Goal: Task Accomplishment & Management: Complete application form

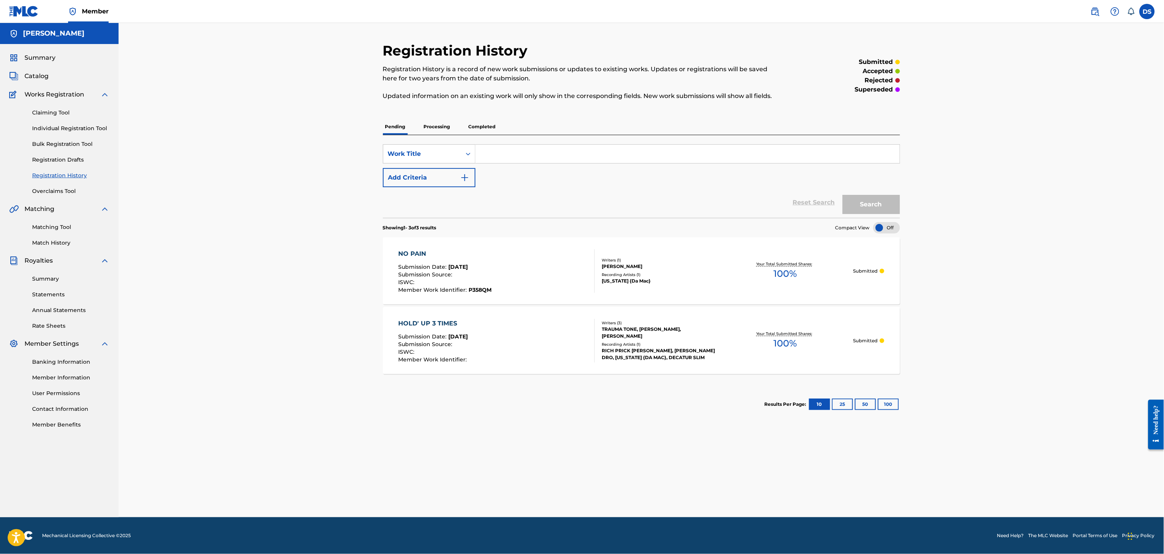
click at [32, 77] on span "Catalog" at bounding box center [36, 76] width 24 height 9
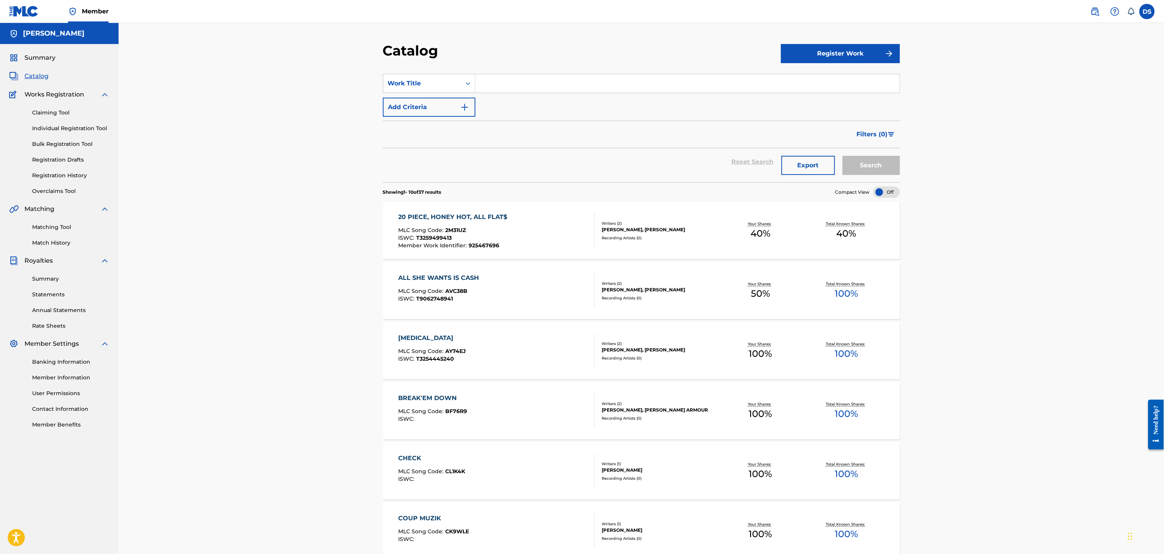
click at [33, 244] on link "Match History" at bounding box center [70, 243] width 77 height 8
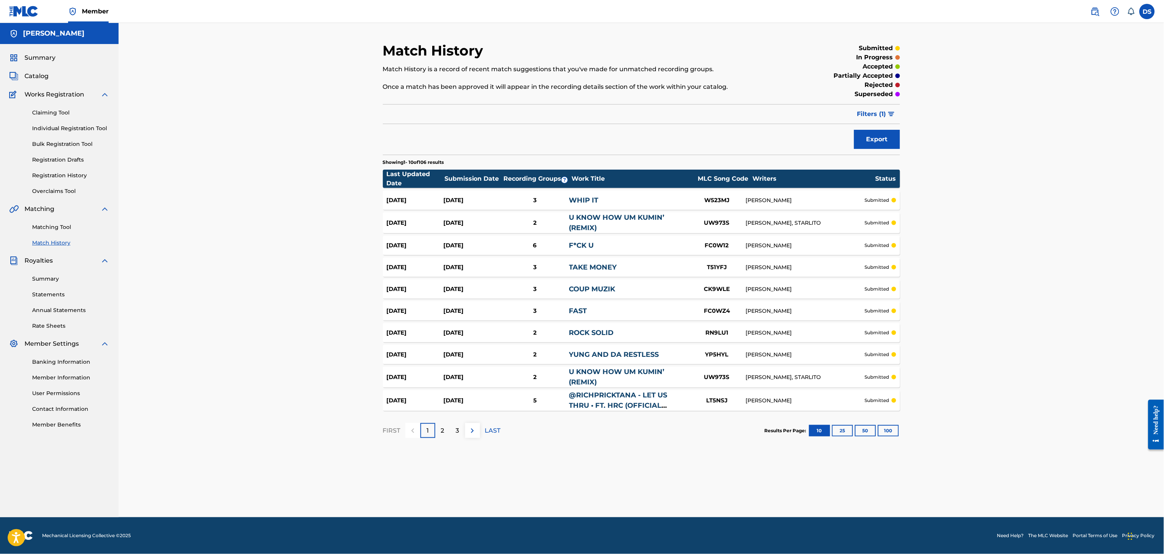
click at [457, 427] on p "3" at bounding box center [457, 430] width 3 height 9
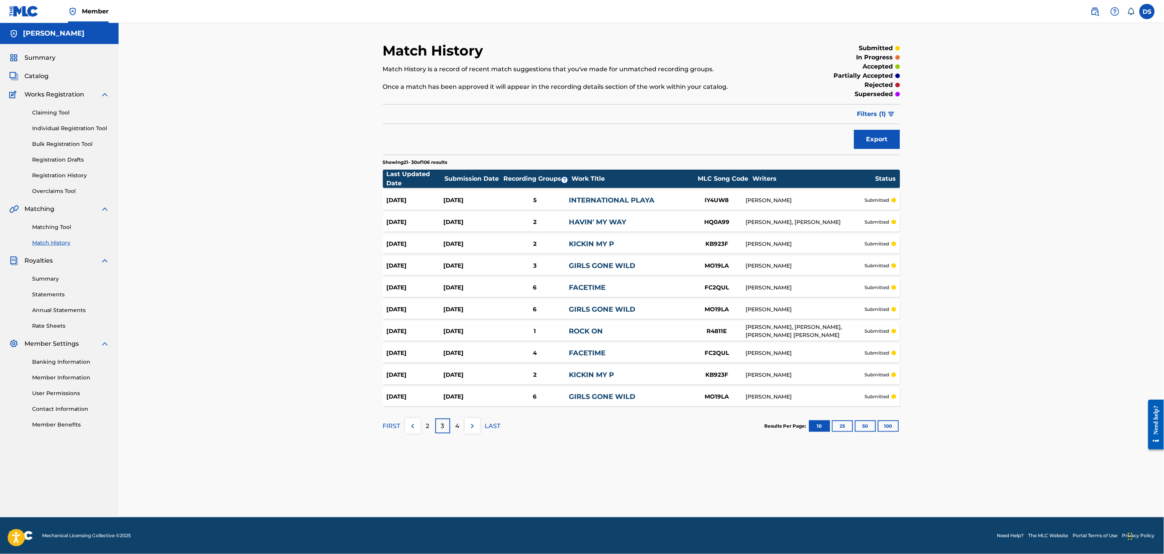
click at [579, 197] on link "INTERNATIONAL PLAYA" at bounding box center [612, 200] width 86 height 8
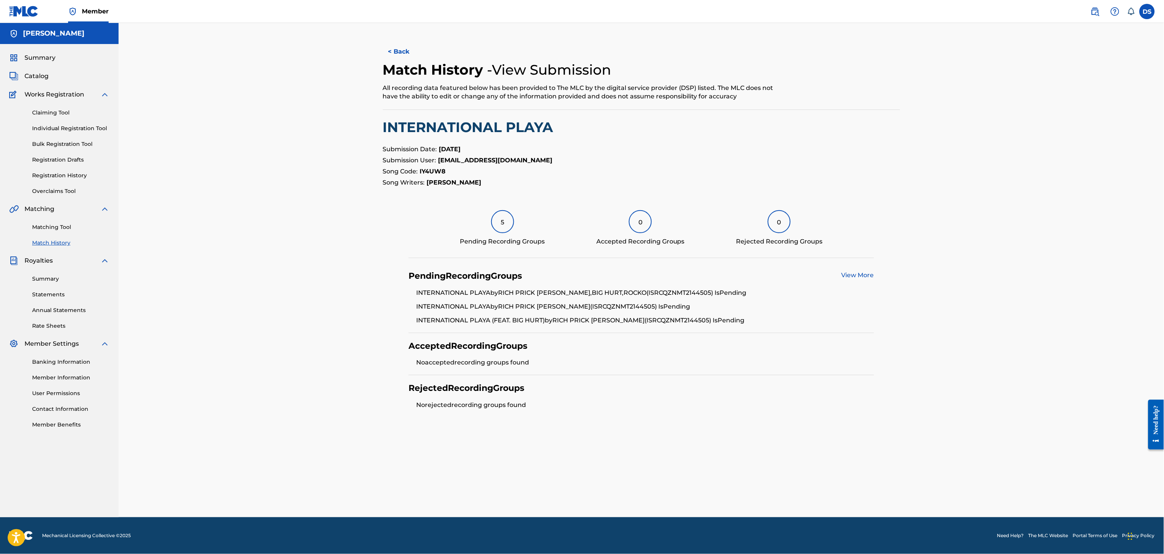
click at [403, 50] on button "< Back" at bounding box center [406, 51] width 46 height 19
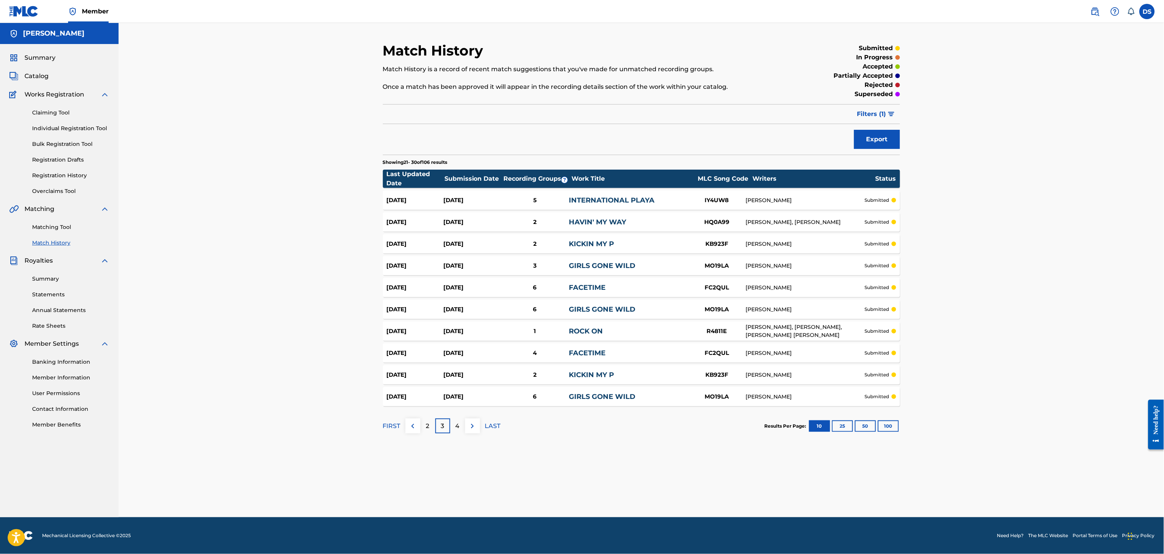
click at [456, 424] on p "4" at bounding box center [458, 425] width 4 height 9
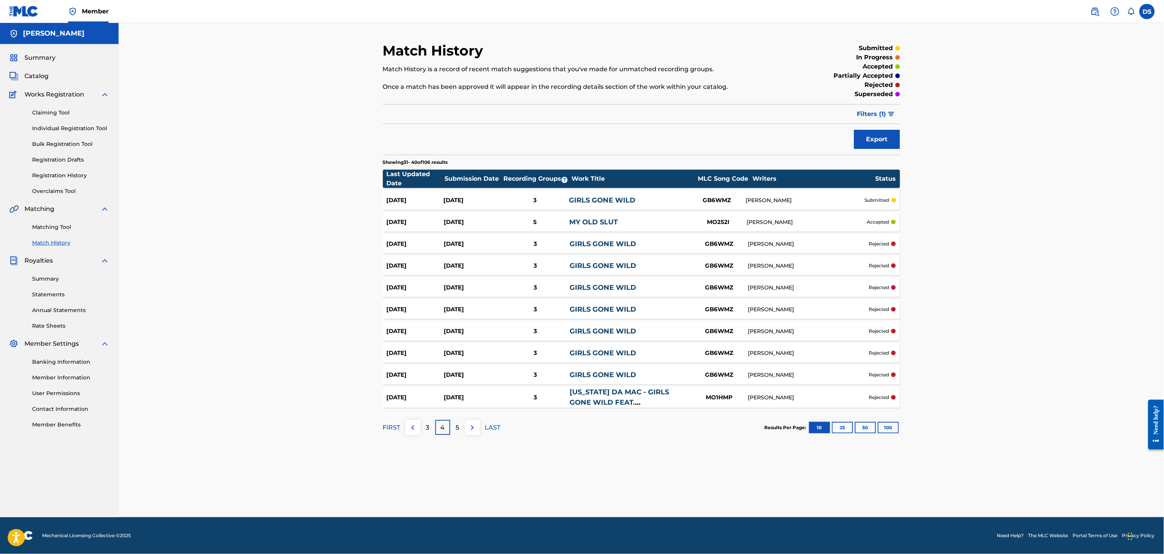
click at [715, 288] on div "GB6WMZ" at bounding box center [719, 287] width 57 height 9
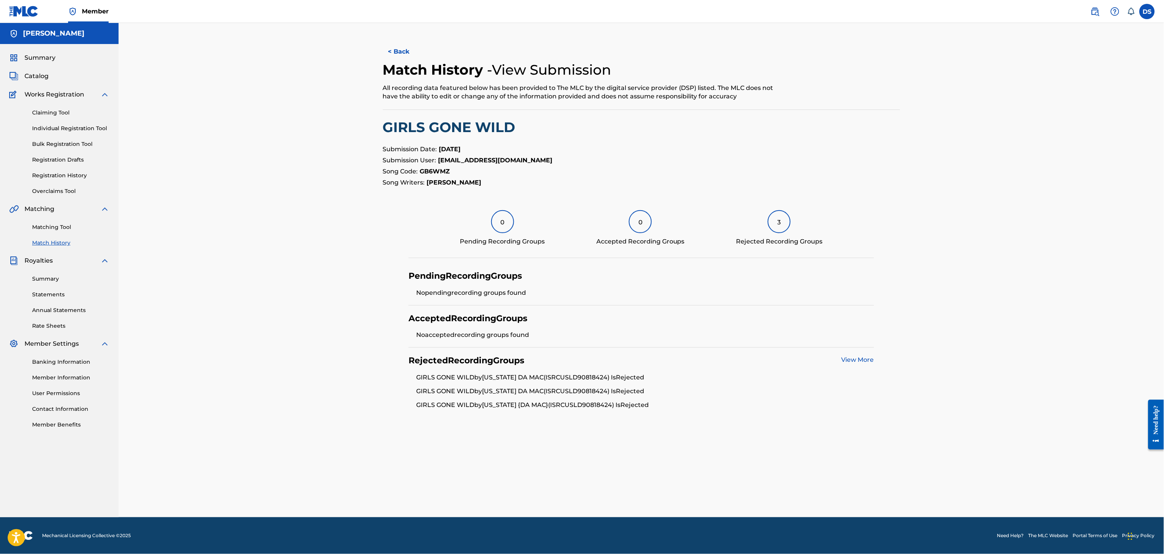
click at [854, 362] on link "View More" at bounding box center [858, 359] width 33 height 7
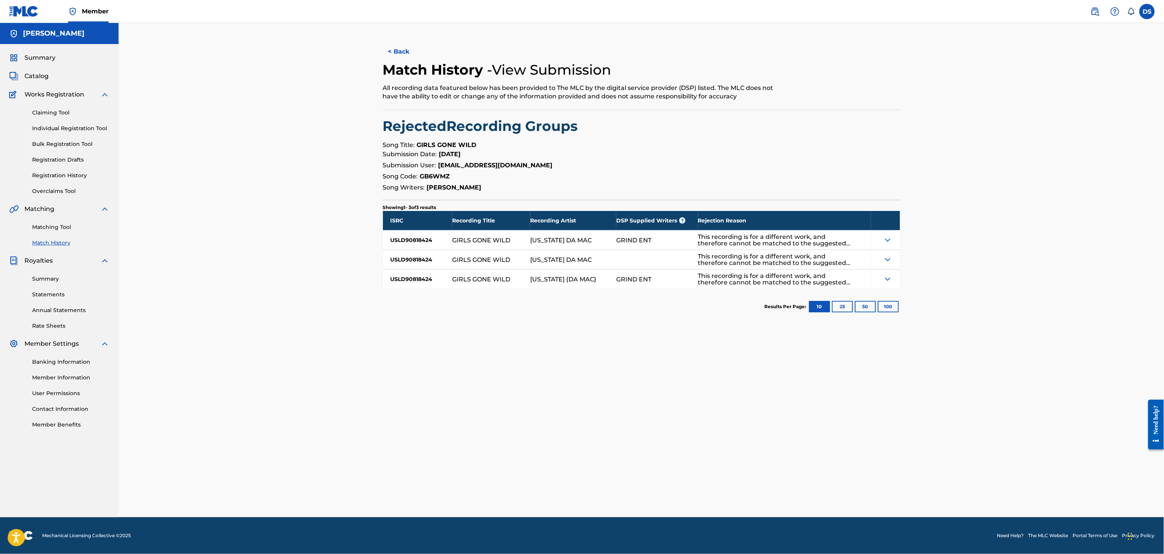
click at [391, 54] on button "< Back" at bounding box center [406, 51] width 46 height 19
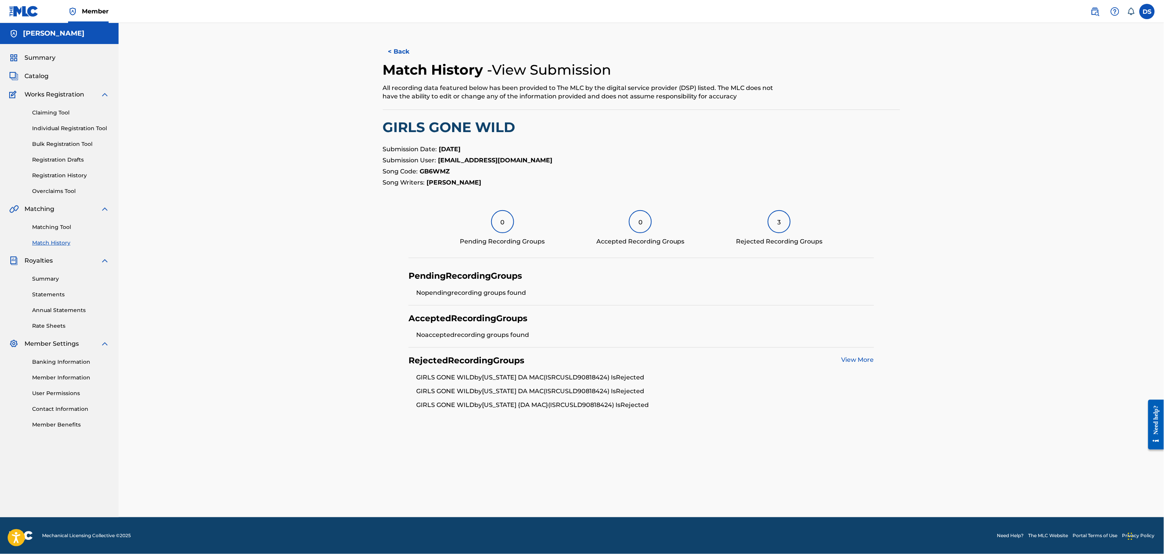
click at [391, 54] on button "< Back" at bounding box center [406, 51] width 46 height 19
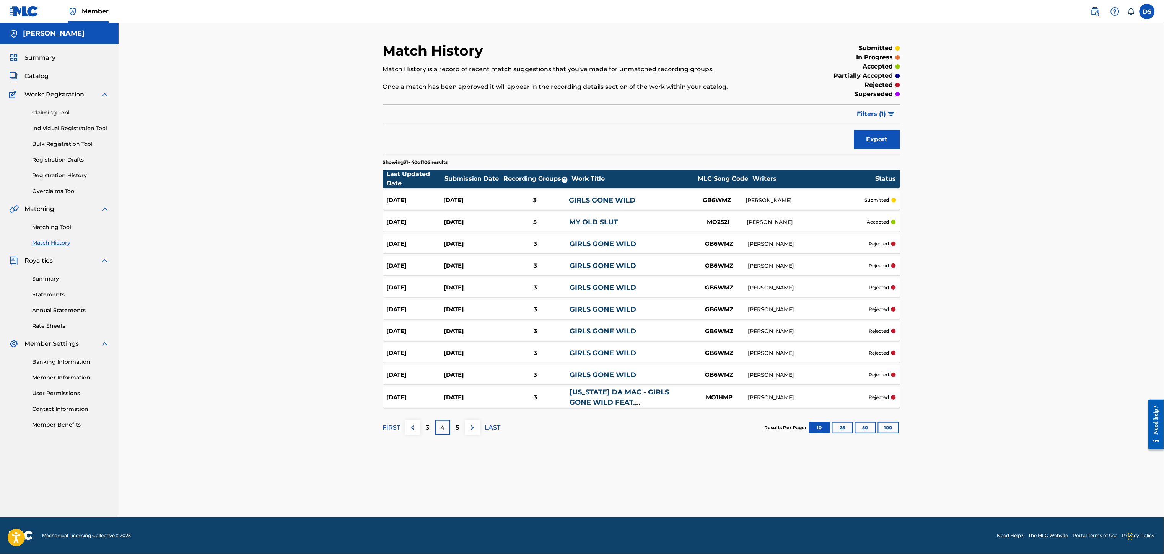
click at [454, 426] on div "5" at bounding box center [457, 427] width 15 height 15
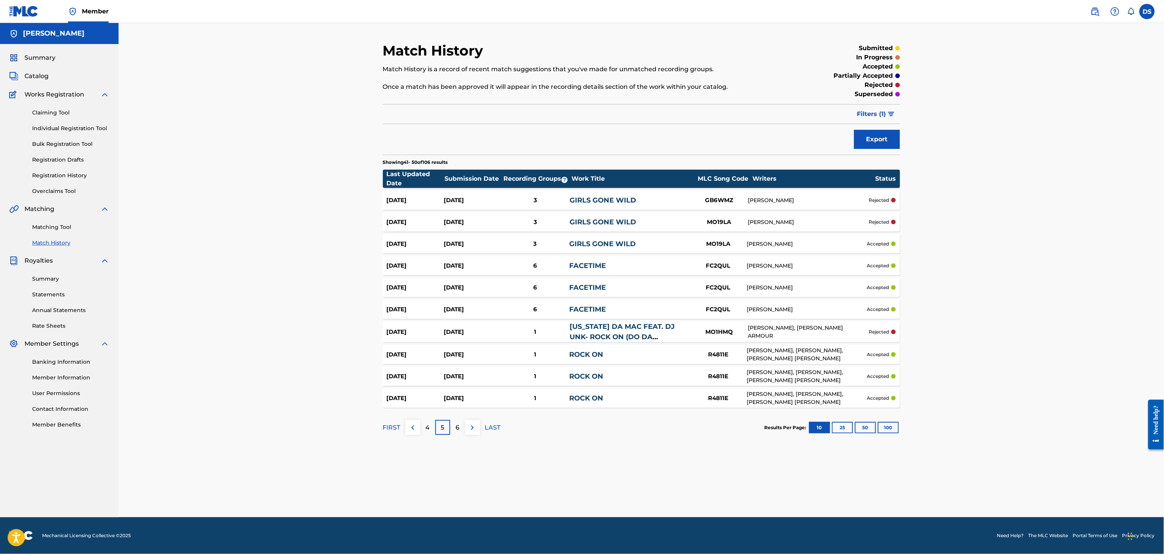
click at [620, 245] on link "GIRLS GONE WILD" at bounding box center [603, 243] width 67 height 8
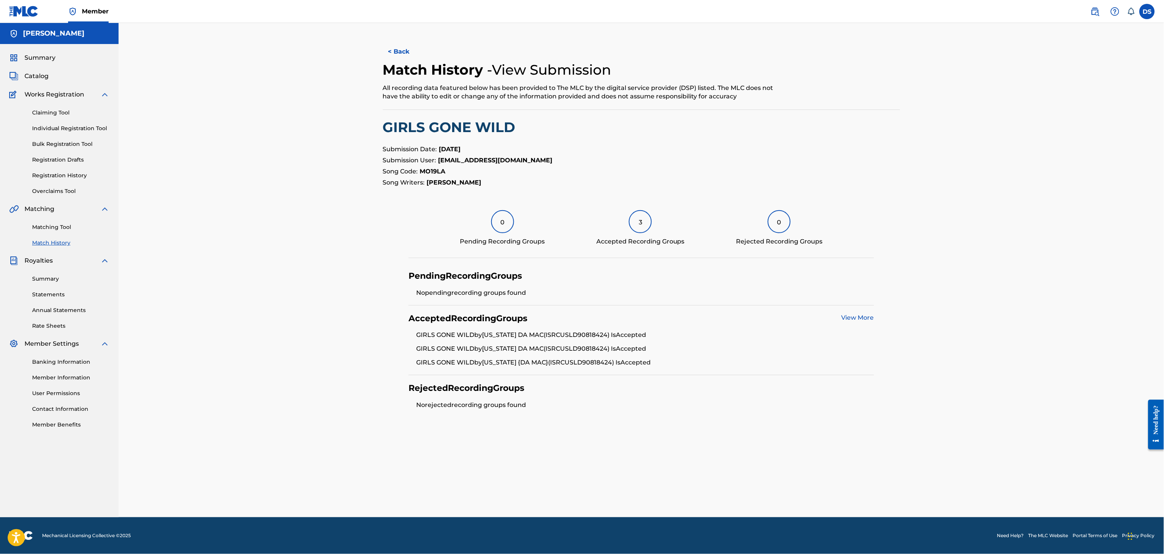
click at [401, 57] on button "< Back" at bounding box center [406, 51] width 46 height 19
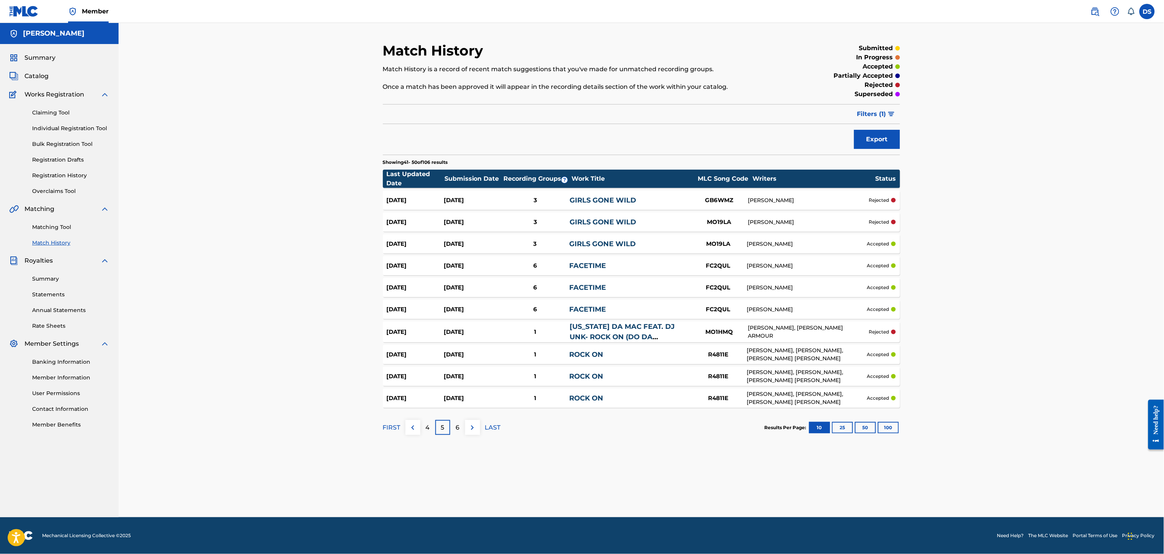
click at [583, 196] on link "GIRLS GONE WILD" at bounding box center [603, 200] width 67 height 8
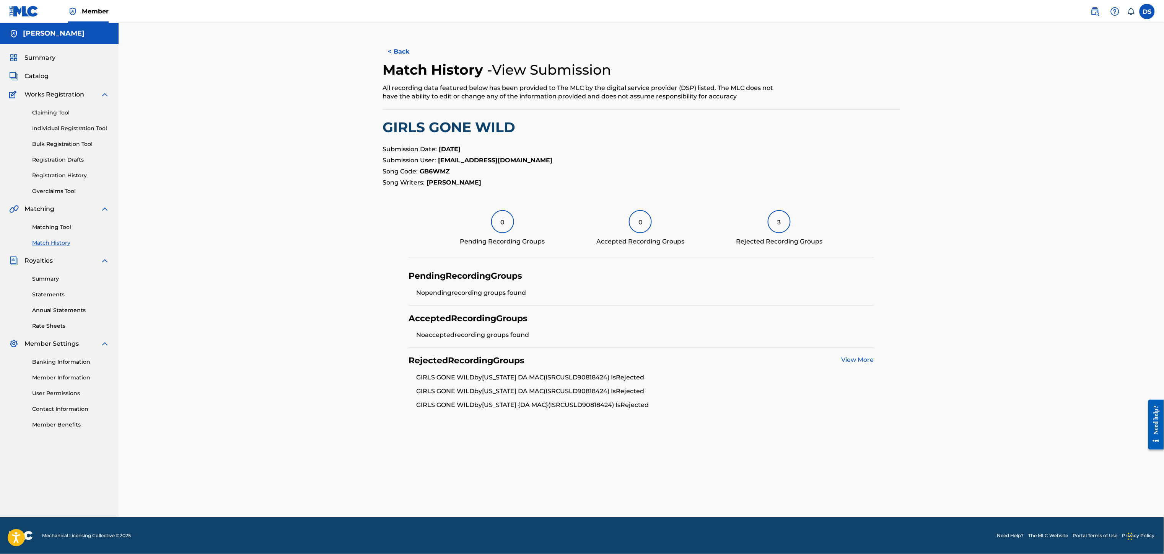
click at [847, 359] on link "View More" at bounding box center [858, 359] width 33 height 7
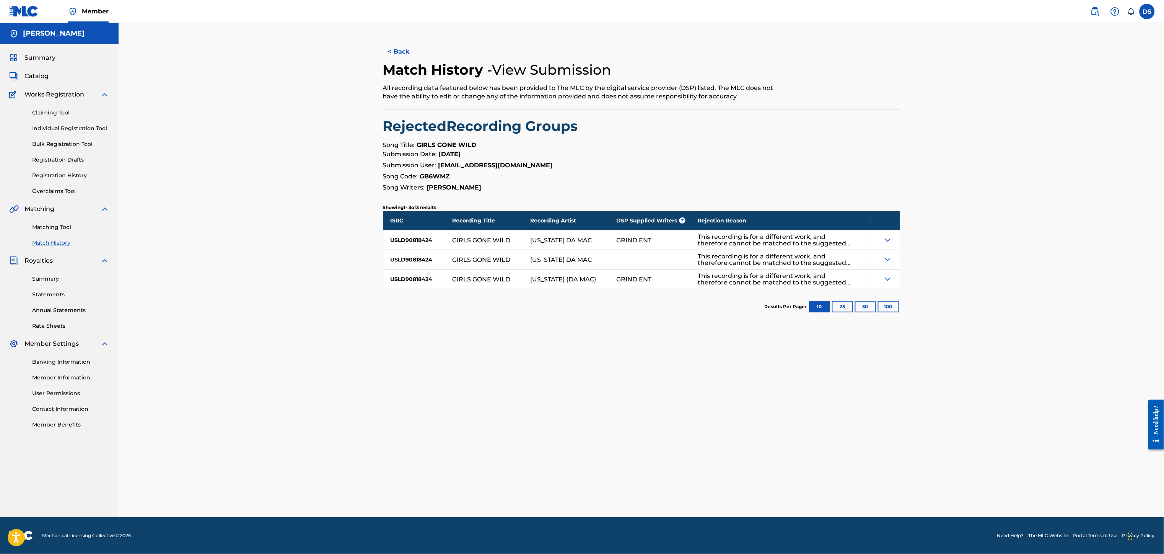
click at [390, 47] on button "< Back" at bounding box center [406, 51] width 46 height 19
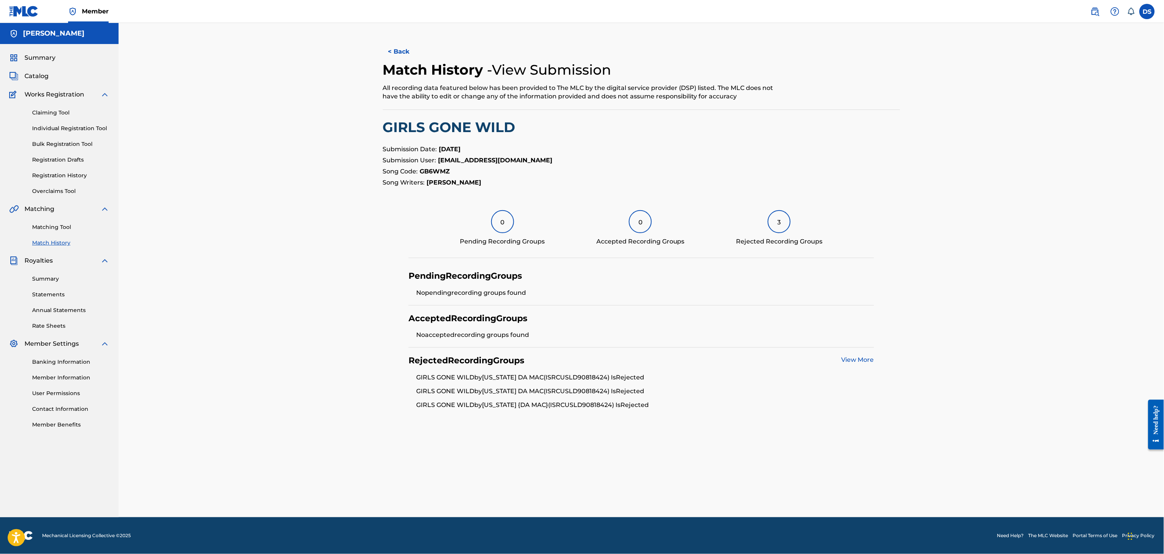
click at [33, 76] on span "Catalog" at bounding box center [36, 76] width 24 height 9
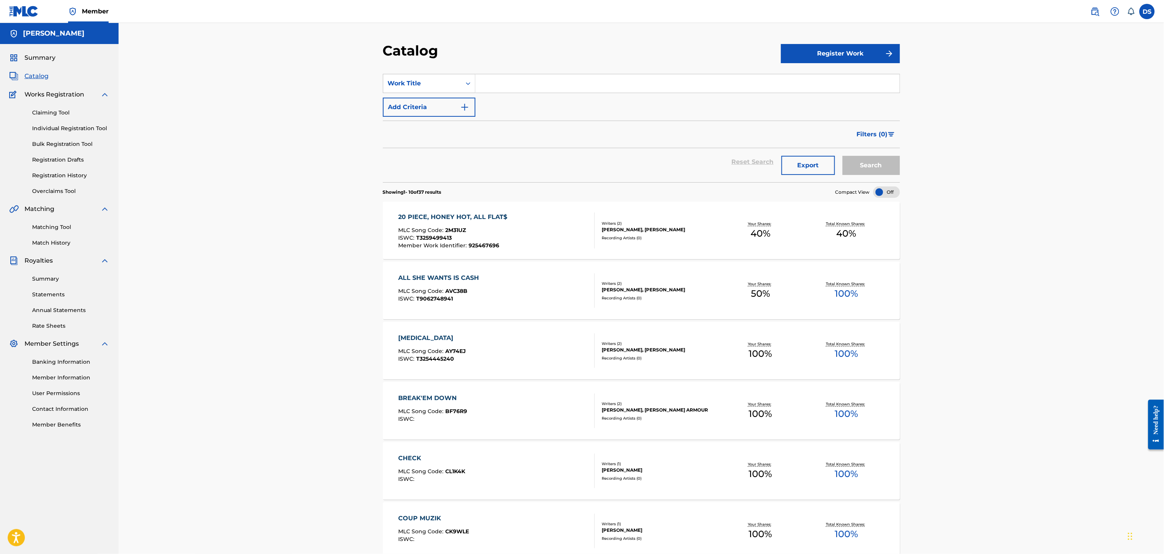
click at [45, 244] on link "Match History" at bounding box center [70, 243] width 77 height 8
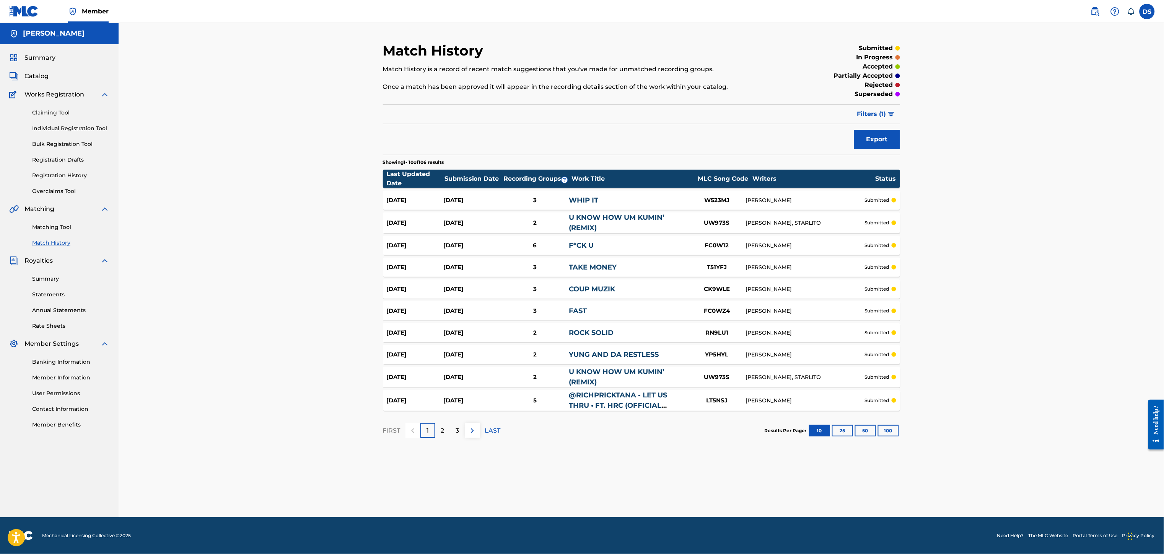
click at [53, 226] on link "Matching Tool" at bounding box center [70, 227] width 77 height 8
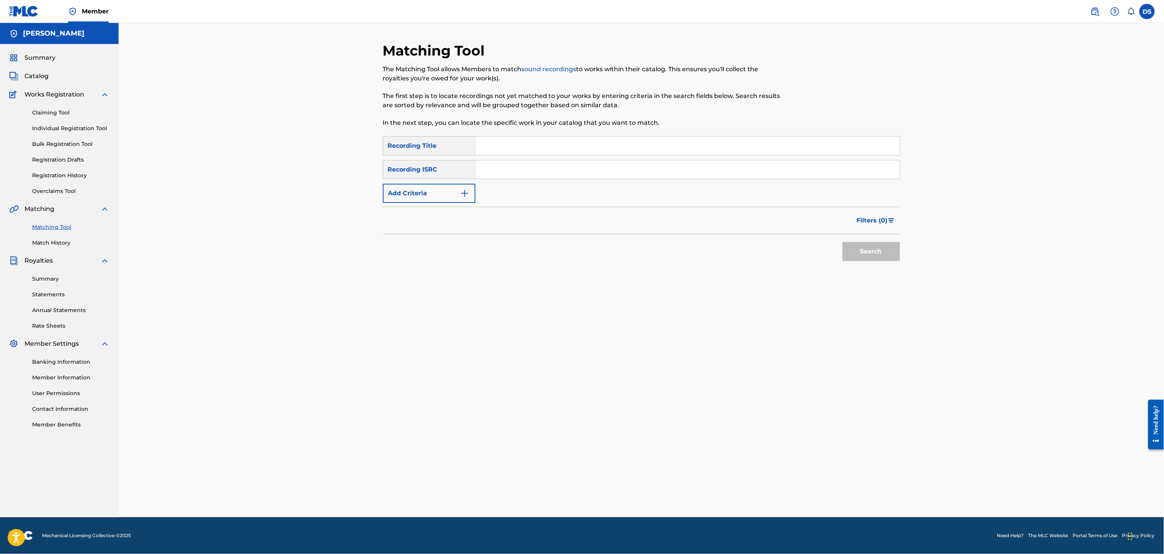
click at [507, 145] on input "Search Form" at bounding box center [688, 146] width 424 height 18
type input "Girls Gone Wild"
click at [501, 173] on input "Search Form" at bounding box center [688, 169] width 424 height 18
paste input "QZJG52197790"
type input "QZJG52197790"
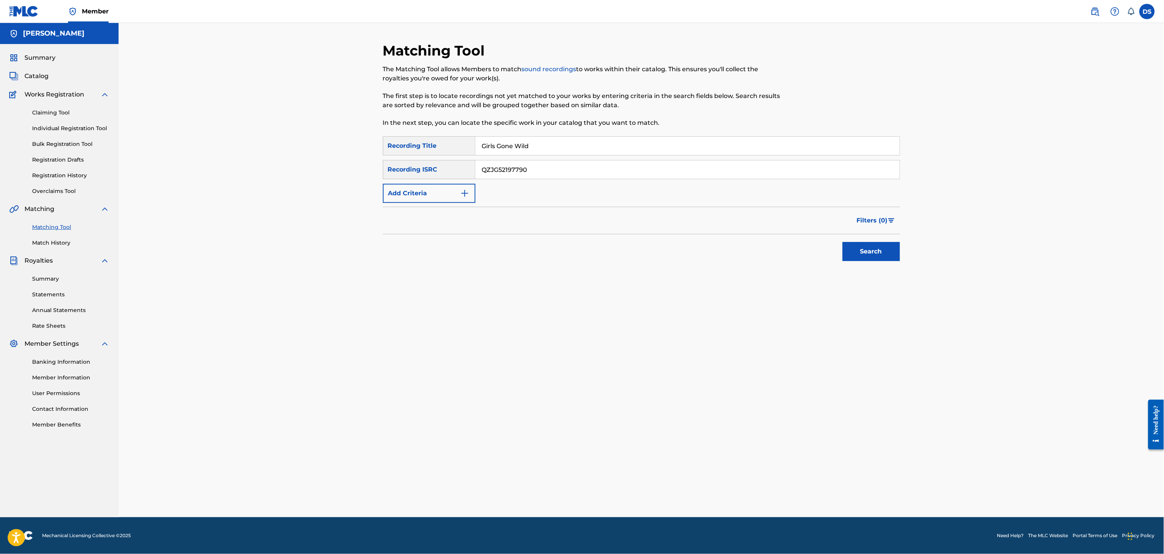
click at [862, 251] on button "Search" at bounding box center [871, 251] width 57 height 19
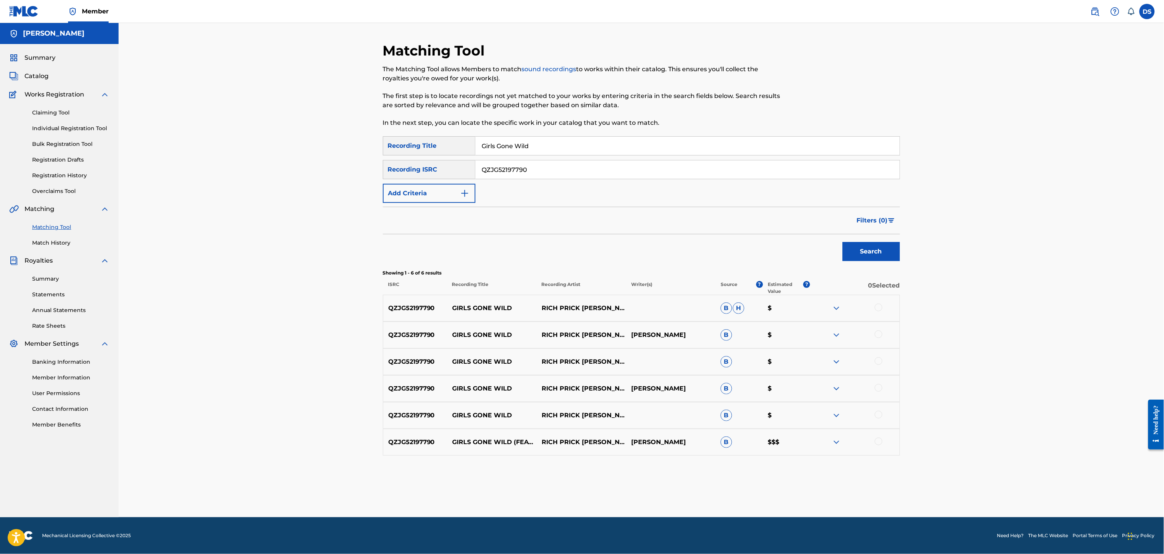
click at [879, 441] on div at bounding box center [879, 441] width 8 height 8
click at [876, 309] on div at bounding box center [879, 307] width 8 height 8
click at [876, 335] on div at bounding box center [879, 334] width 8 height 8
click at [878, 363] on div at bounding box center [879, 361] width 8 height 8
click at [876, 417] on div at bounding box center [879, 414] width 8 height 8
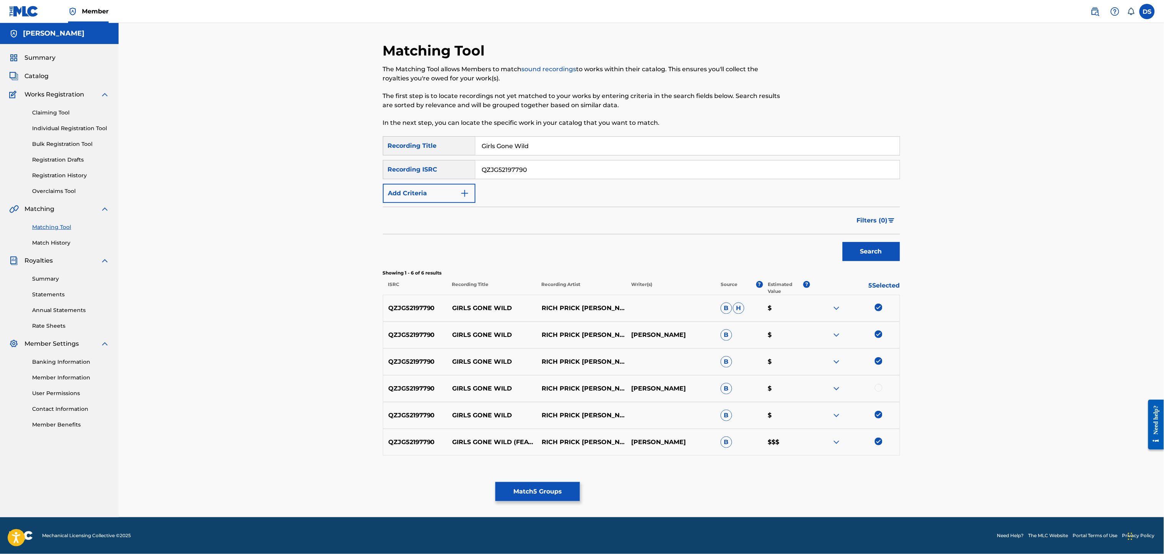
click at [878, 386] on div at bounding box center [879, 388] width 8 height 8
click at [551, 492] on button "Match 6 Groups" at bounding box center [537, 491] width 85 height 19
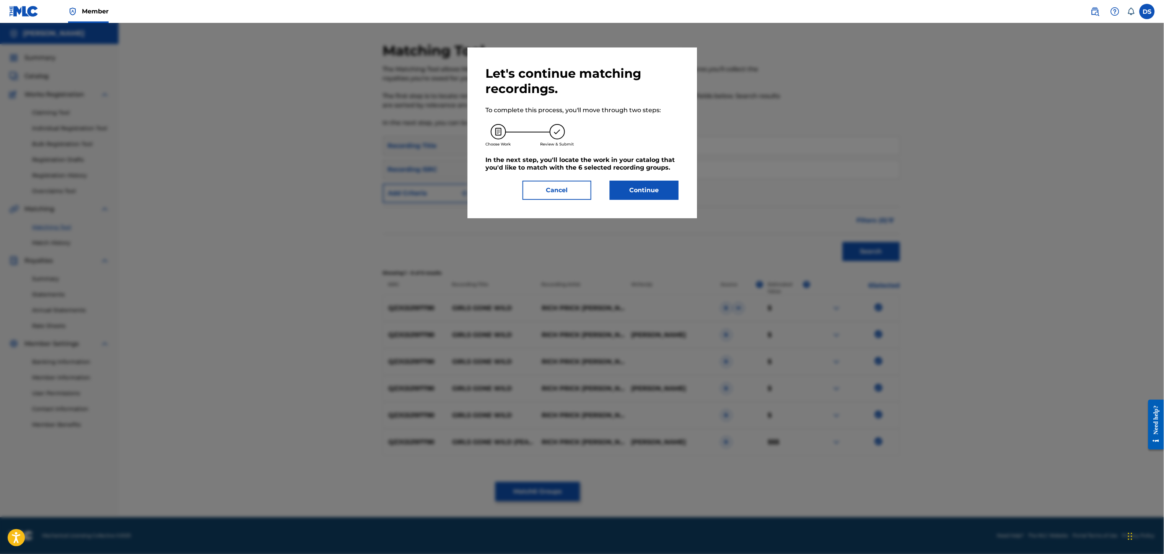
click at [652, 178] on div "Let's continue matching recordings. To complete this process, you'll move throu…" at bounding box center [582, 133] width 193 height 134
click at [649, 188] on button "Continue" at bounding box center [644, 190] width 69 height 19
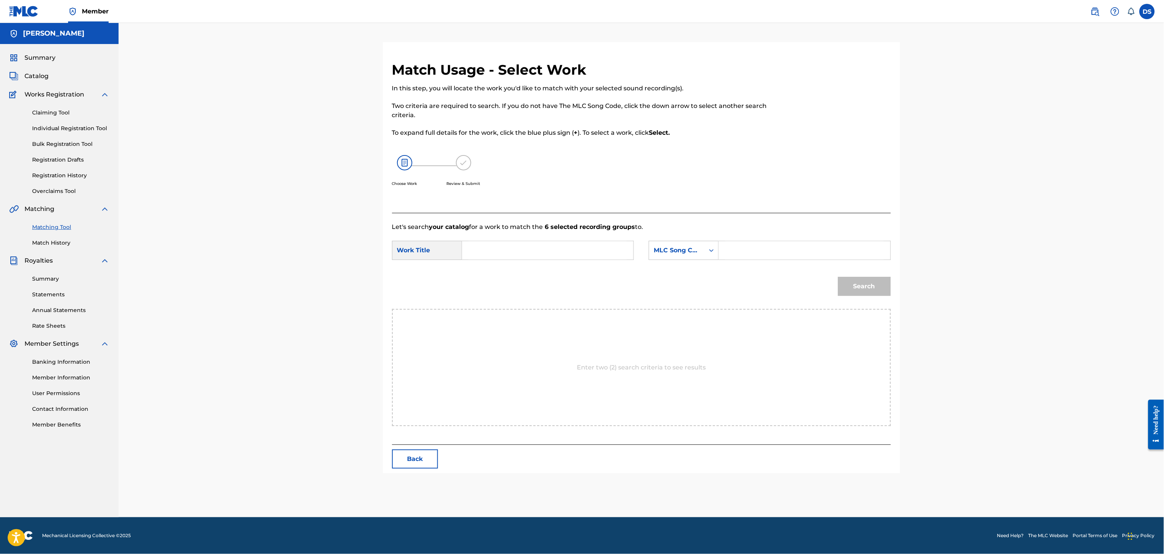
click at [597, 246] on input "Search Form" at bounding box center [548, 250] width 158 height 18
type input "GIRLS GONE WILD"
click at [749, 246] on input "Search Form" at bounding box center [804, 250] width 158 height 18
click at [712, 248] on icon "Search Form" at bounding box center [712, 250] width 8 height 8
click at [674, 267] on div "Writer Name" at bounding box center [683, 269] width 69 height 19
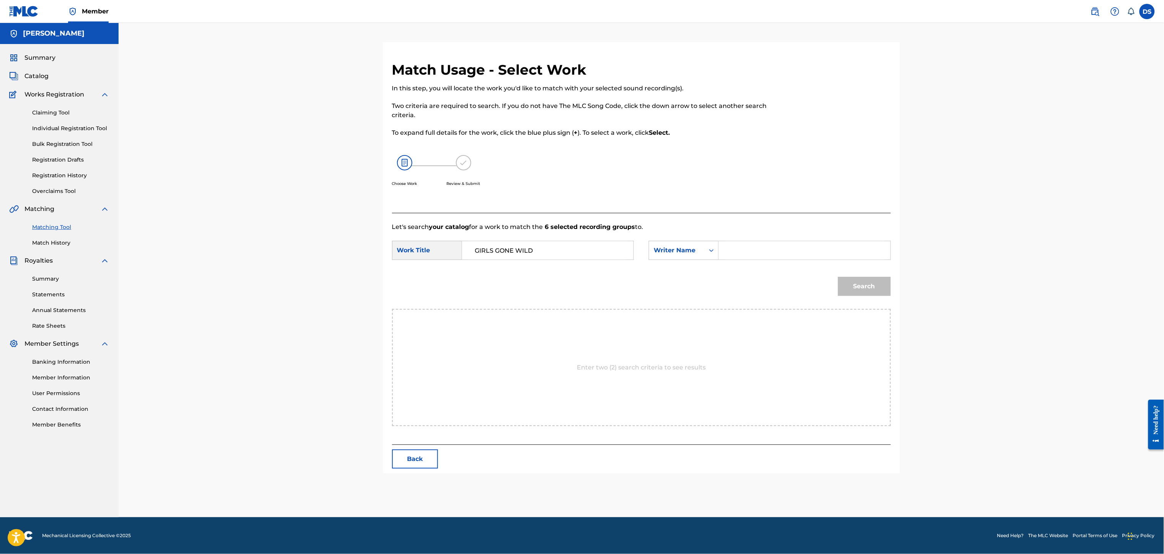
click at [741, 245] on input "Search Form" at bounding box center [804, 250] width 158 height 18
type input "[PERSON_NAME]"
click at [855, 289] on button "Search" at bounding box center [864, 286] width 53 height 19
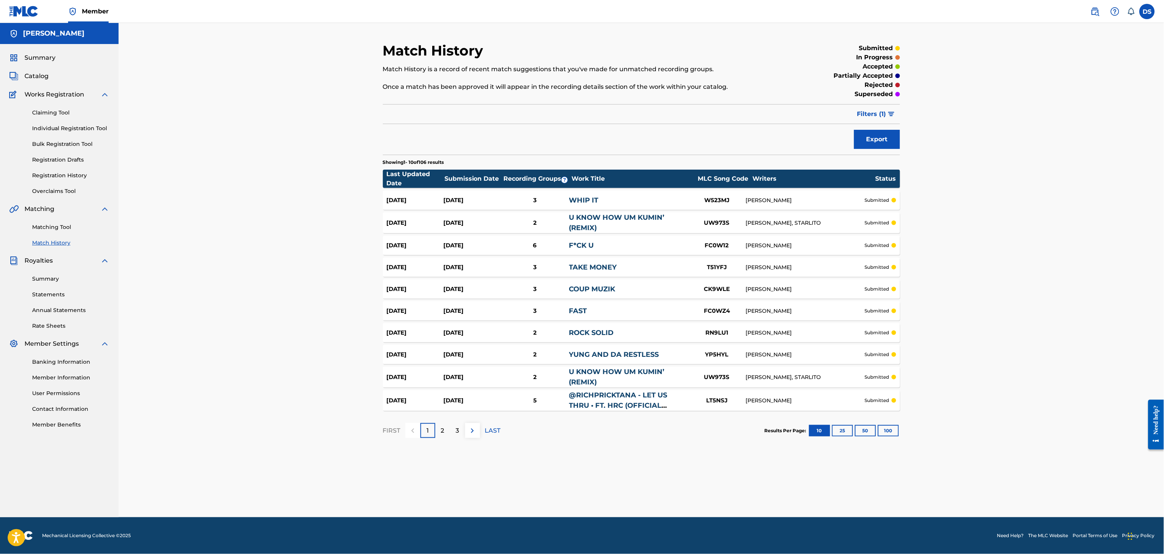
click at [46, 224] on link "Matching Tool" at bounding box center [70, 227] width 77 height 8
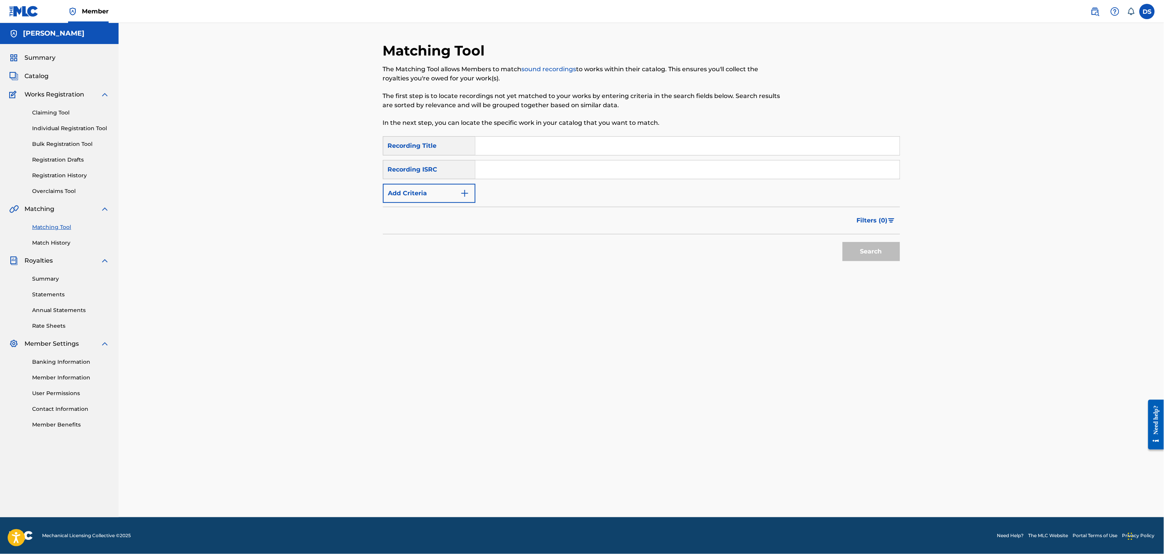
click at [506, 162] on input "Search Form" at bounding box center [688, 169] width 424 height 18
paste input "QZJG52197790"
type input "QZJG52197790"
click at [536, 152] on input "Search Form" at bounding box center [688, 146] width 424 height 18
type input "Girls Gone Wild"
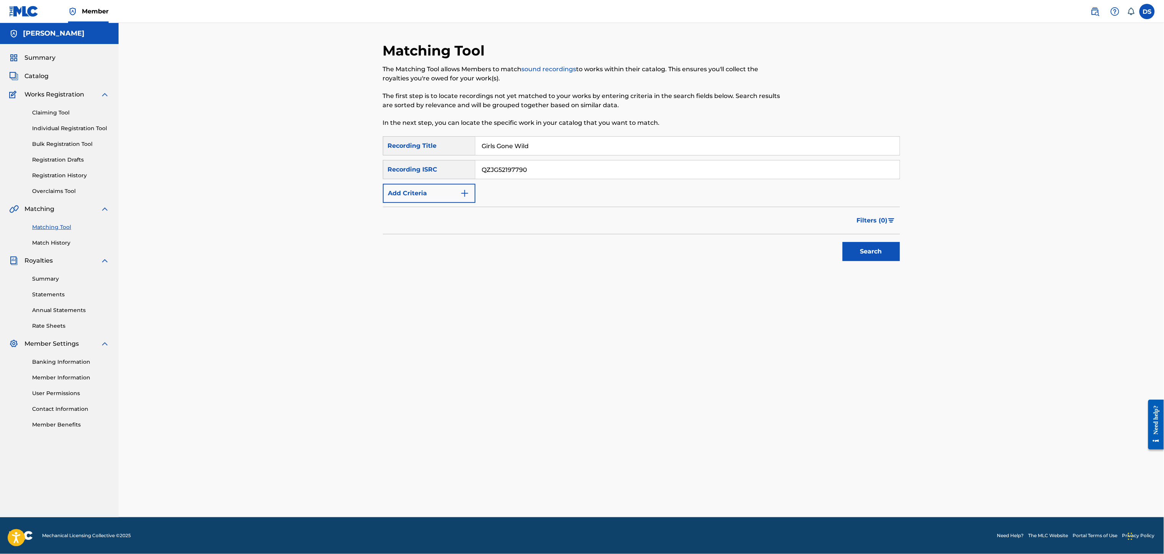
click at [863, 254] on button "Search" at bounding box center [871, 251] width 57 height 19
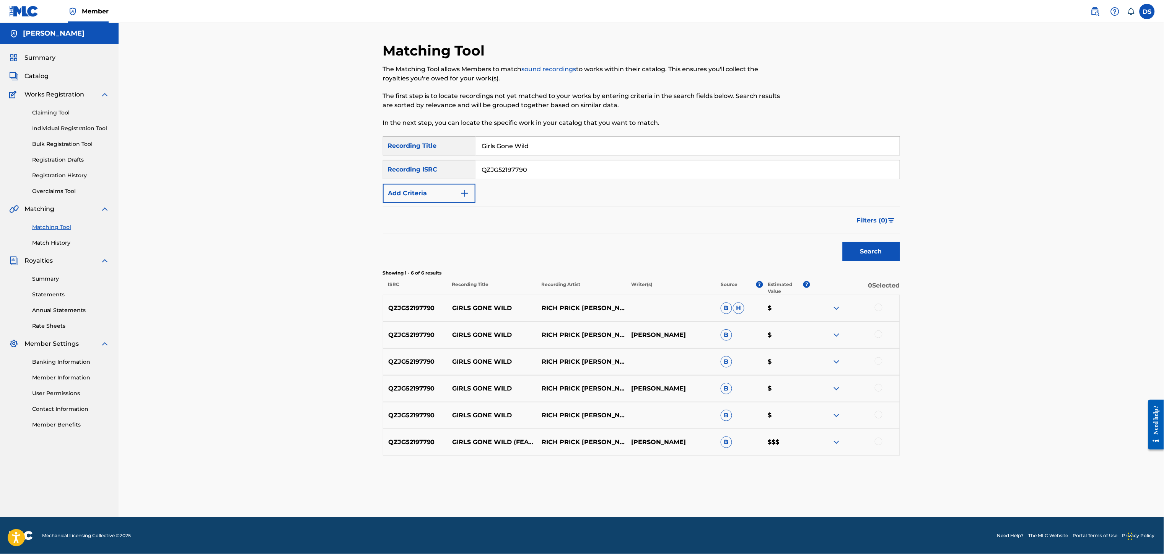
click at [879, 308] on div at bounding box center [879, 307] width 8 height 8
click at [879, 333] on div at bounding box center [879, 334] width 8 height 8
click at [881, 357] on div at bounding box center [855, 361] width 90 height 9
click at [879, 362] on div at bounding box center [879, 361] width 8 height 8
click at [878, 388] on div at bounding box center [879, 388] width 8 height 8
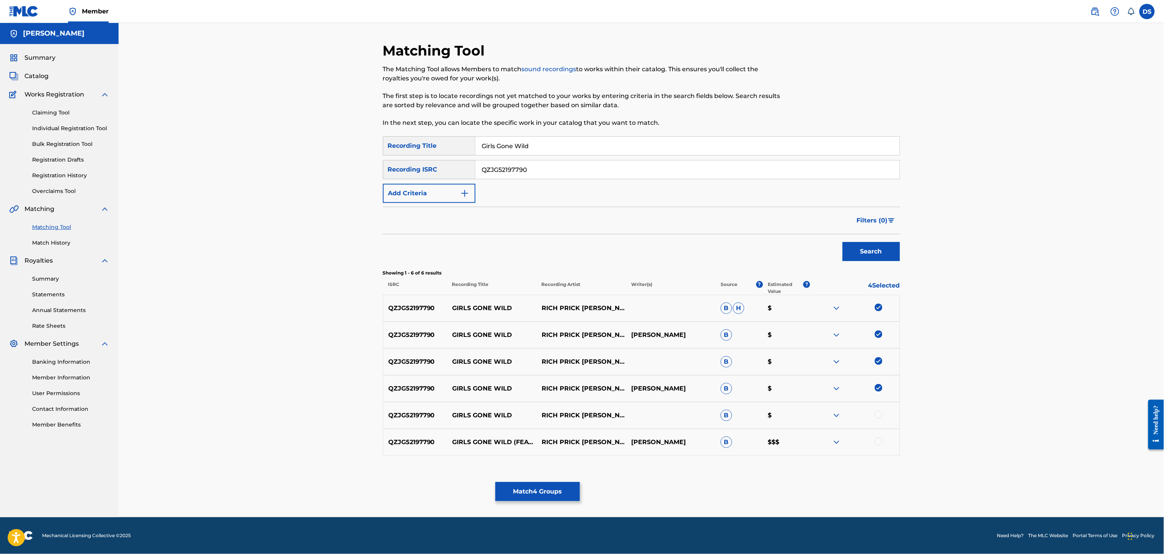
click at [878, 414] on div at bounding box center [879, 414] width 8 height 8
click at [880, 444] on div at bounding box center [879, 441] width 8 height 8
click at [543, 486] on button "Match 6 Groups" at bounding box center [537, 491] width 85 height 19
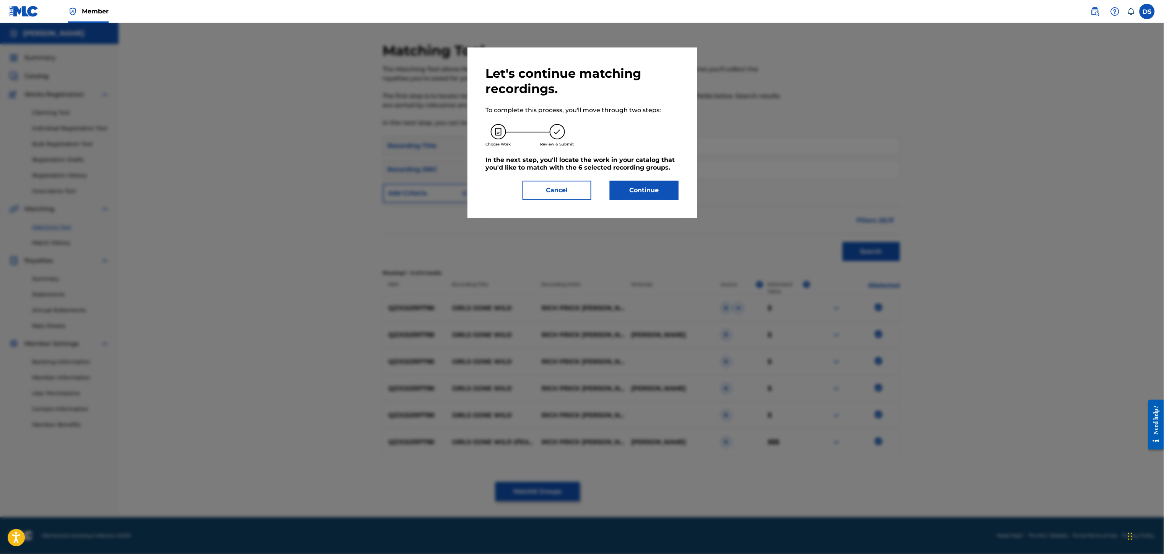
click at [651, 189] on button "Continue" at bounding box center [644, 190] width 69 height 19
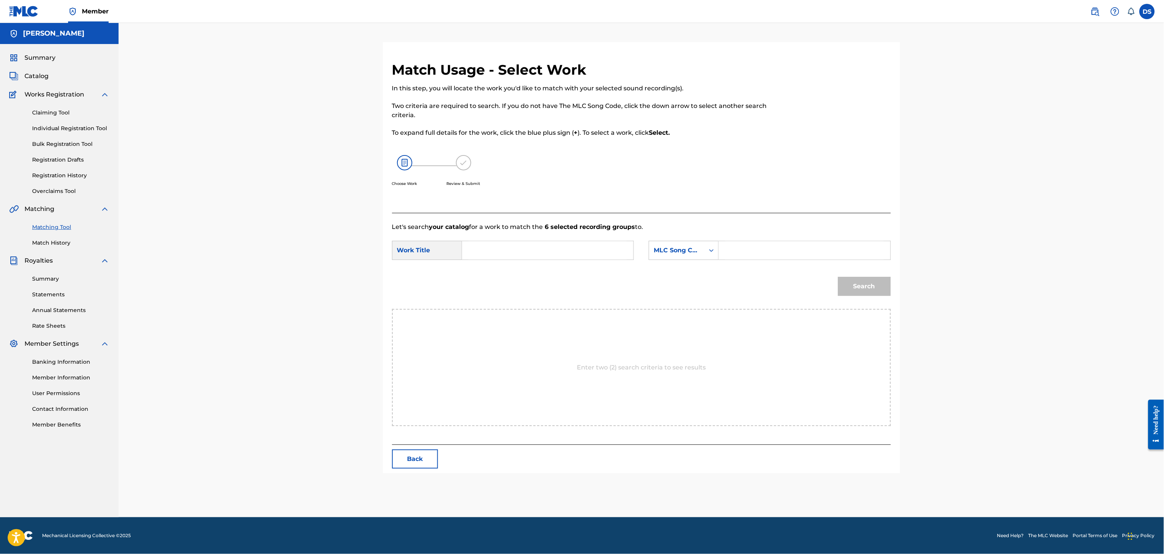
click at [567, 244] on input "Search Form" at bounding box center [548, 250] width 158 height 18
type input "GIRLS GONE WILD"
click at [712, 248] on icon "Search Form" at bounding box center [712, 250] width 8 height 8
click at [678, 269] on div "Writer Name" at bounding box center [683, 269] width 69 height 19
click at [734, 248] on input "Search Form" at bounding box center [804, 250] width 158 height 18
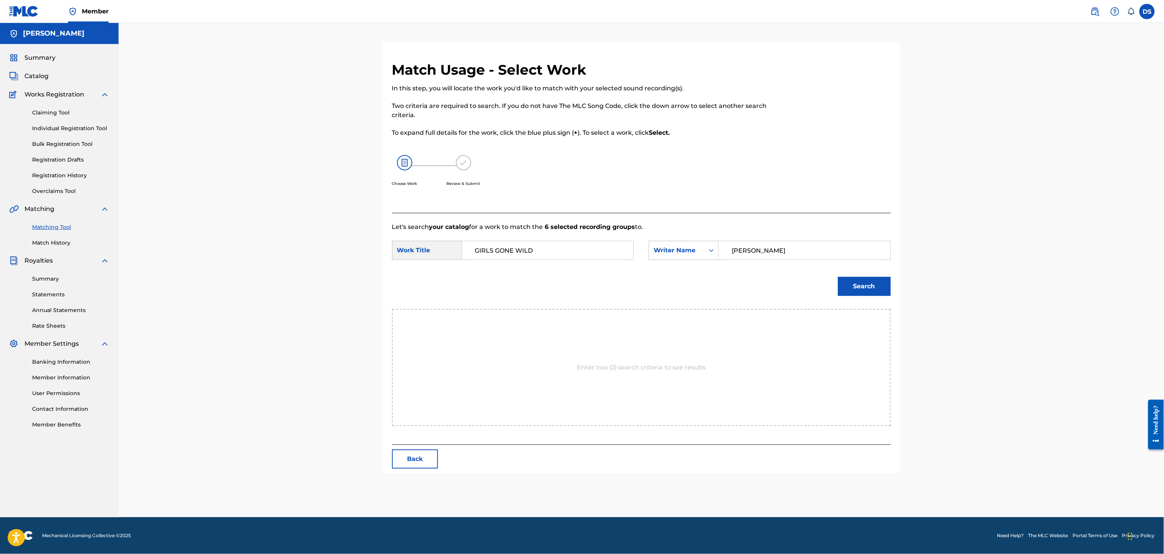
type input "[PERSON_NAME]"
click at [863, 285] on button "Search" at bounding box center [864, 286] width 53 height 19
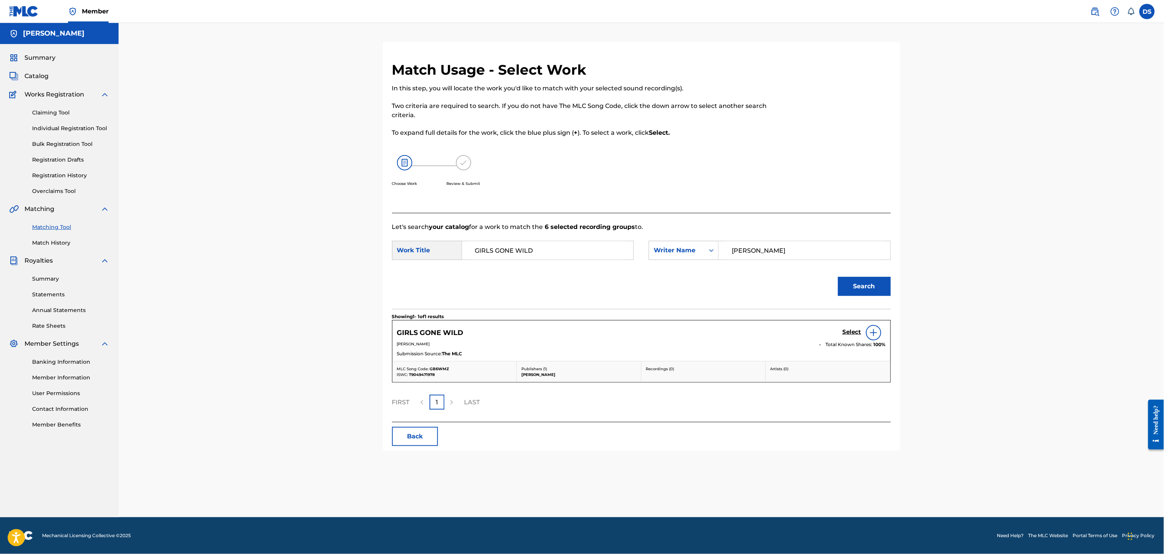
click at [853, 333] on h5 "Select" at bounding box center [852, 331] width 19 height 7
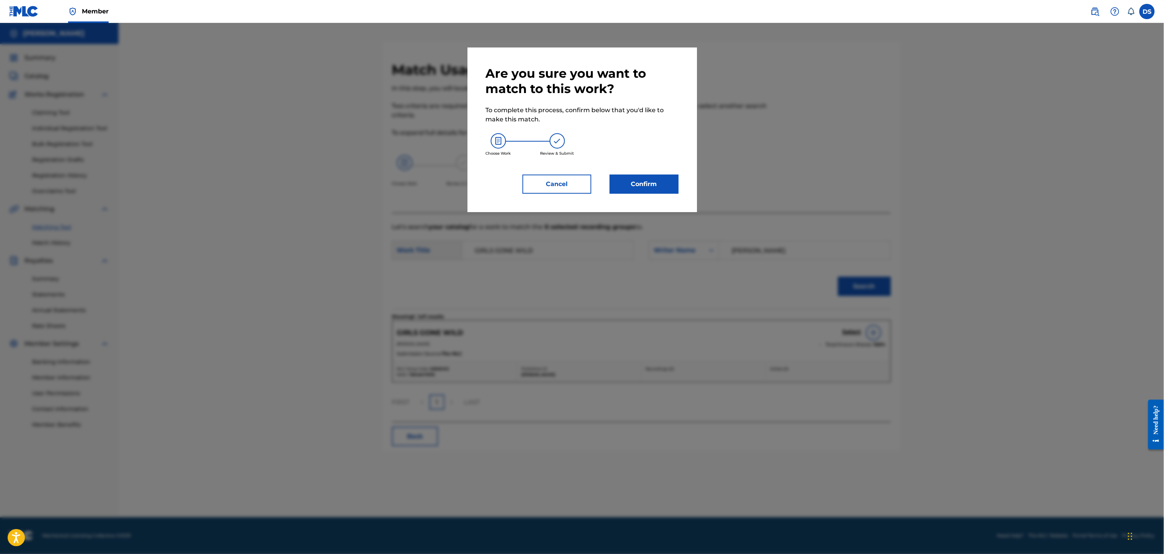
click at [647, 185] on button "Confirm" at bounding box center [644, 183] width 69 height 19
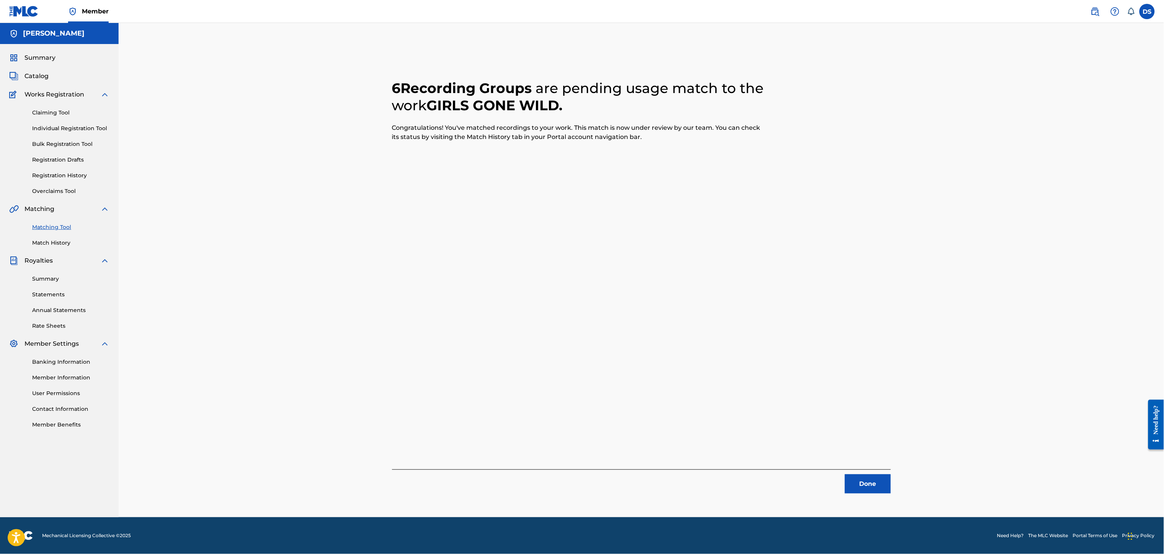
click at [866, 482] on button "Done" at bounding box center [868, 483] width 46 height 19
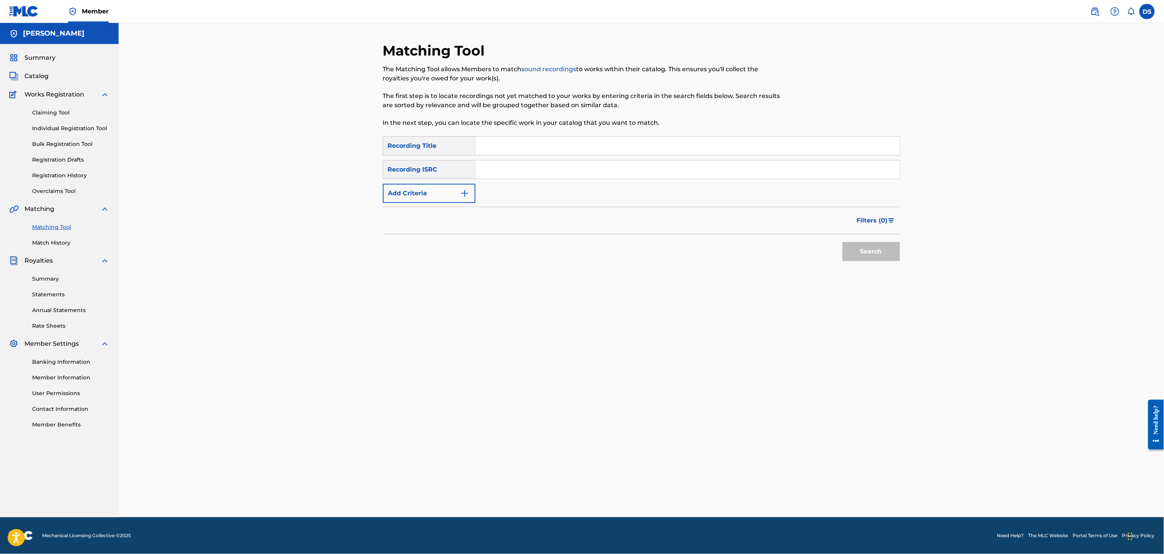
paste input "QZNB82516792"
type input "QZNB82516792"
click at [510, 147] on input "Search Form" at bounding box center [688, 146] width 424 height 18
click at [596, 140] on input "Girls Gone Wild (REMIX)" at bounding box center [688, 146] width 424 height 18
click at [873, 253] on button "Search" at bounding box center [871, 251] width 57 height 19
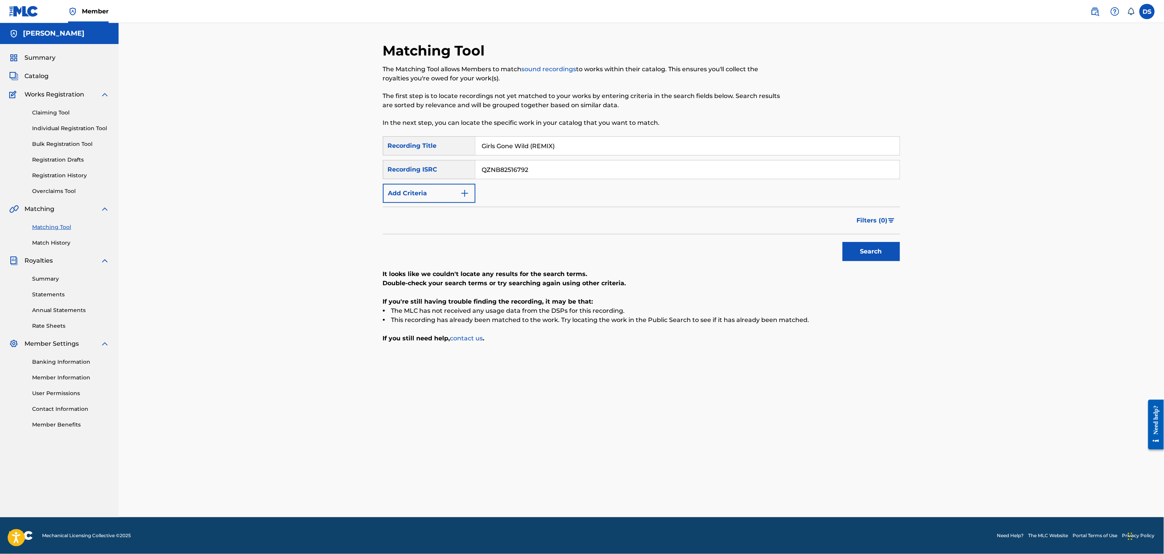
click at [873, 253] on button "Search" at bounding box center [871, 251] width 57 height 19
click at [637, 132] on div "Matching Tool The Matching Tool allows Members to match sound recordings to wor…" at bounding box center [582, 89] width 398 height 94
click at [597, 147] on input "Girls Gone Wild (REMIX)" at bounding box center [688, 146] width 424 height 18
click at [843, 242] on button "Search" at bounding box center [871, 251] width 57 height 19
type input "Girls Gone Wild (Remix) by [PERSON_NAME], Stuey Rock"
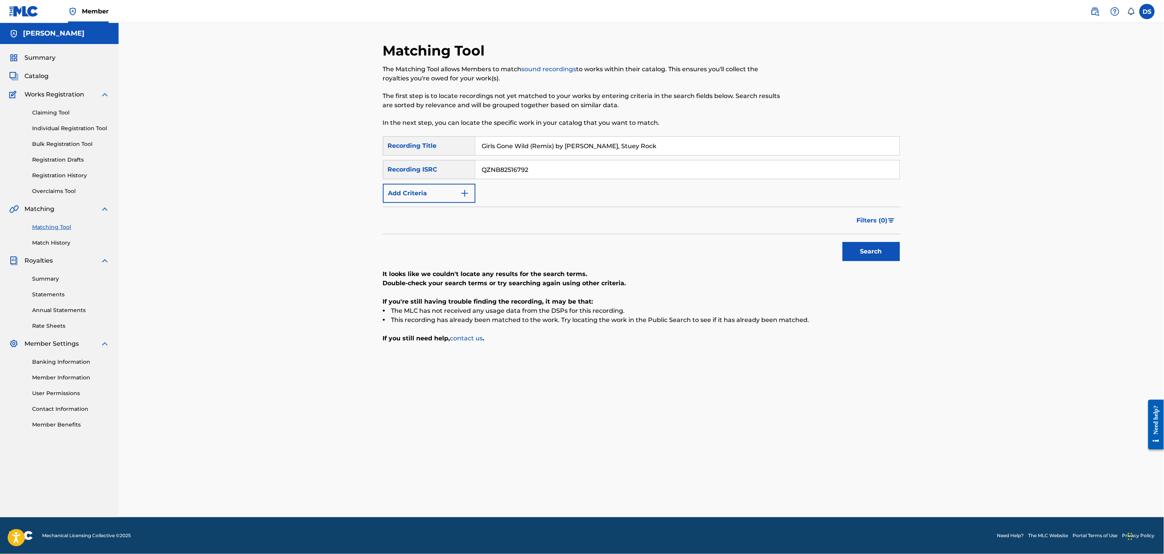
click at [881, 251] on button "Search" at bounding box center [871, 251] width 57 height 19
click at [46, 130] on link "Individual Registration Tool" at bounding box center [70, 128] width 77 height 8
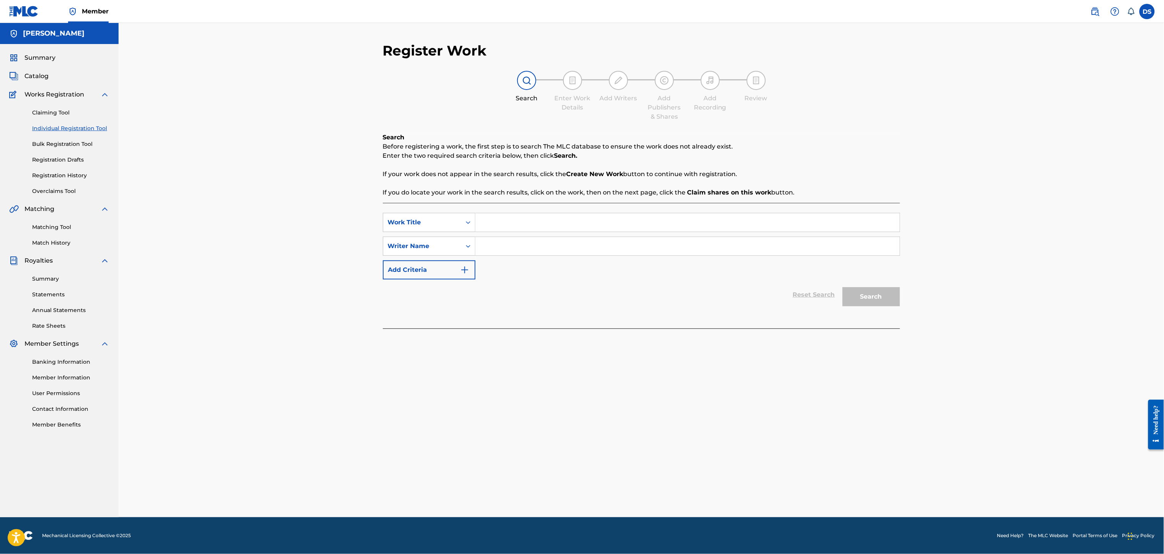
click at [487, 225] on input "Search Form" at bounding box center [688, 222] width 424 height 18
type input "GIRLS GONE WILD"
click at [531, 295] on div "Reset Search Search" at bounding box center [641, 294] width 517 height 31
click at [509, 242] on input "Search Form" at bounding box center [688, 246] width 424 height 18
type input "[PERSON_NAME]"
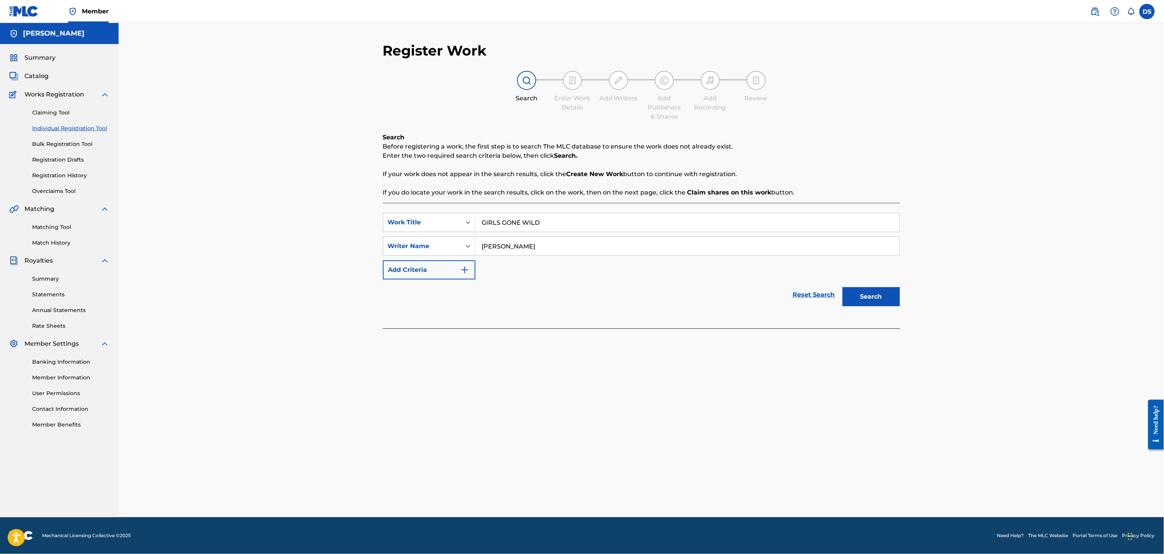
click at [584, 217] on input "GIRLS GONE WILD" at bounding box center [688, 222] width 424 height 18
click at [579, 295] on div "Reset Search Search" at bounding box center [641, 294] width 517 height 31
click at [64, 175] on link "Registration History" at bounding box center [70, 175] width 77 height 8
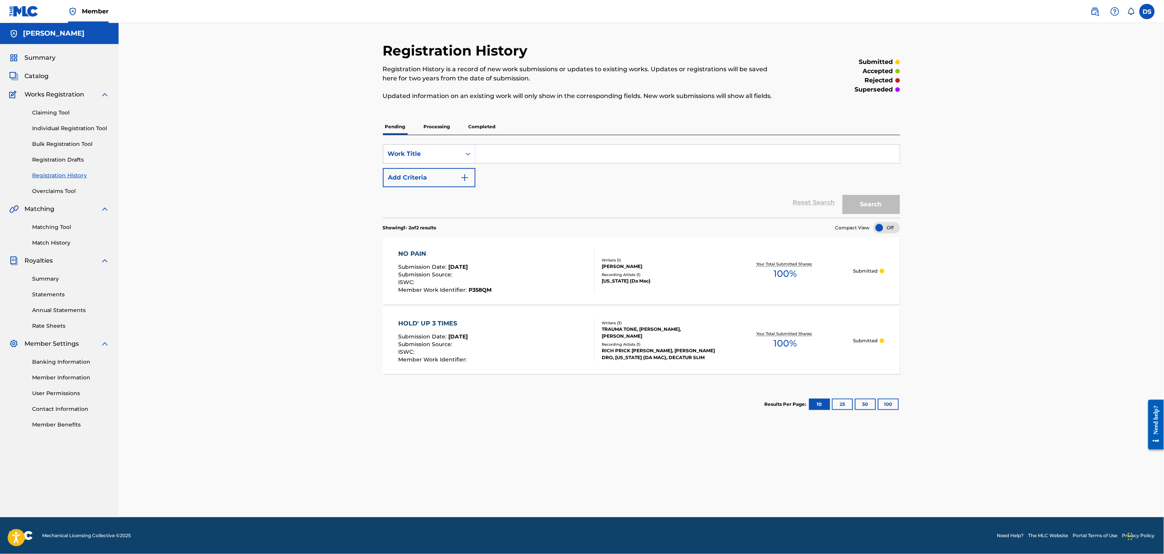
click at [60, 160] on link "Registration Drafts" at bounding box center [70, 160] width 77 height 8
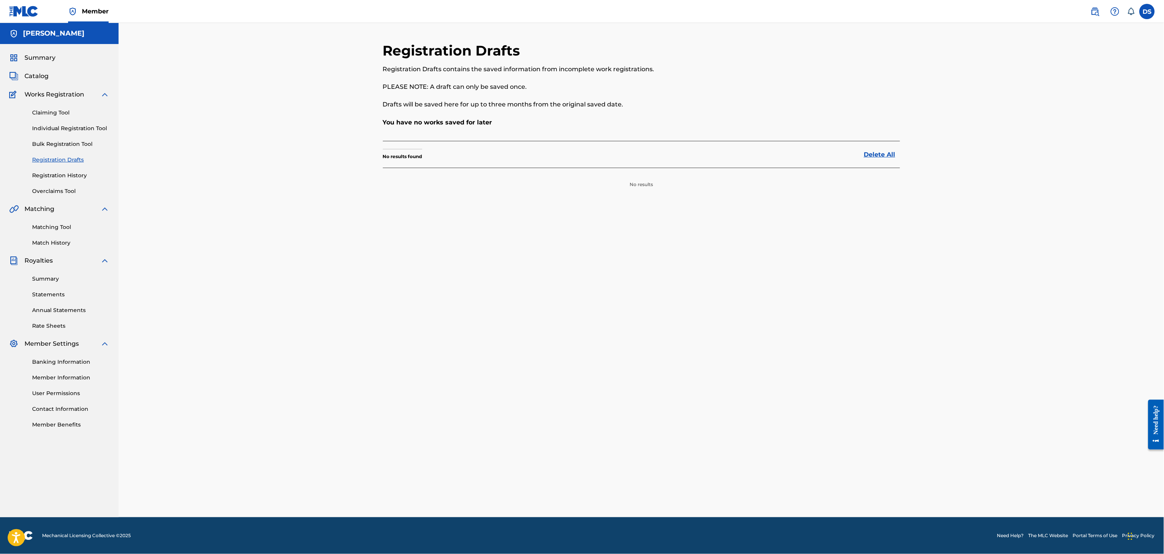
click at [60, 160] on link "Registration Drafts" at bounding box center [70, 160] width 77 height 8
click at [57, 128] on link "Individual Registration Tool" at bounding box center [70, 128] width 77 height 8
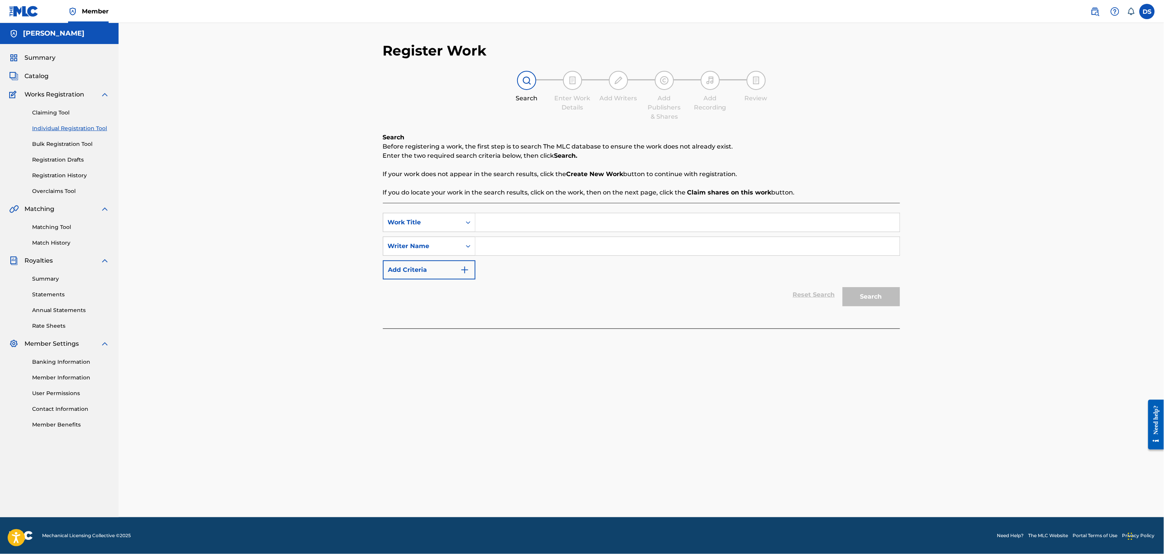
click at [488, 226] on input "Search Form" at bounding box center [688, 222] width 424 height 18
type input "$[PERSON_NAME]"
click at [513, 246] on input "Search Form" at bounding box center [688, 246] width 424 height 18
type input "[PERSON_NAME]"
click at [861, 297] on button "Search" at bounding box center [871, 296] width 57 height 19
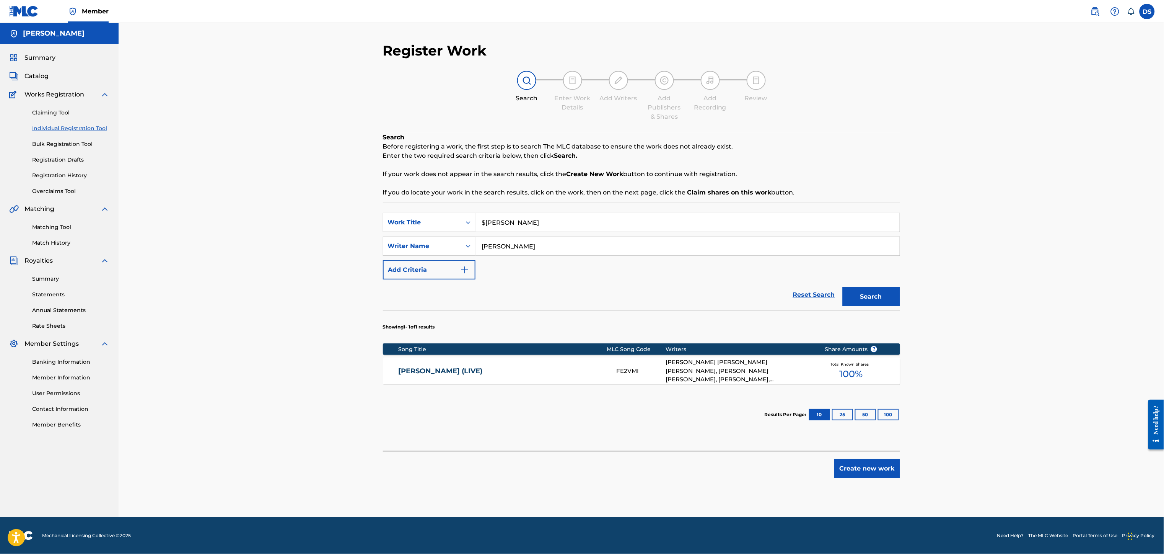
click at [869, 472] on button "Create new work" at bounding box center [867, 468] width 66 height 19
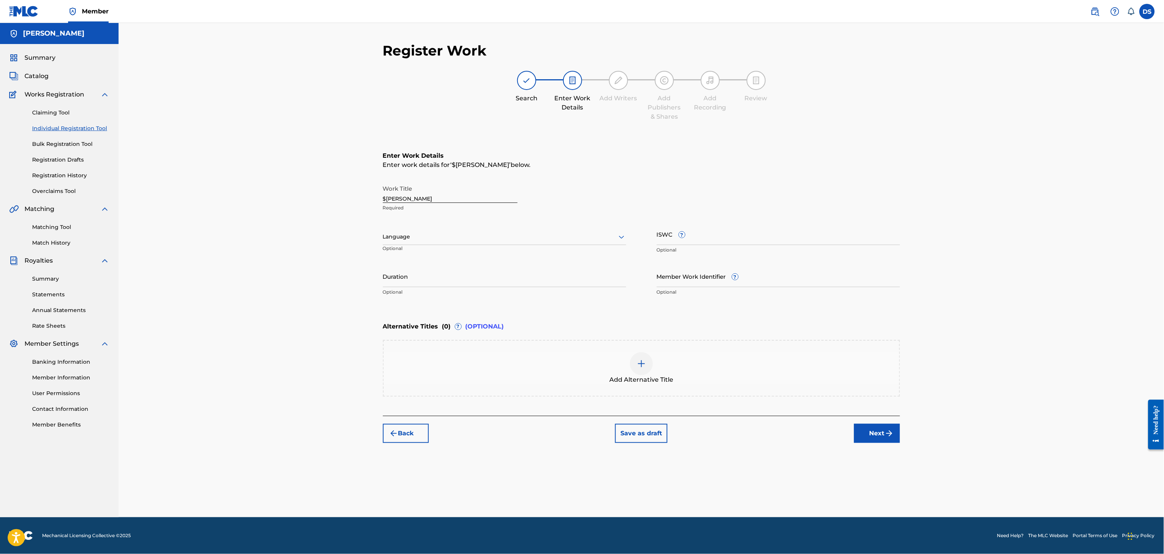
click at [665, 273] on input "Member Work Identifier ?" at bounding box center [778, 276] width 243 height 22
type input "P358QM"
click at [443, 233] on div at bounding box center [504, 237] width 243 height 10
click at [402, 251] on div "English" at bounding box center [504, 253] width 243 height 17
click at [492, 278] on input "Duration" at bounding box center [504, 276] width 243 height 22
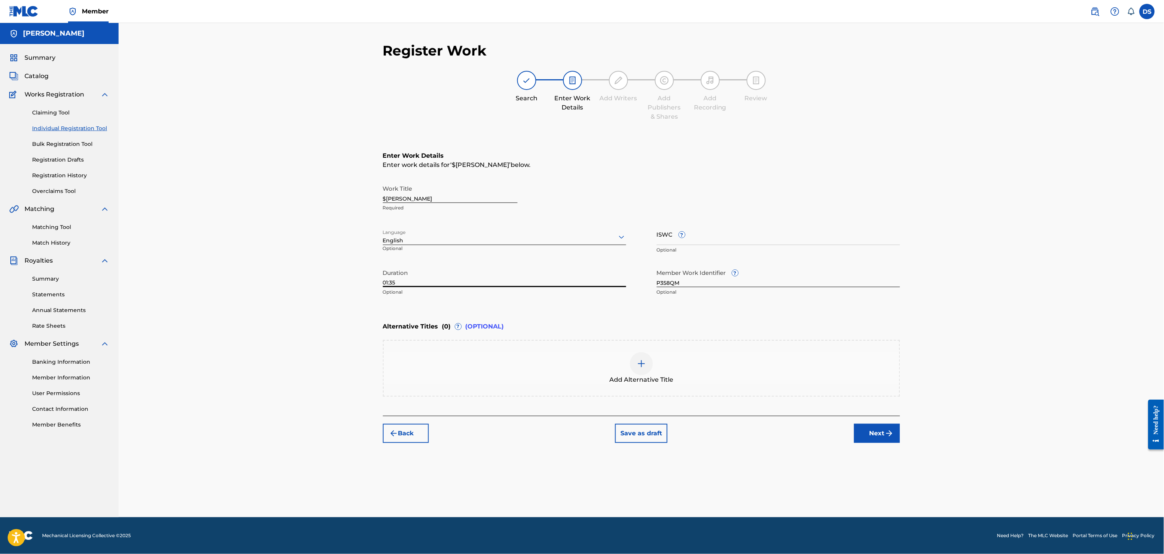
type input "01:35"
click at [879, 433] on button "Next" at bounding box center [877, 432] width 46 height 19
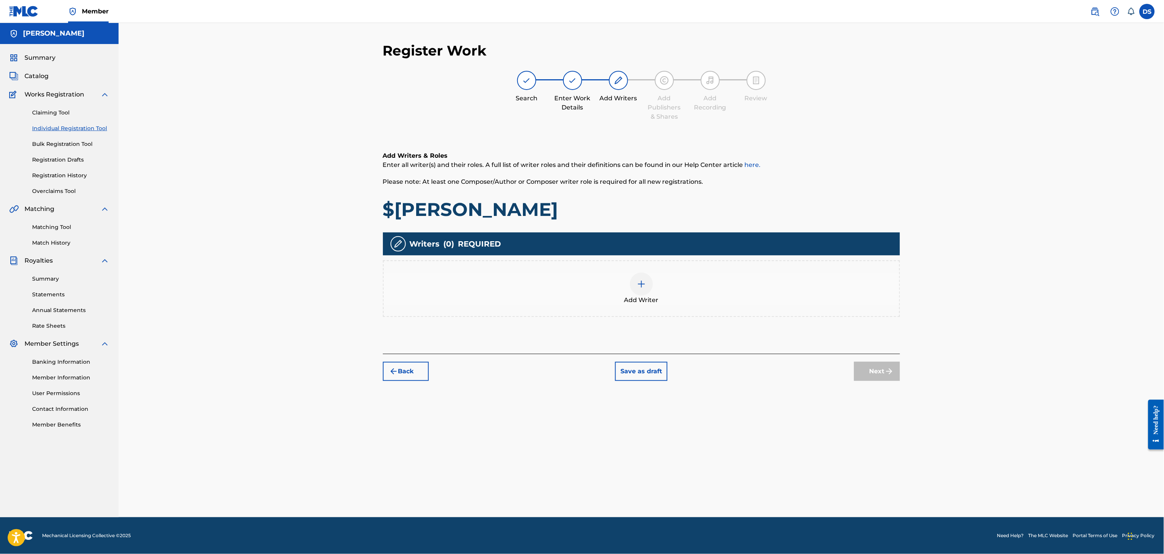
click at [640, 284] on img at bounding box center [641, 283] width 9 height 9
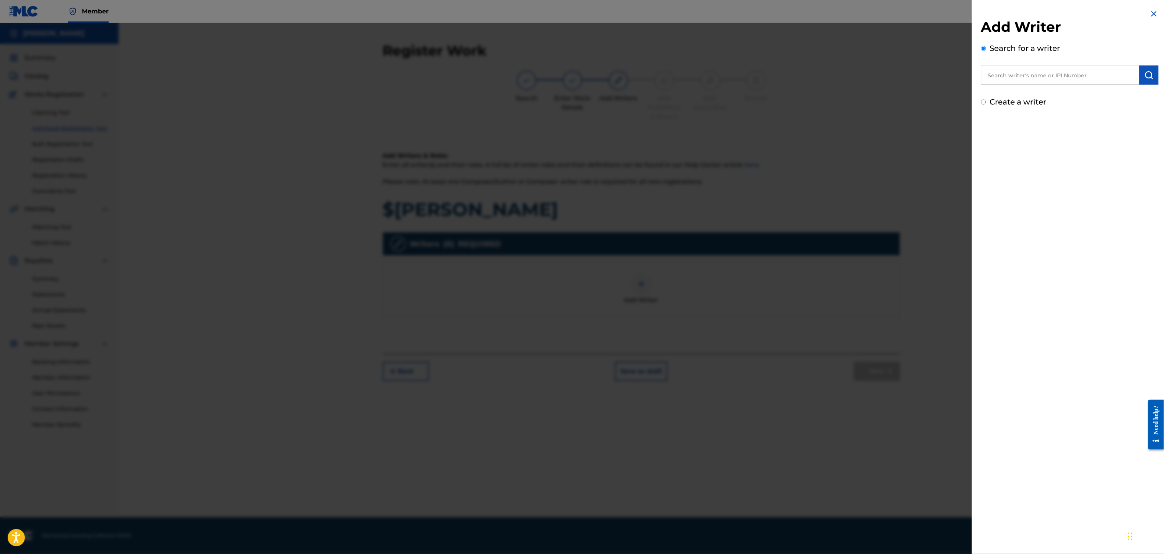
click at [1015, 81] on input "text" at bounding box center [1060, 74] width 158 height 19
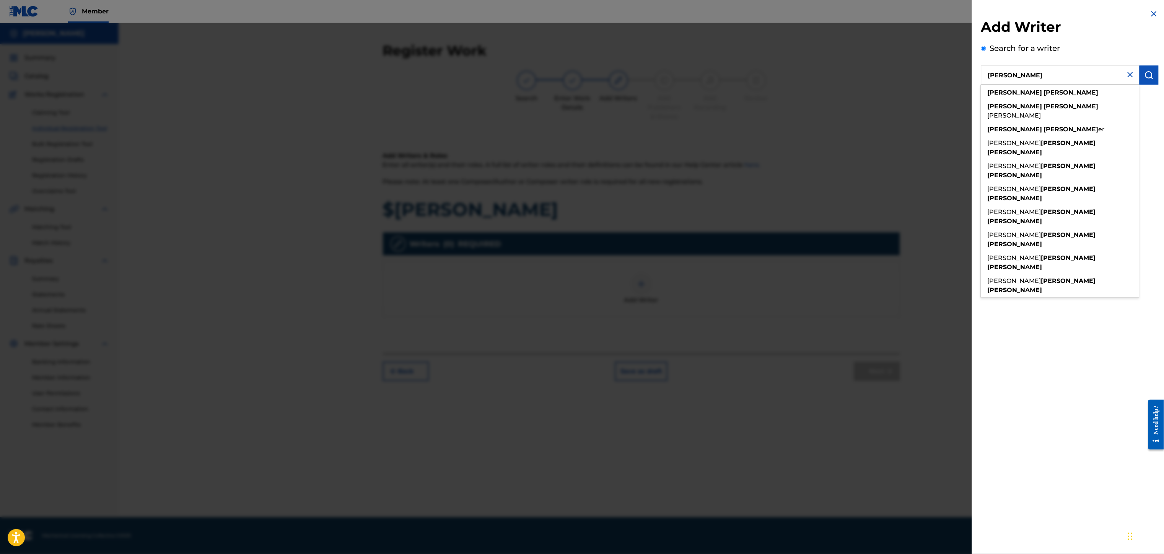
type input "[PERSON_NAME]"
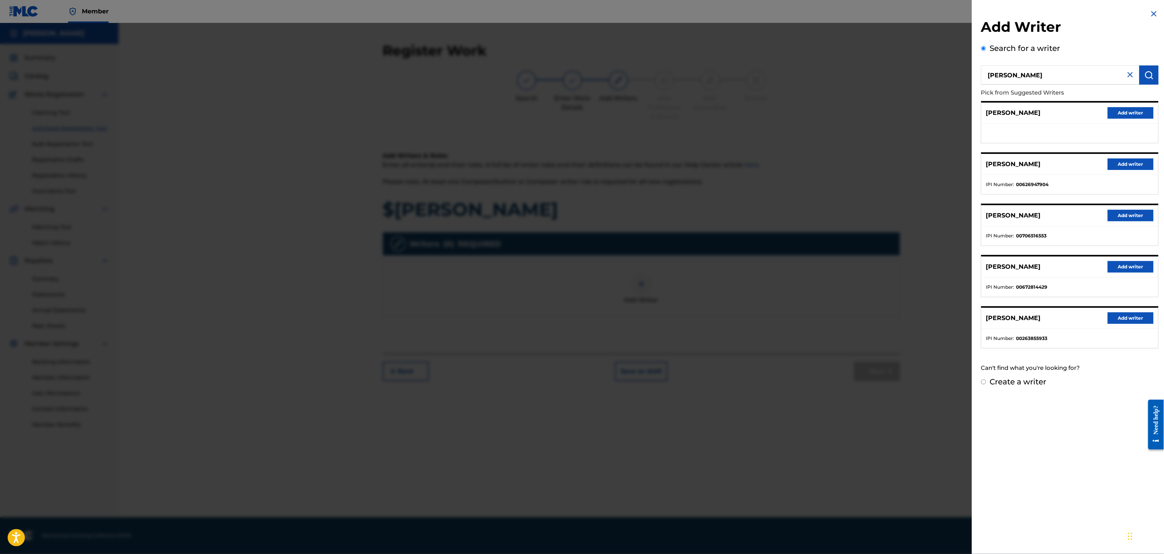
click at [1125, 163] on button "Add writer" at bounding box center [1131, 163] width 46 height 11
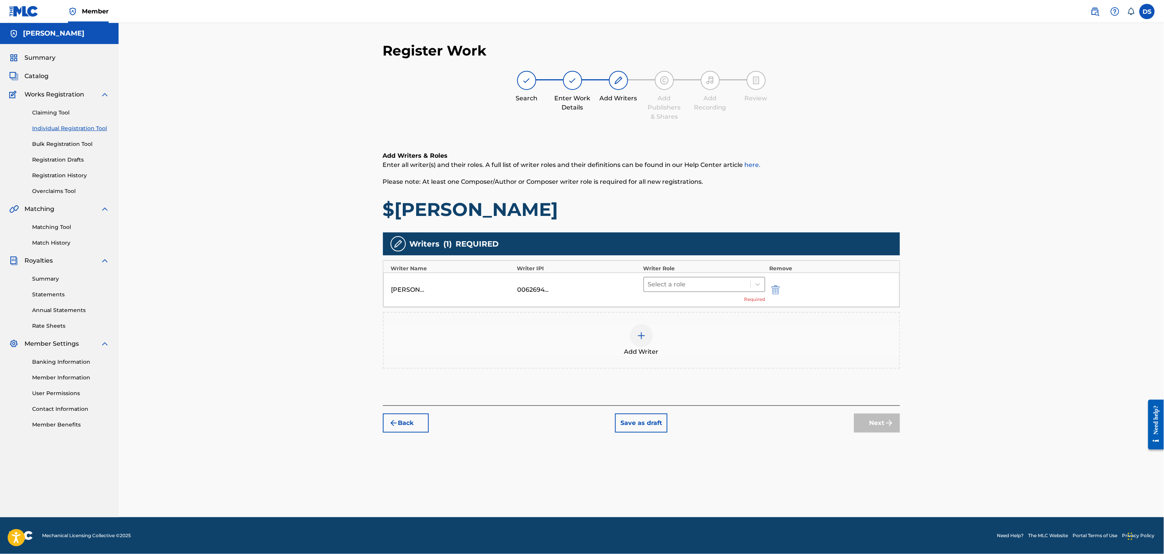
click at [691, 285] on div at bounding box center [697, 284] width 99 height 11
click at [669, 308] on div "Composer/Author" at bounding box center [704, 304] width 122 height 15
click at [642, 329] on img at bounding box center [641, 323] width 9 height 9
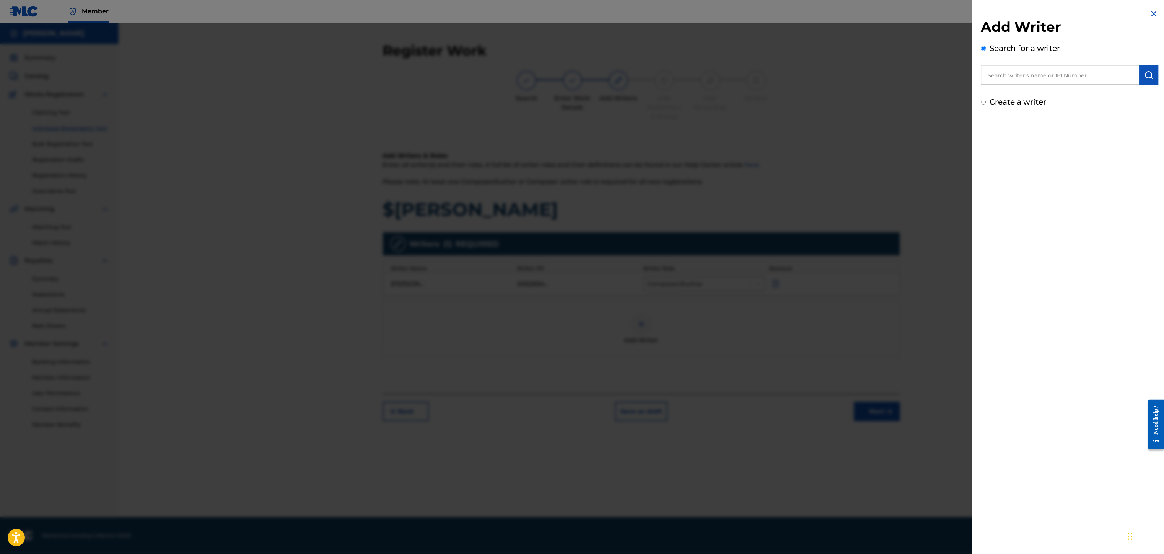
click at [932, 140] on div at bounding box center [582, 300] width 1164 height 554
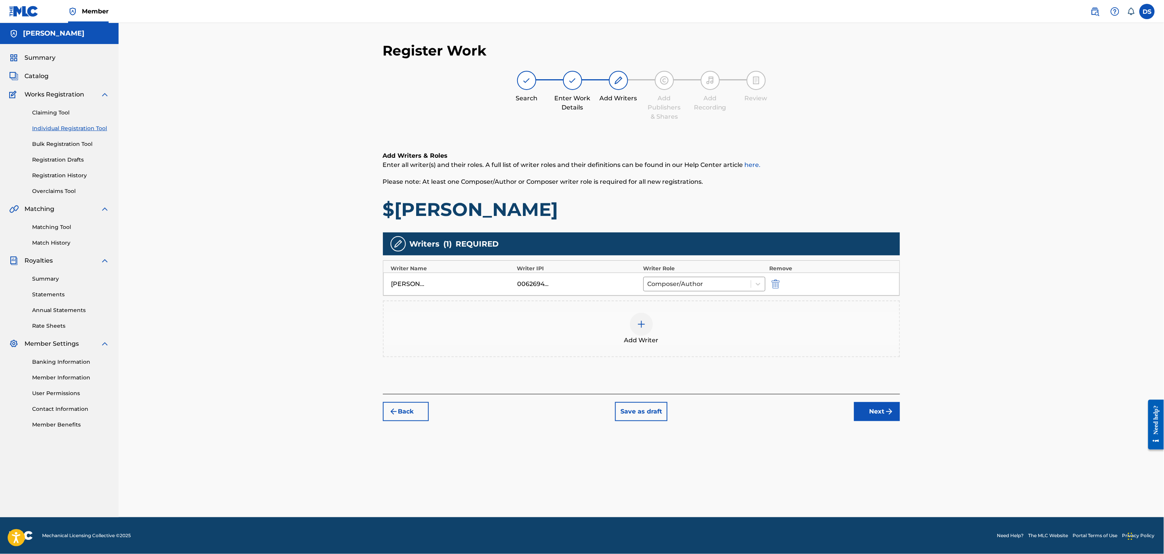
click at [871, 414] on button "Next" at bounding box center [877, 411] width 46 height 19
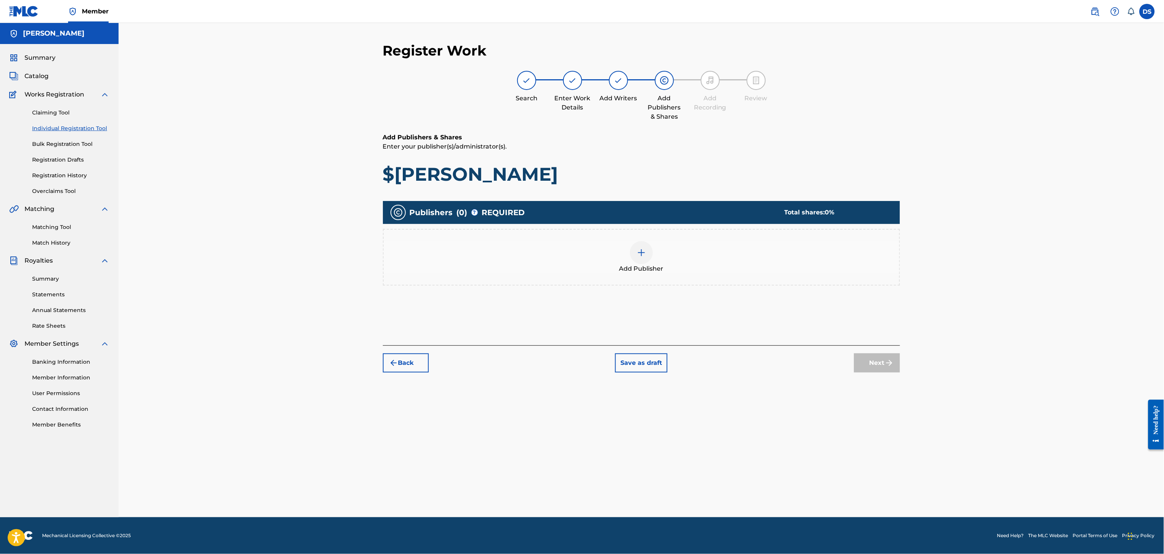
click at [642, 252] on img at bounding box center [641, 252] width 9 height 9
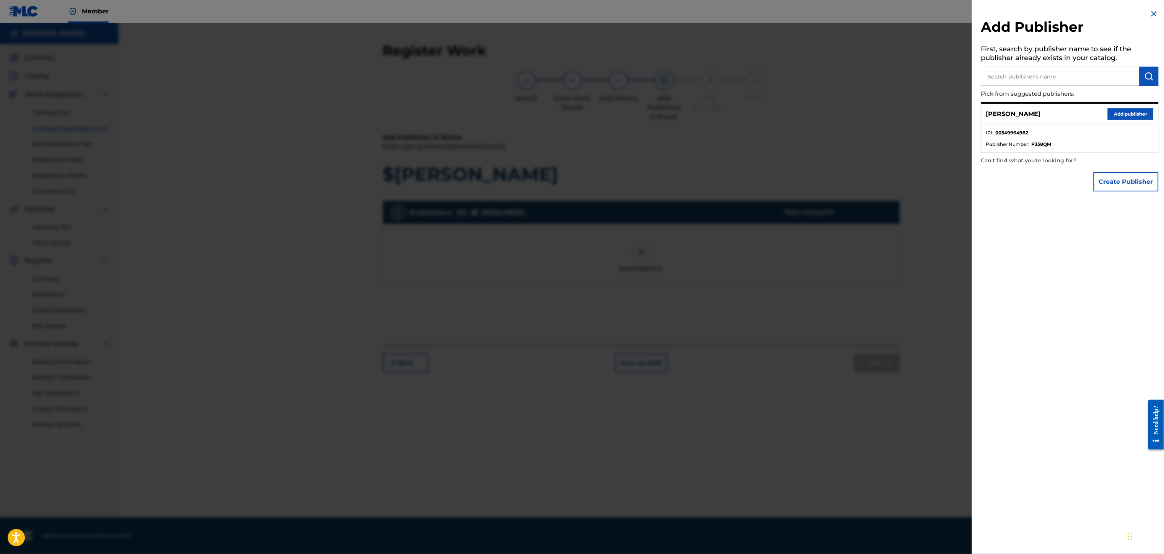
click at [1111, 111] on button "Add publisher" at bounding box center [1131, 113] width 46 height 11
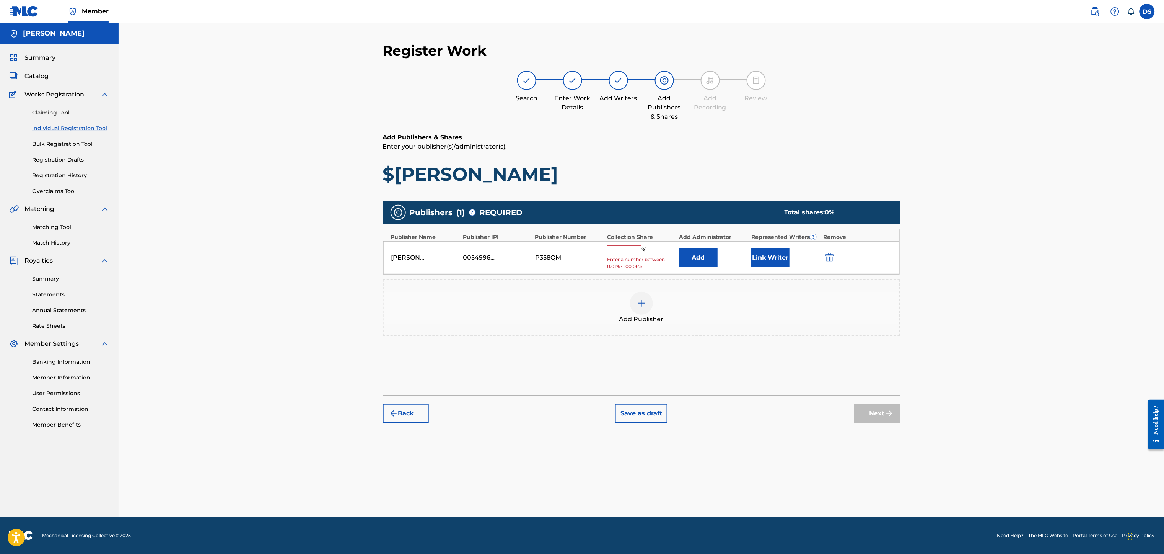
click at [765, 263] on button "Link Writer" at bounding box center [770, 257] width 38 height 19
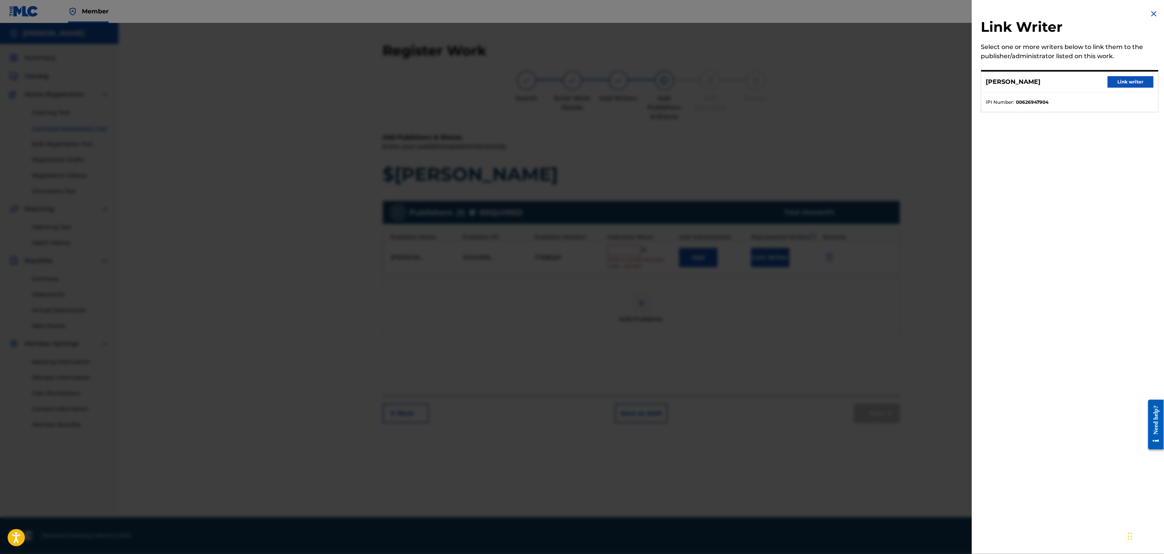
click at [1112, 86] on button "Link writer" at bounding box center [1131, 81] width 46 height 11
click at [1112, 86] on div "Register Work Search Enter Work Details Add Writers Add Publishers & Shares Add…" at bounding box center [642, 270] width 1046 height 494
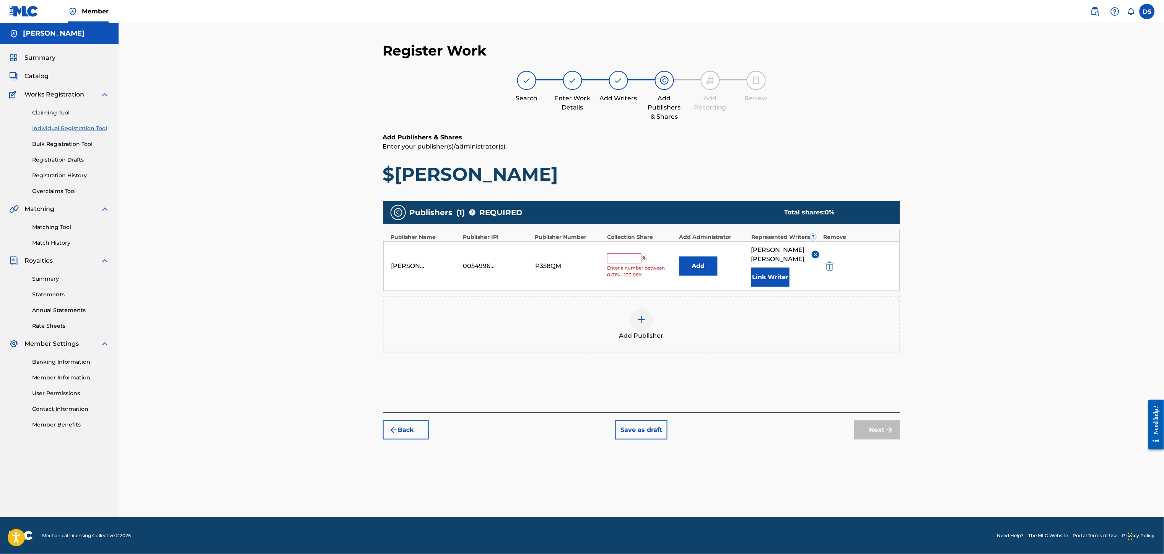
click at [619, 253] on input "text" at bounding box center [624, 258] width 34 height 10
type input "100"
click at [873, 420] on button "Next" at bounding box center [877, 429] width 46 height 19
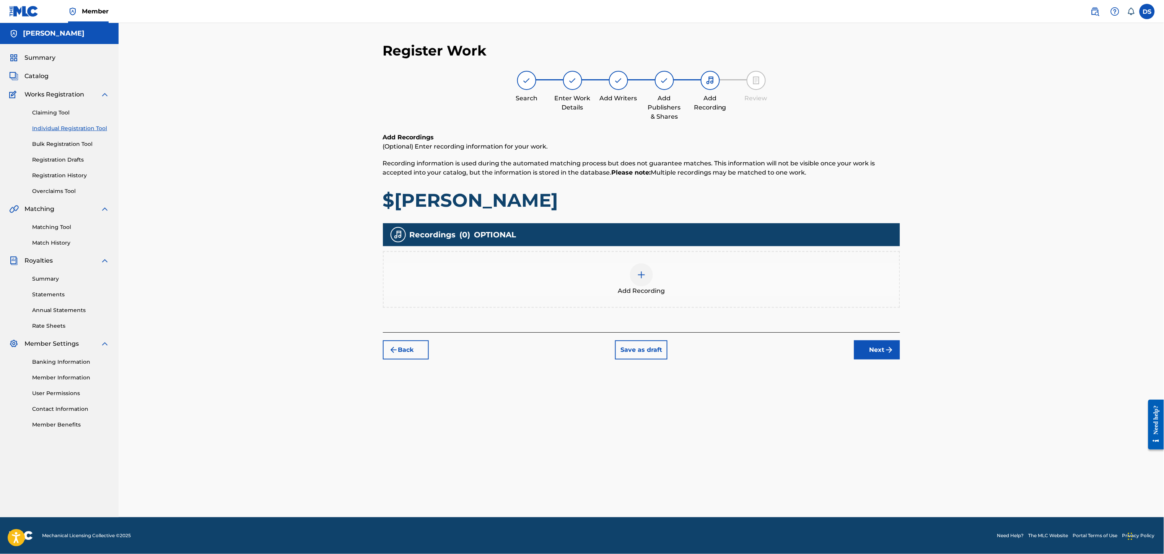
click at [645, 273] on img at bounding box center [641, 274] width 9 height 9
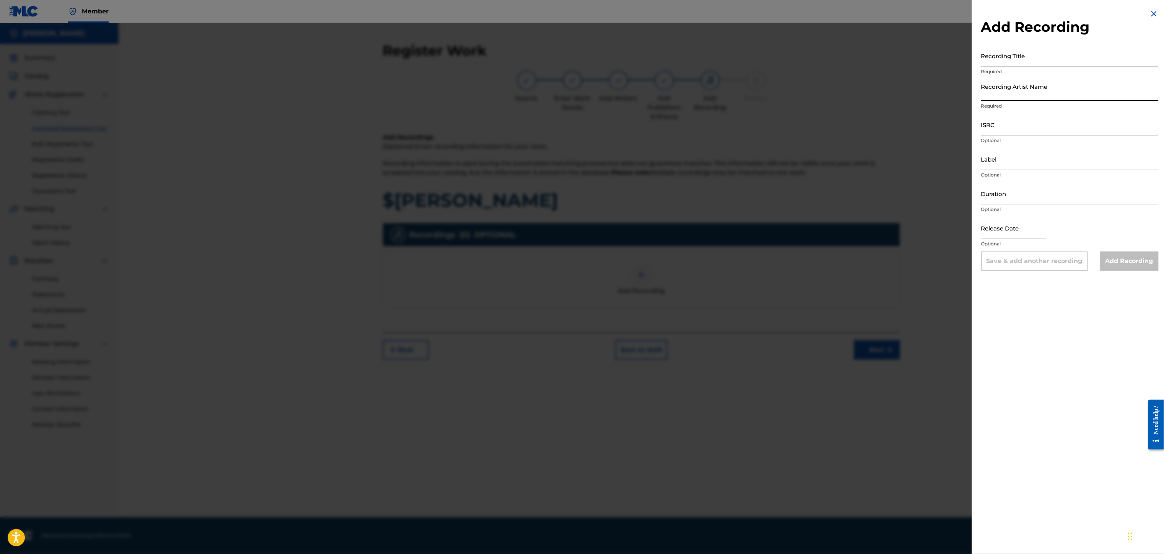
click at [998, 99] on input "Recording Artist Name" at bounding box center [1070, 90] width 178 height 22
type input "RICH PRICK [PERSON_NAME]"
click at [995, 57] on input "Recording Title" at bounding box center [1070, 56] width 178 height 22
type input "$[PERSON_NAME]"
click at [1010, 122] on input "ISRC" at bounding box center [1070, 125] width 178 height 22
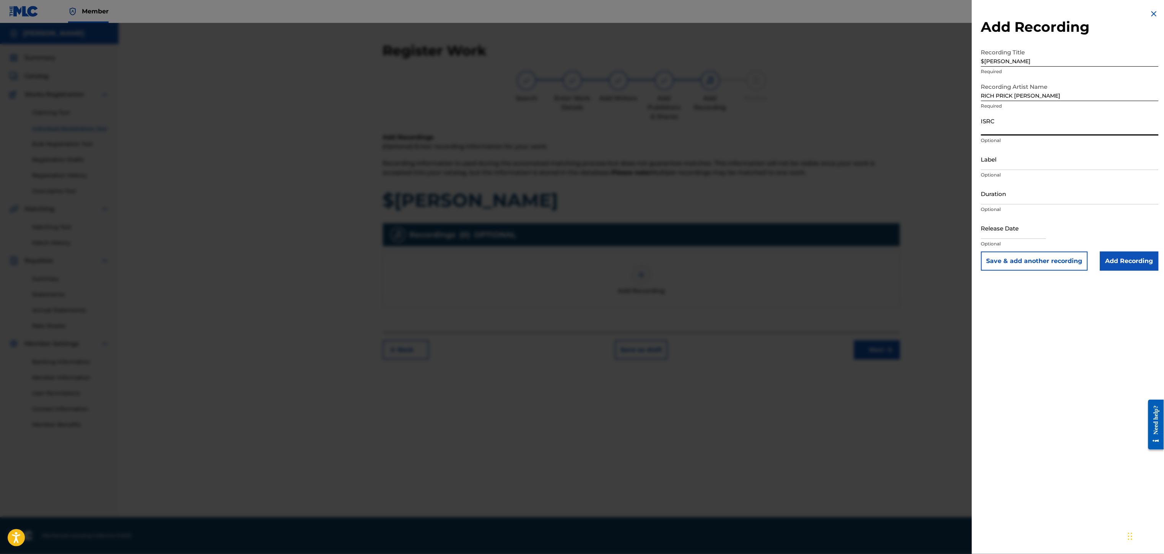
paste input "QZNMV2567498"
type input "QZNMV2567498"
click at [1003, 162] on input "Label" at bounding box center [1070, 159] width 178 height 22
type input "Str8 Cash, No Change LLC."
click at [1002, 197] on input "Duration" at bounding box center [1070, 193] width 178 height 22
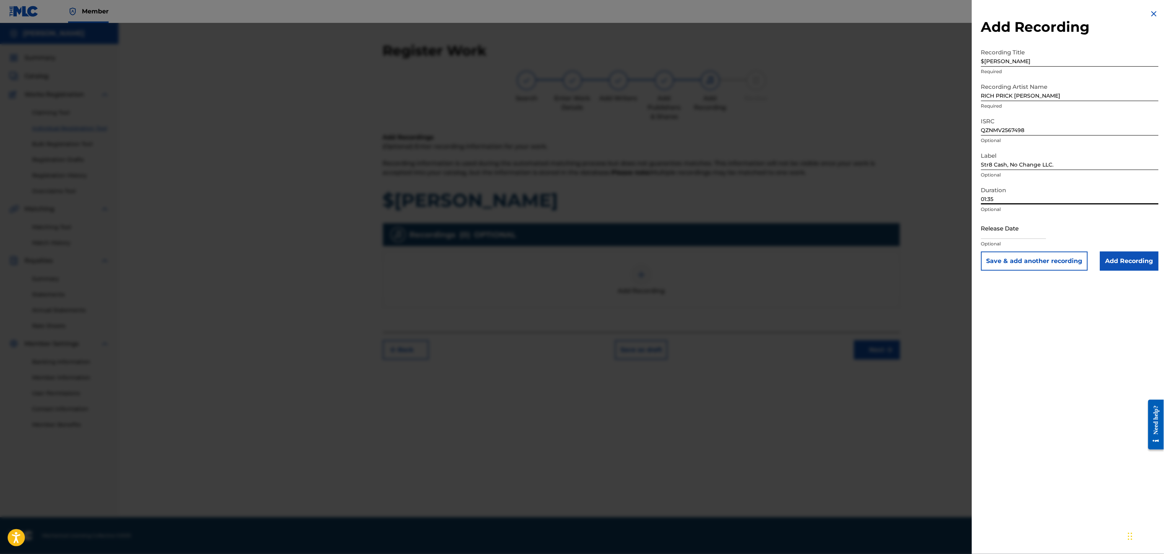
type input "01:35"
click at [1021, 231] on input "text" at bounding box center [1013, 228] width 65 height 22
select select "8"
select select "2025"
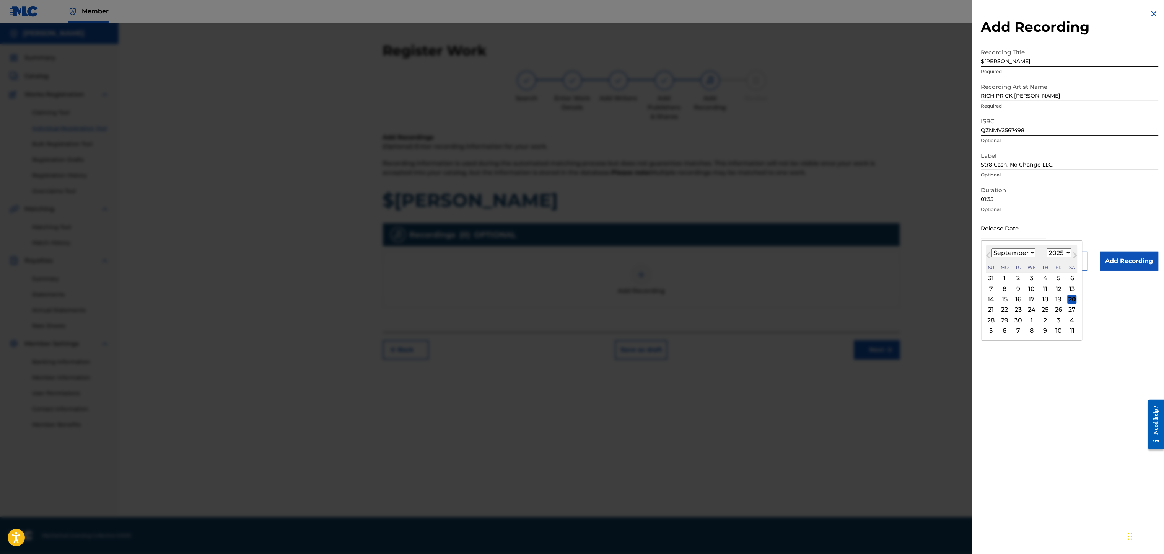
click at [1016, 253] on select "January February March April May June July August September October November De…" at bounding box center [1014, 252] width 44 height 9
select select "7"
click at [992, 248] on select "January February March April May June July August September October November De…" at bounding box center [1014, 252] width 44 height 9
click at [1037, 301] on div "13" at bounding box center [1032, 299] width 9 height 9
type input "[DATE]"
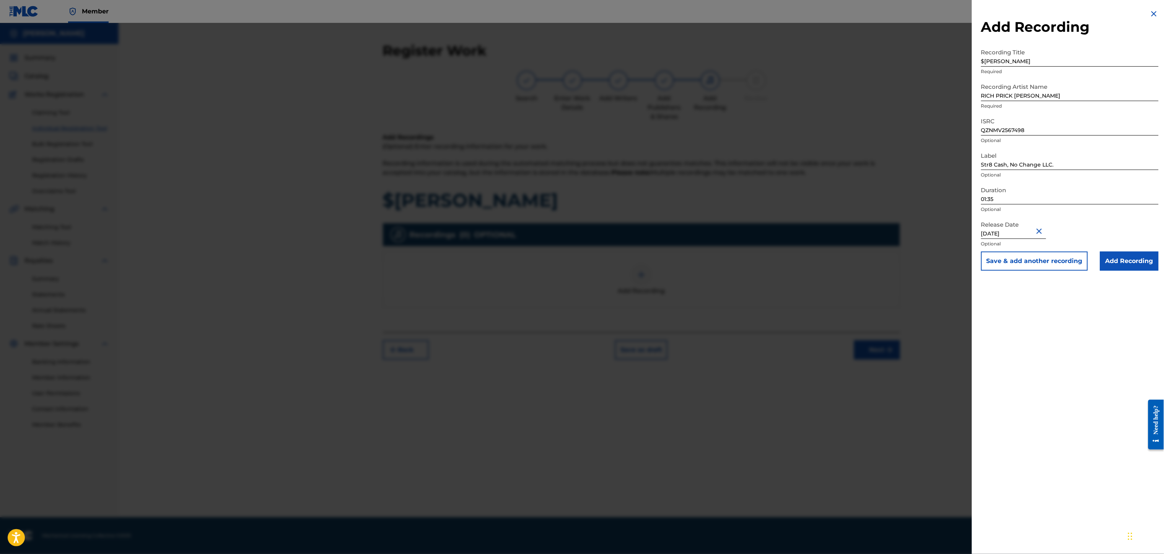
click at [1130, 260] on input "Add Recording" at bounding box center [1129, 260] width 59 height 19
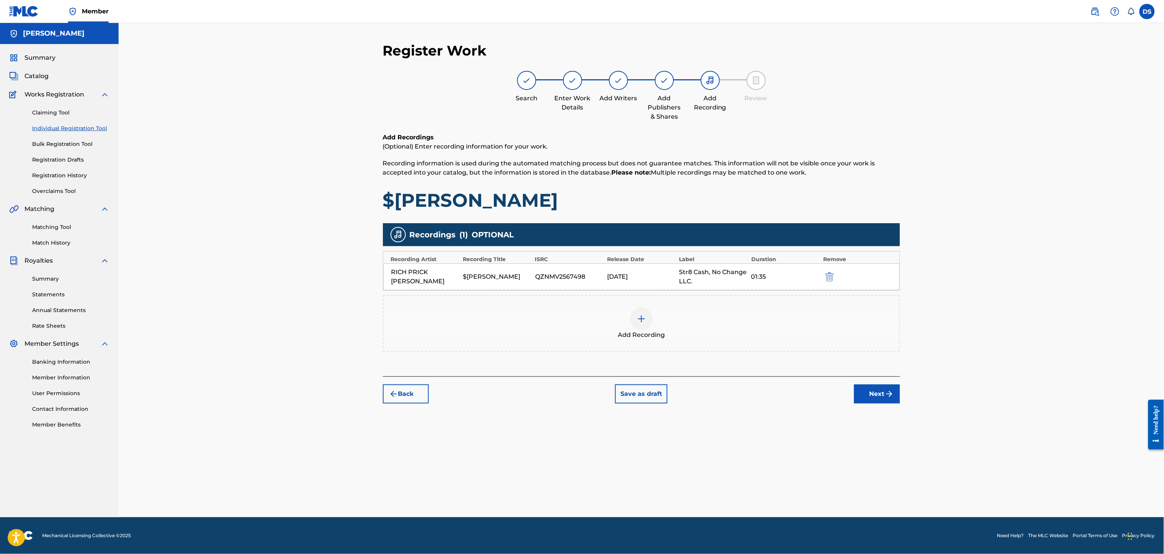
click at [882, 399] on button "Next" at bounding box center [877, 393] width 46 height 19
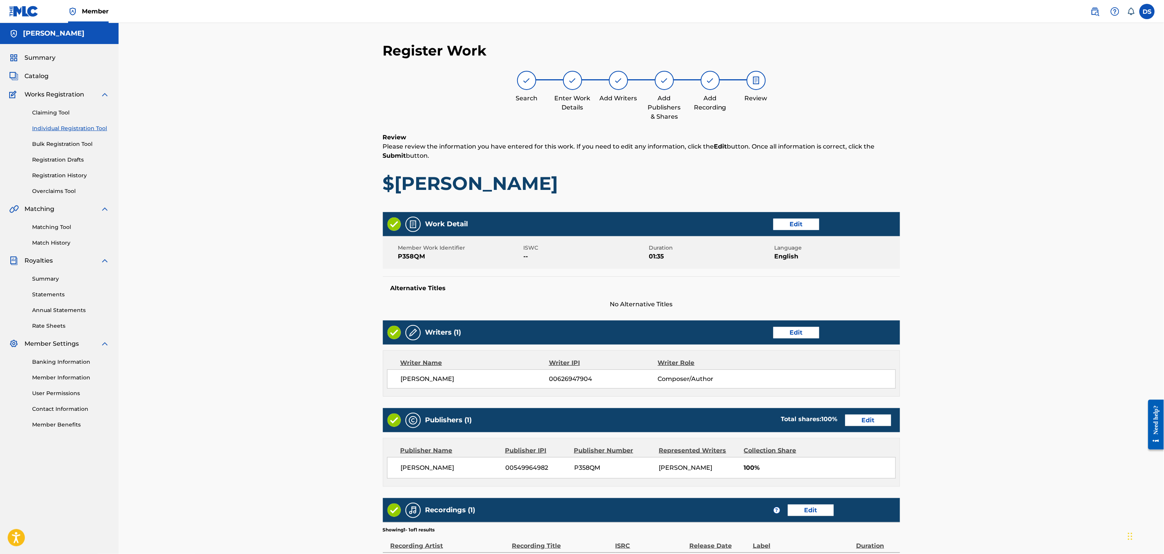
click at [970, 372] on div "Register Work Search Enter Work Details Add Writers Add Publishers & Shares Add…" at bounding box center [642, 316] width 1046 height 587
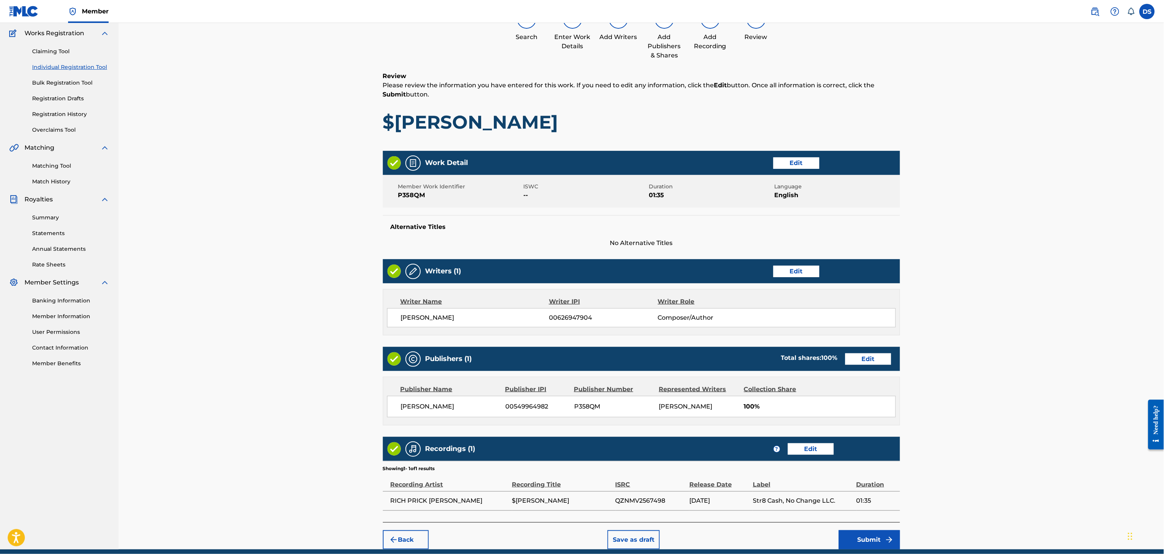
scroll to position [96, 0]
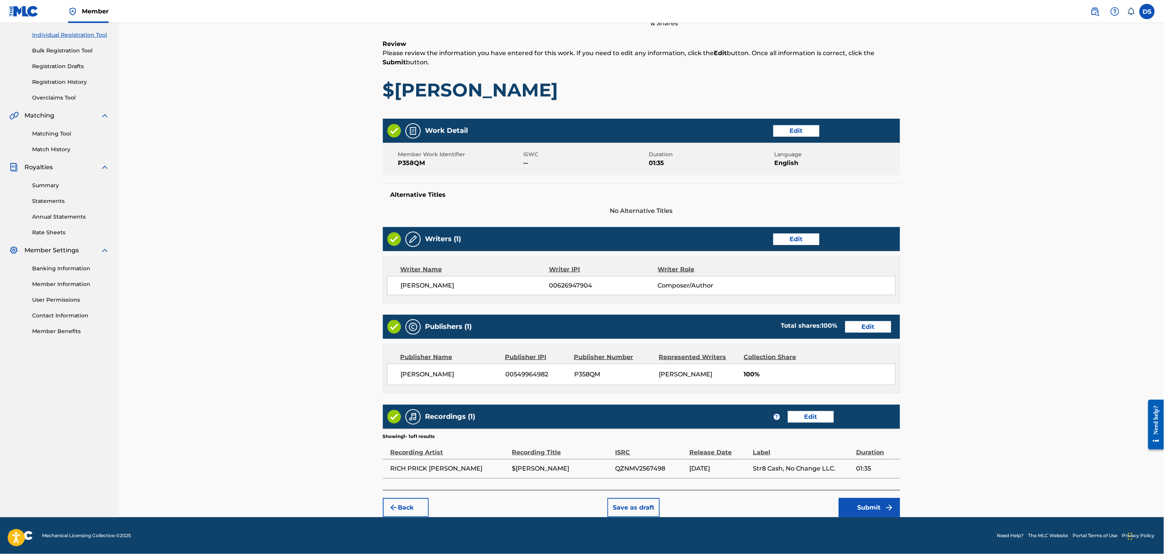
click at [883, 505] on button "Submit" at bounding box center [869, 507] width 61 height 19
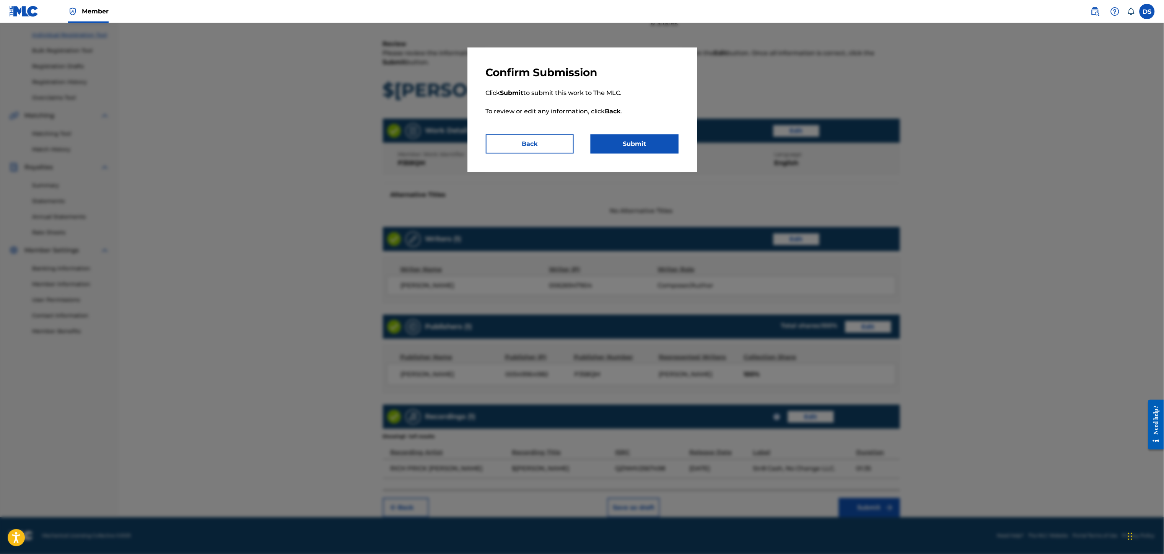
click at [636, 145] on button "Submit" at bounding box center [635, 143] width 88 height 19
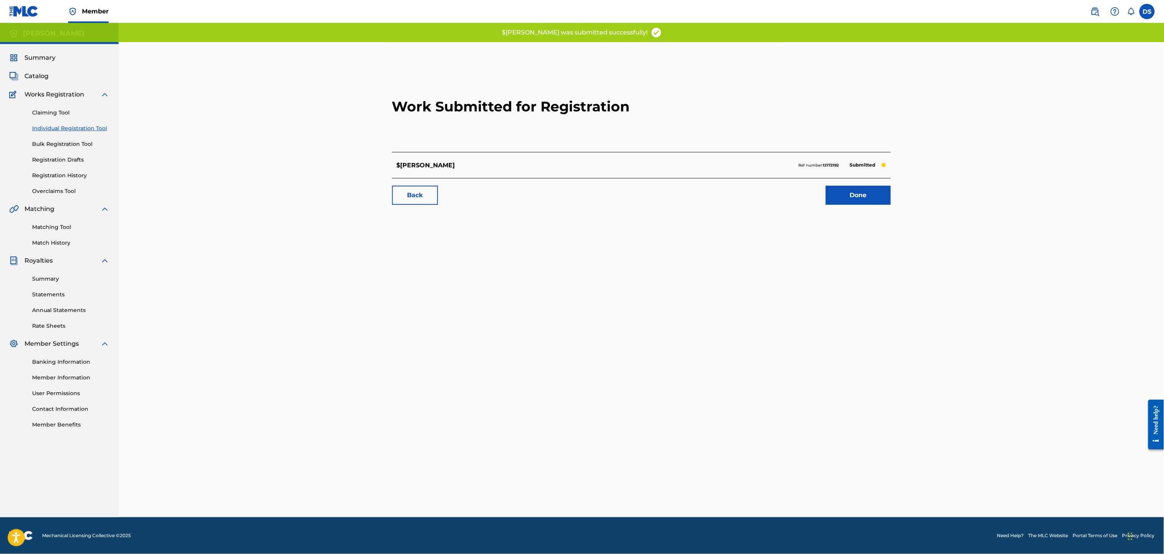
click at [859, 192] on link "Done" at bounding box center [858, 195] width 65 height 19
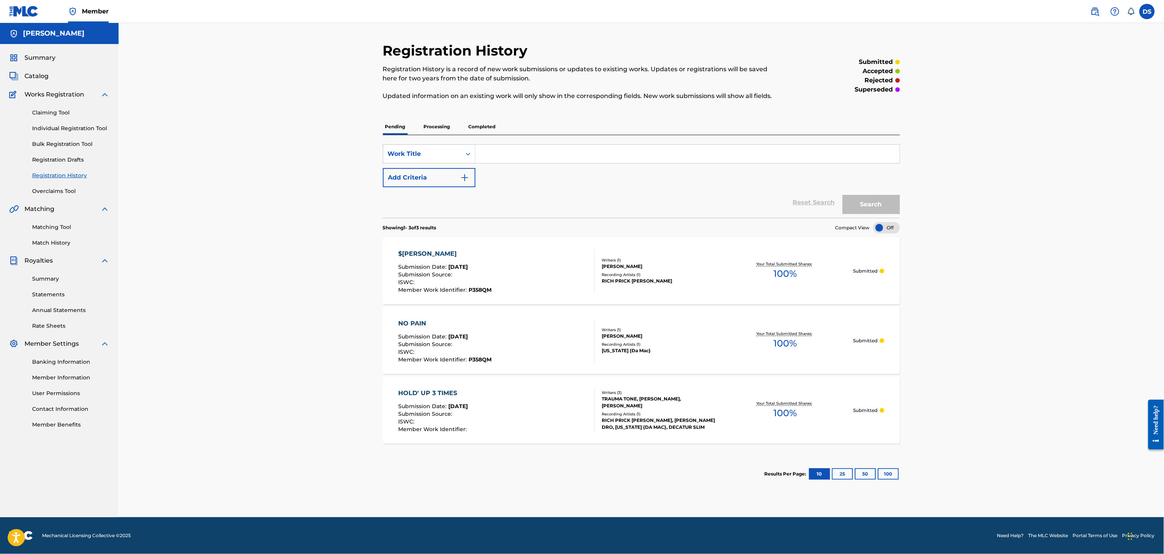
click at [38, 73] on span "Catalog" at bounding box center [36, 76] width 24 height 9
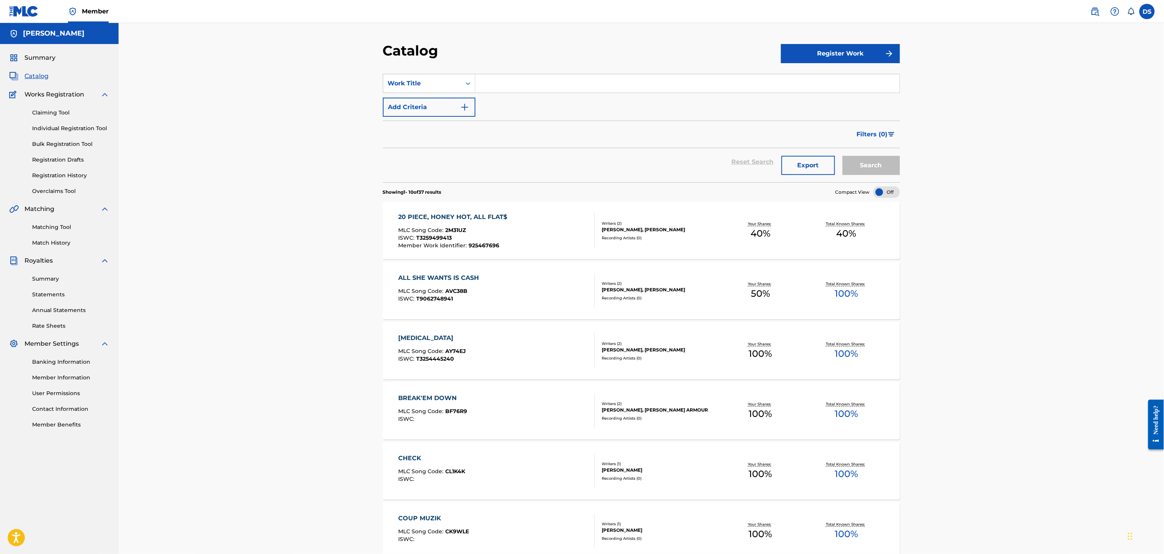
click at [613, 345] on div "Writers ( 2 )" at bounding box center [660, 343] width 116 height 6
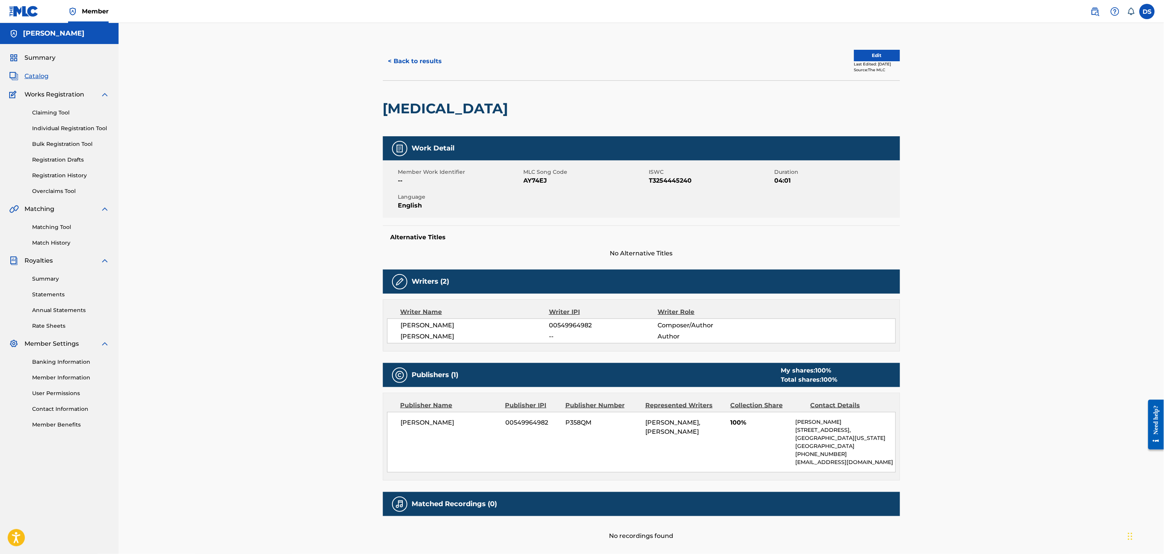
click at [401, 62] on button "< Back to results" at bounding box center [415, 61] width 65 height 19
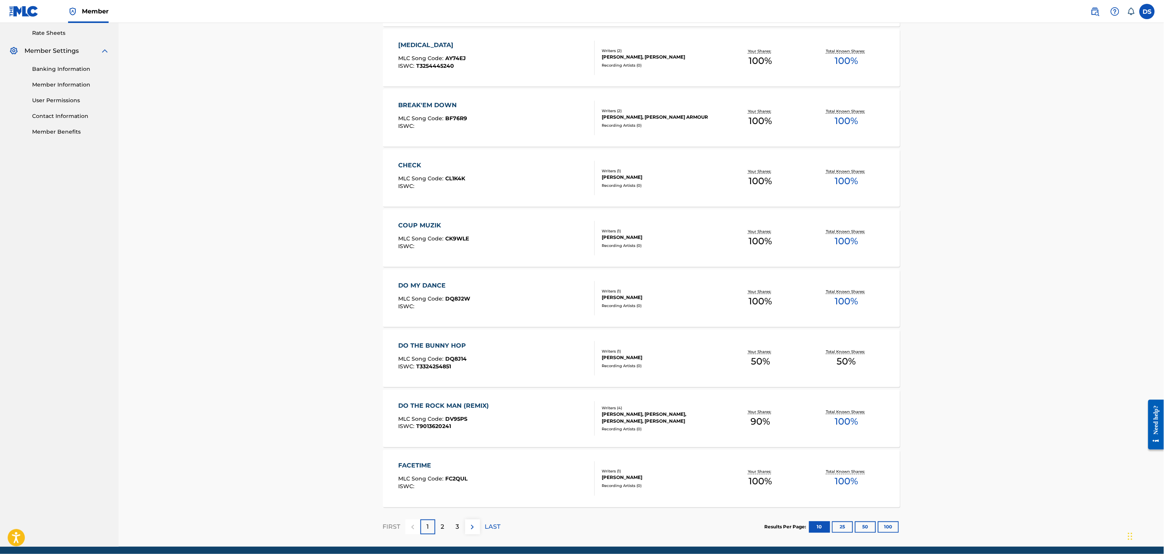
scroll to position [322, 0]
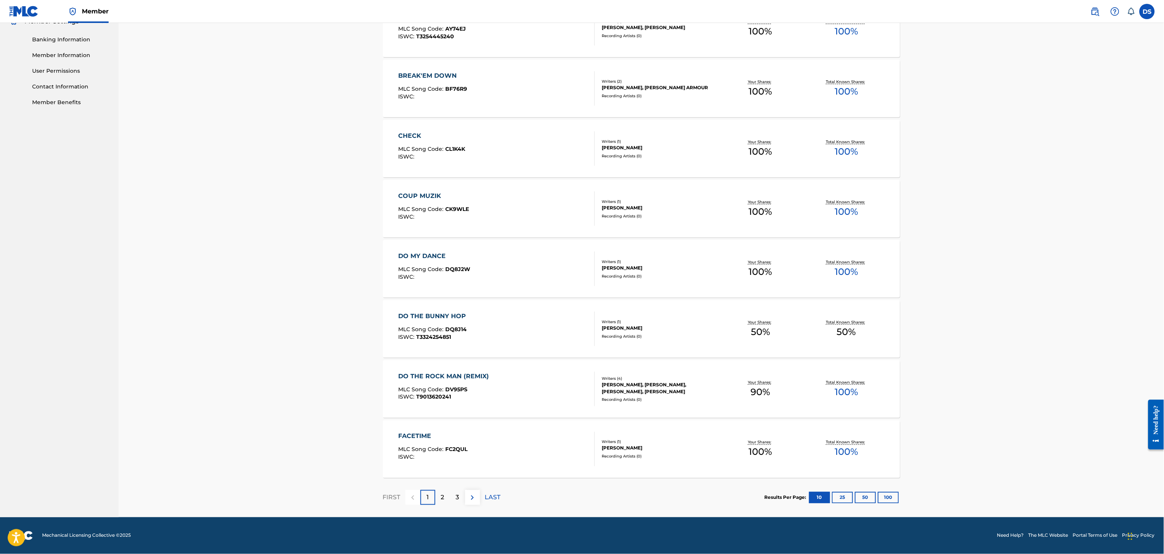
click at [471, 500] on img at bounding box center [472, 497] width 9 height 9
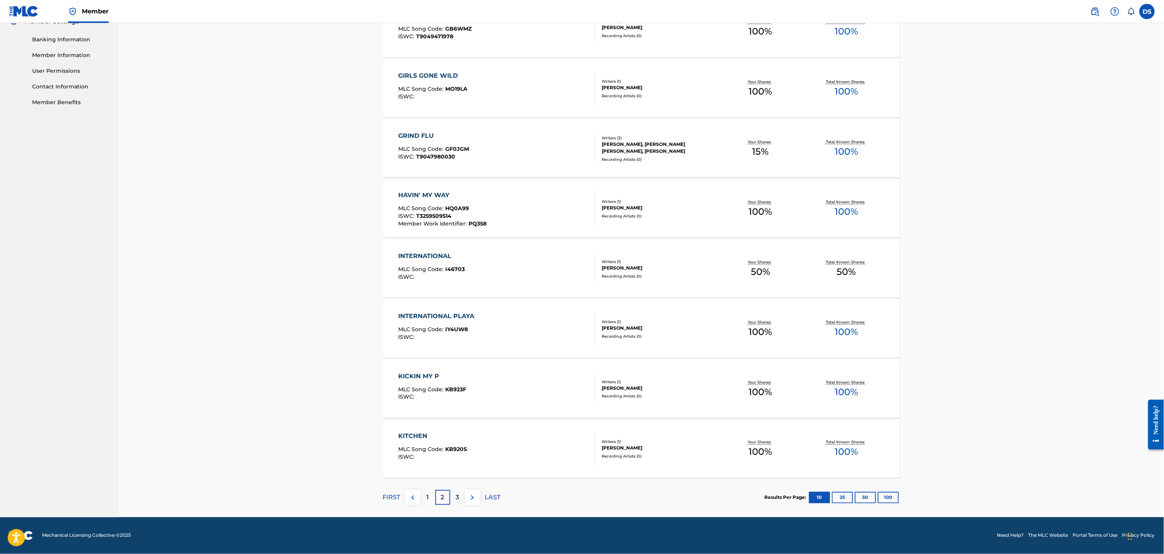
click at [459, 495] on p "3" at bounding box center [457, 497] width 3 height 9
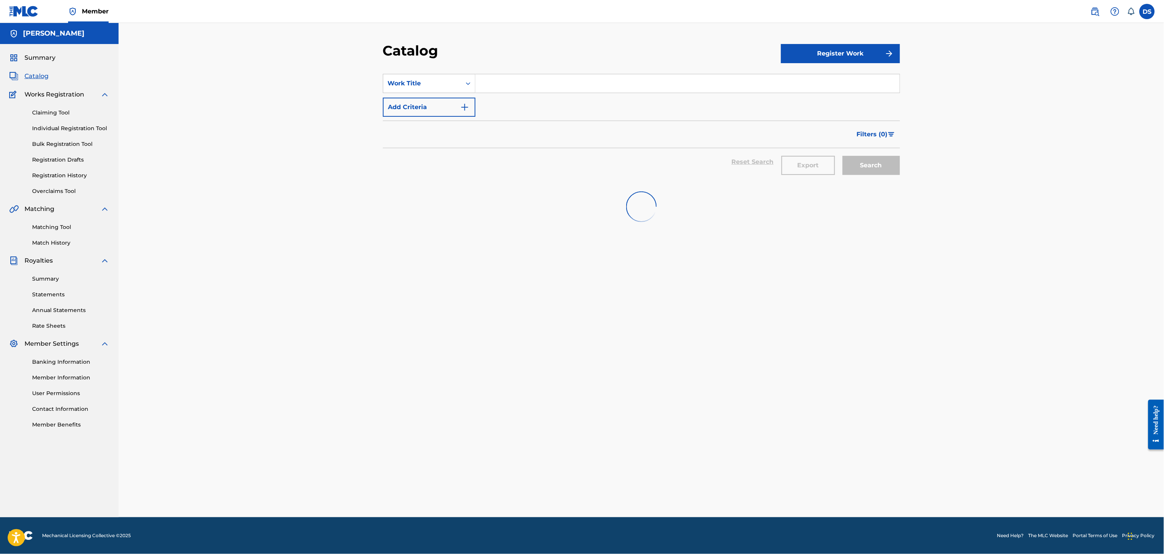
scroll to position [0, 0]
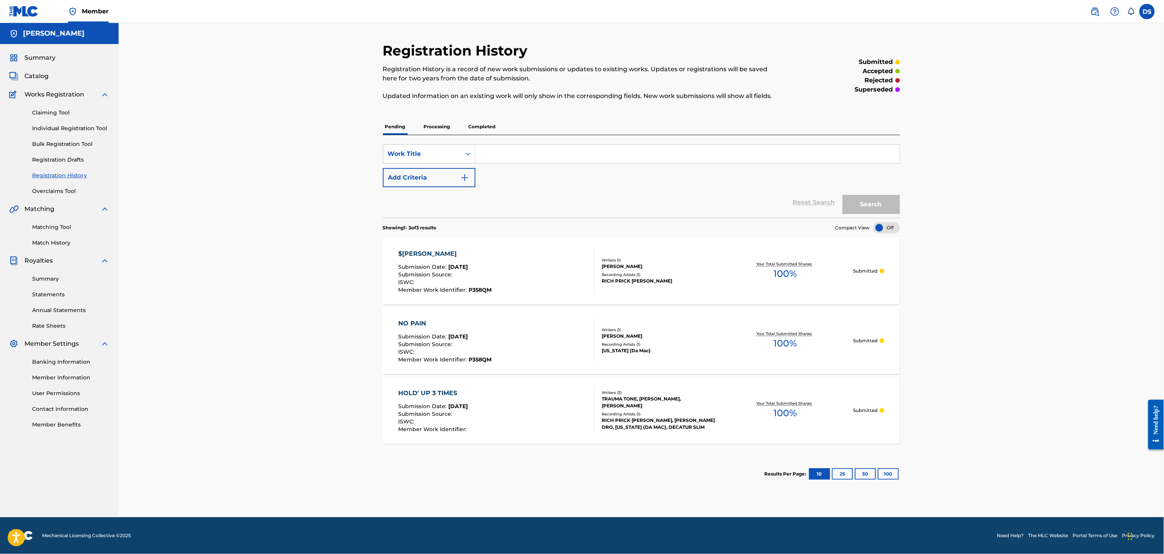
click at [47, 226] on link "Matching Tool" at bounding box center [70, 227] width 77 height 8
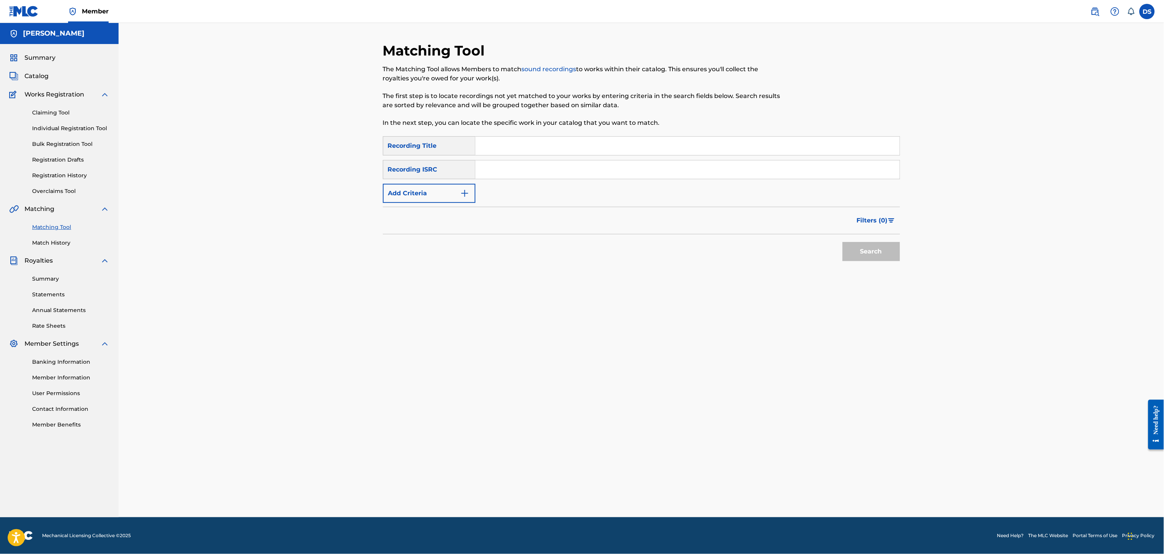
click at [484, 170] on input "Search Form" at bounding box center [688, 169] width 424 height 18
paste input "QZNB82516793"
type input "QZNB82516793"
click at [501, 146] on input "Search Form" at bounding box center [688, 146] width 424 height 18
click at [573, 142] on input "Girls Gone Wild" at bounding box center [688, 146] width 424 height 18
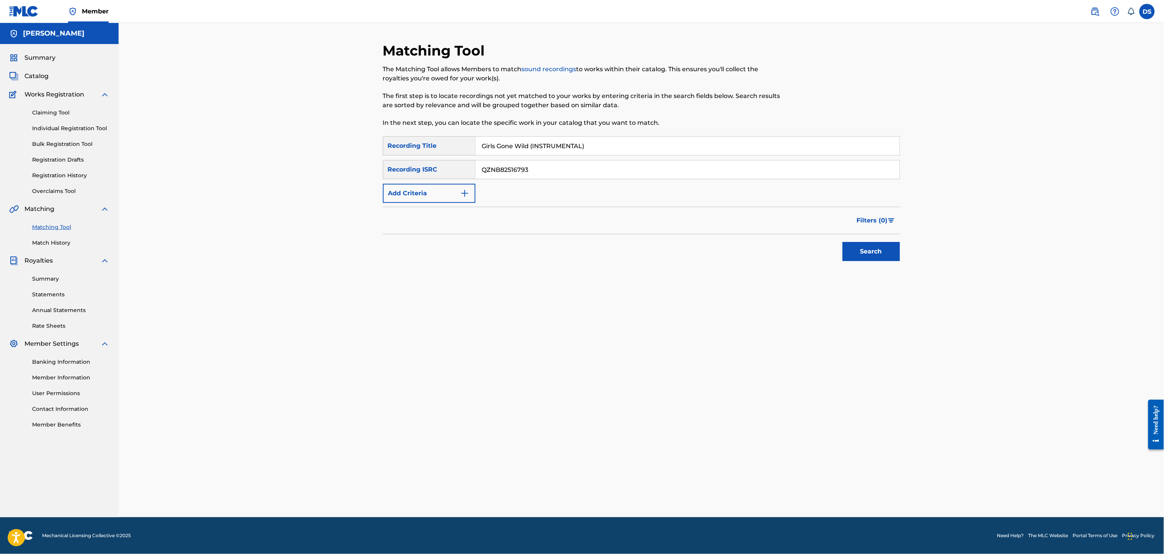
type input "Girls Gone Wild (INSTRUMENTAL)"
click at [853, 253] on button "Search" at bounding box center [871, 251] width 57 height 19
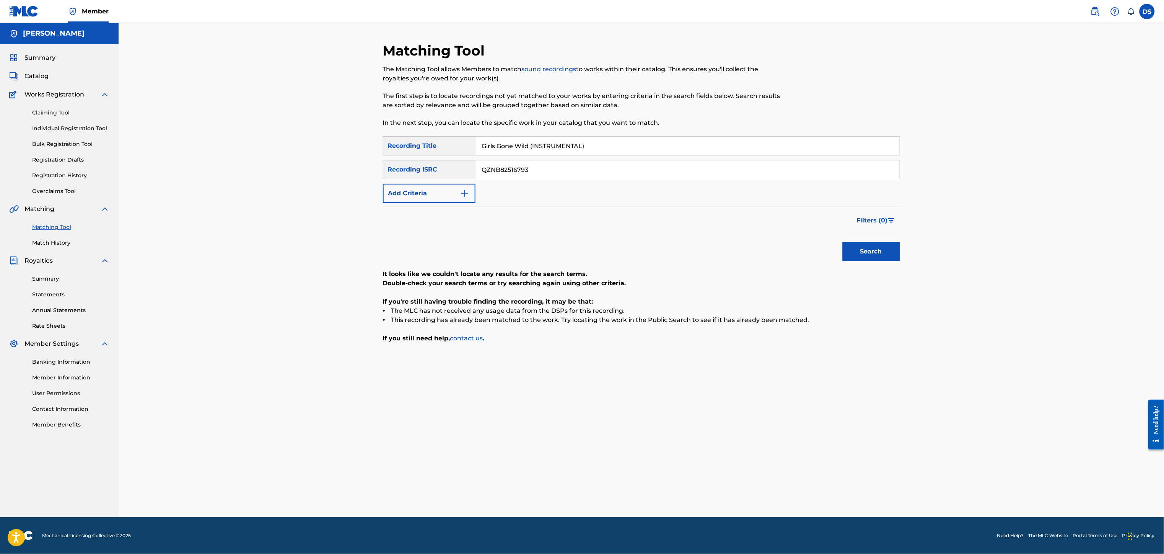
click at [29, 73] on span "Catalog" at bounding box center [36, 76] width 24 height 9
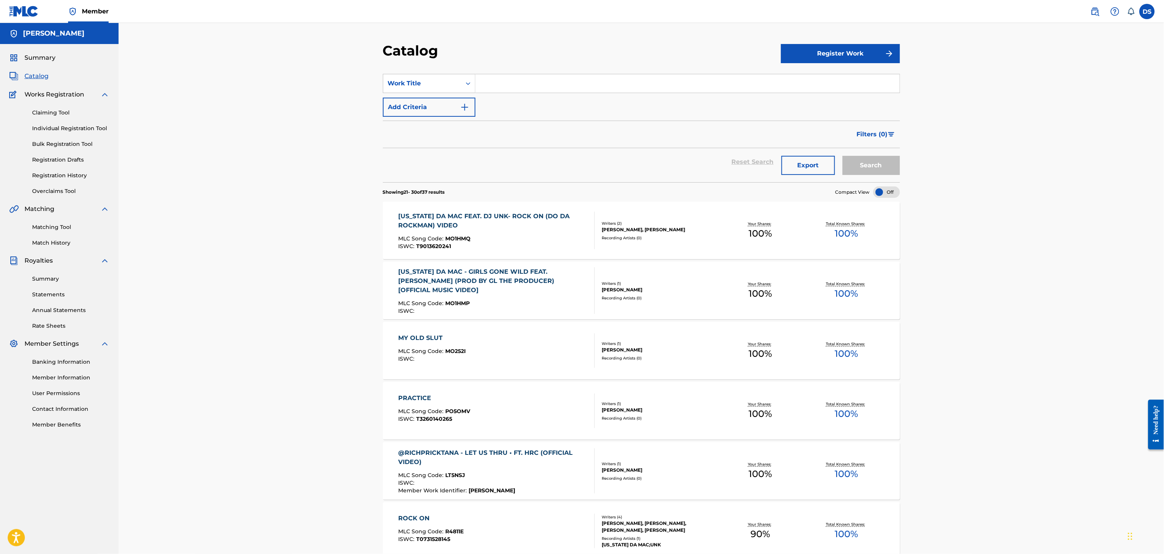
click at [531, 300] on div "[US_STATE] DA MAC - GIRLS GONE WILD FEAT. STUEY ROCK (PROD BY GL THE PRODUCER) …" at bounding box center [493, 290] width 190 height 47
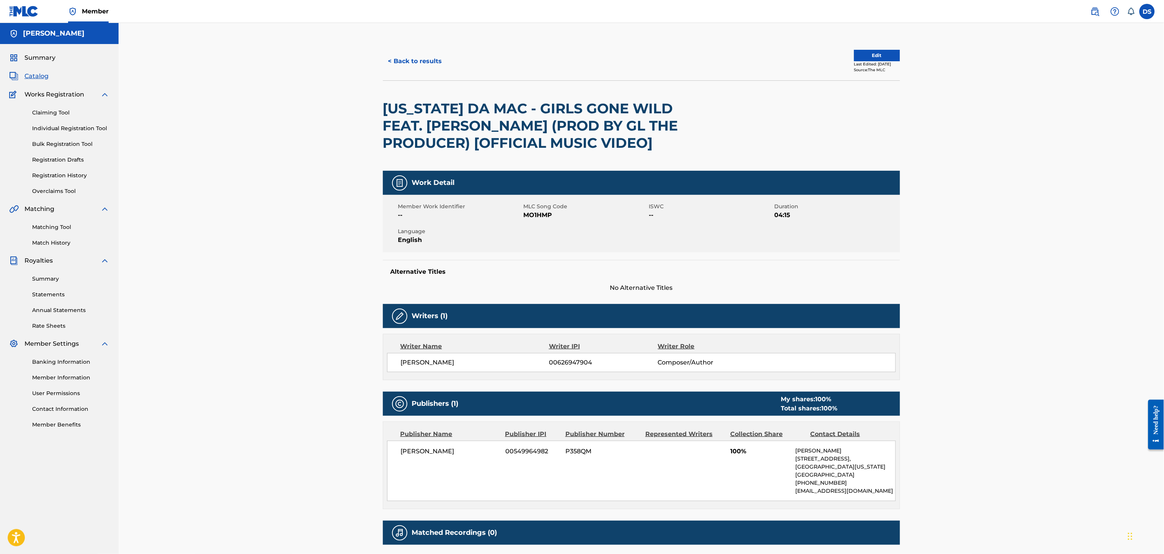
scroll to position [31, 0]
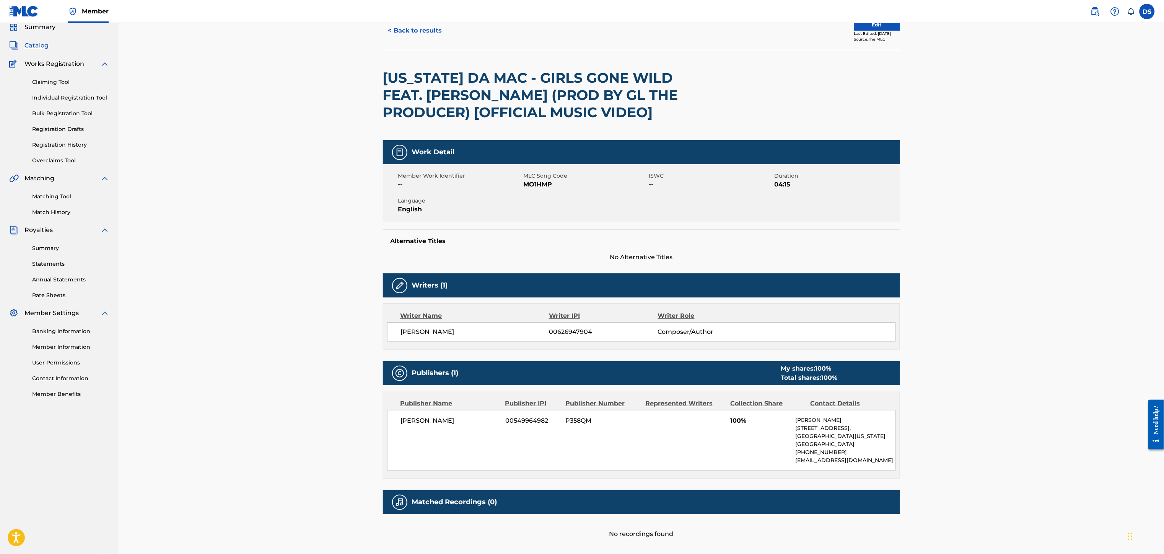
click at [418, 27] on button "< Back to results" at bounding box center [415, 30] width 65 height 19
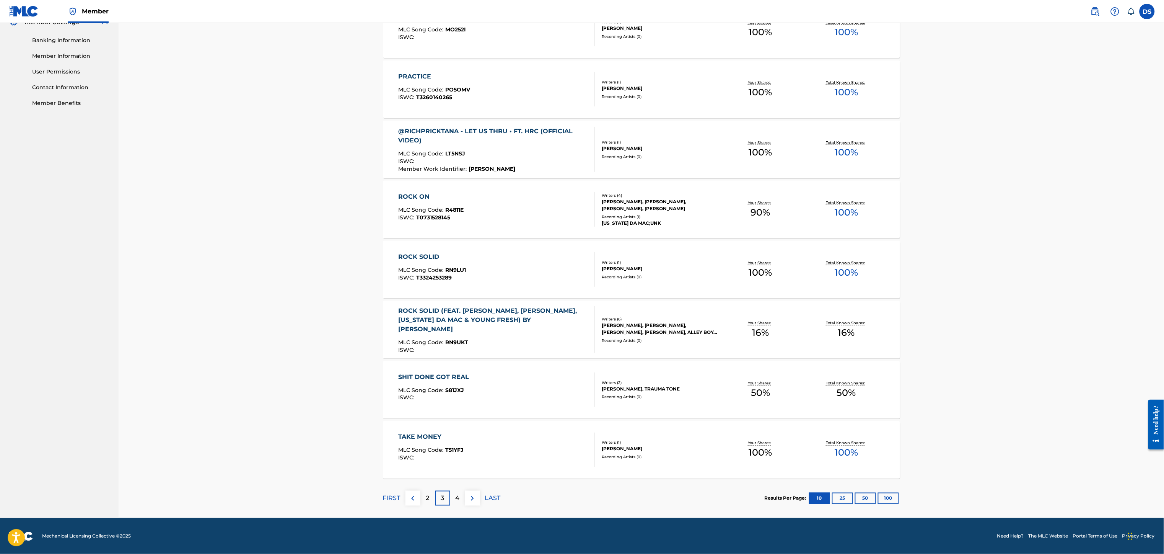
scroll to position [322, 0]
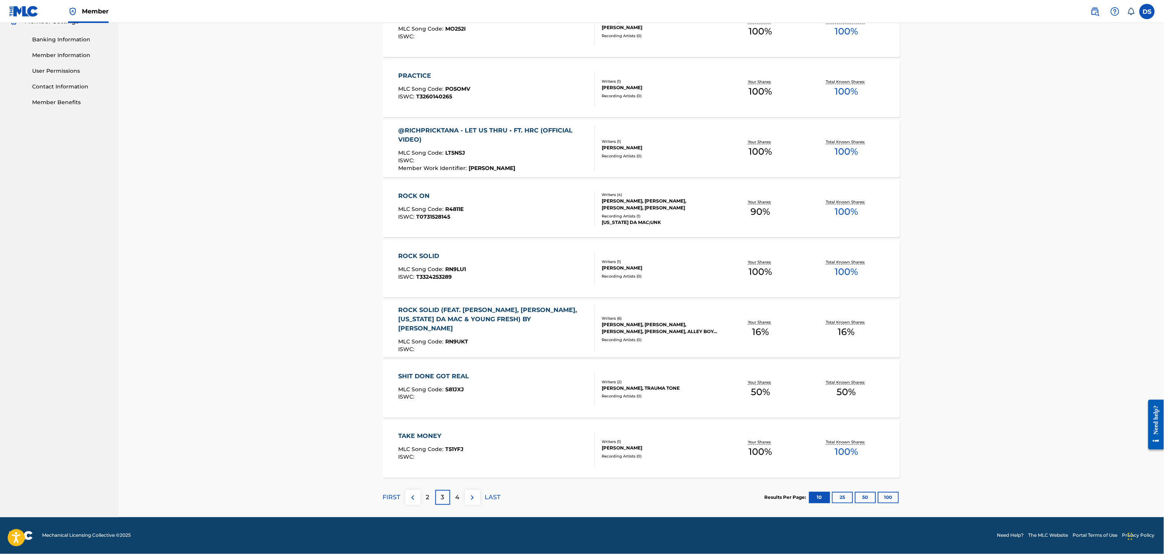
click at [460, 496] on div "4" at bounding box center [457, 497] width 15 height 15
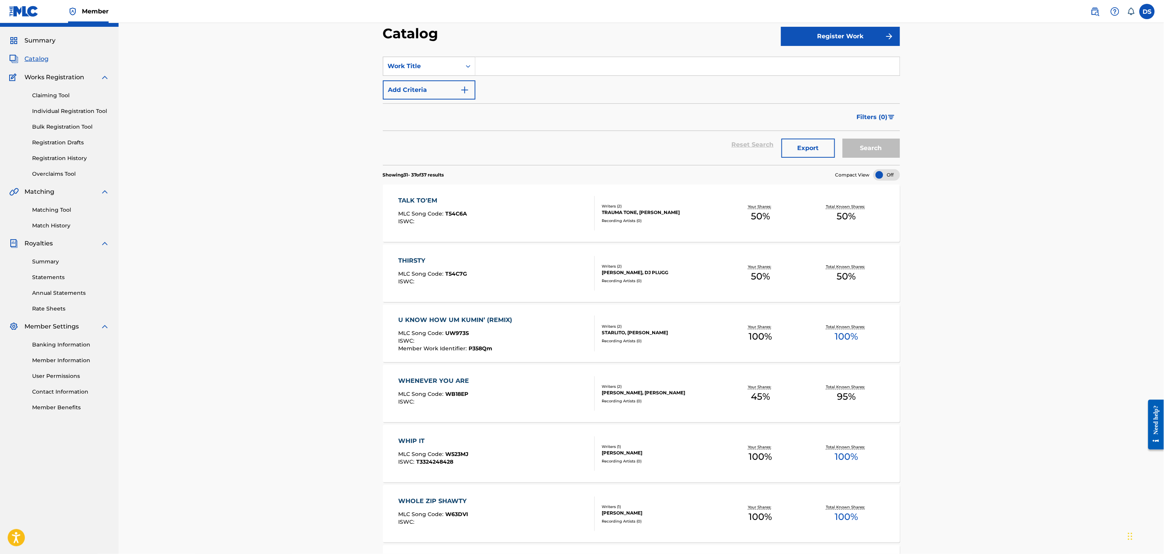
scroll to position [0, 0]
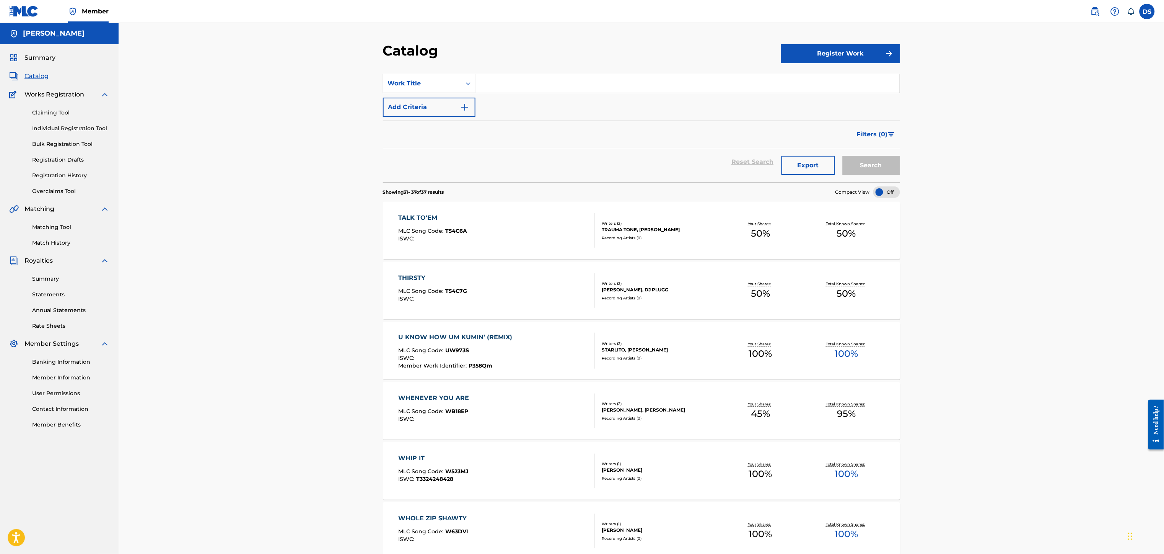
click at [63, 225] on link "Matching Tool" at bounding box center [70, 227] width 77 height 8
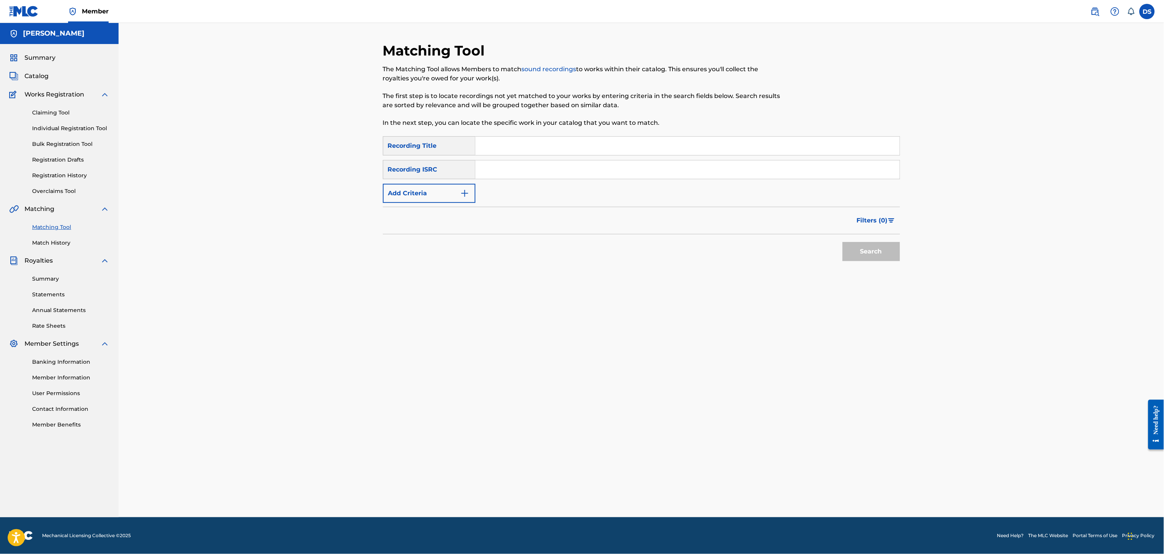
click at [52, 129] on link "Individual Registration Tool" at bounding box center [70, 128] width 77 height 8
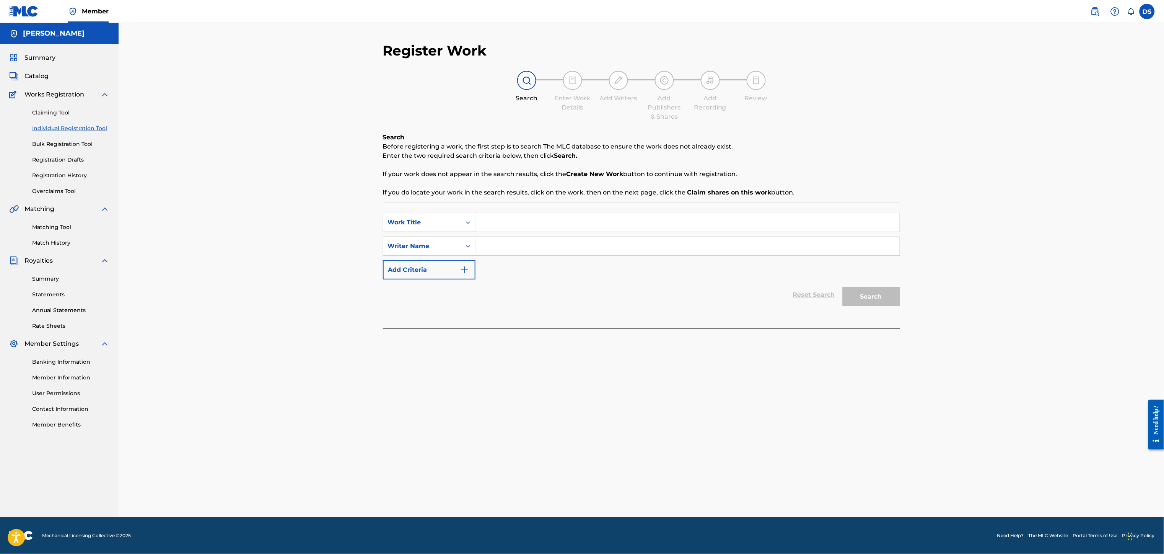
click at [496, 246] on input "Search Form" at bounding box center [688, 246] width 424 height 18
type input "[PERSON_NAME]"
click at [497, 229] on input "Search Form" at bounding box center [688, 222] width 424 height 18
click at [863, 296] on button "Search" at bounding box center [871, 296] width 57 height 19
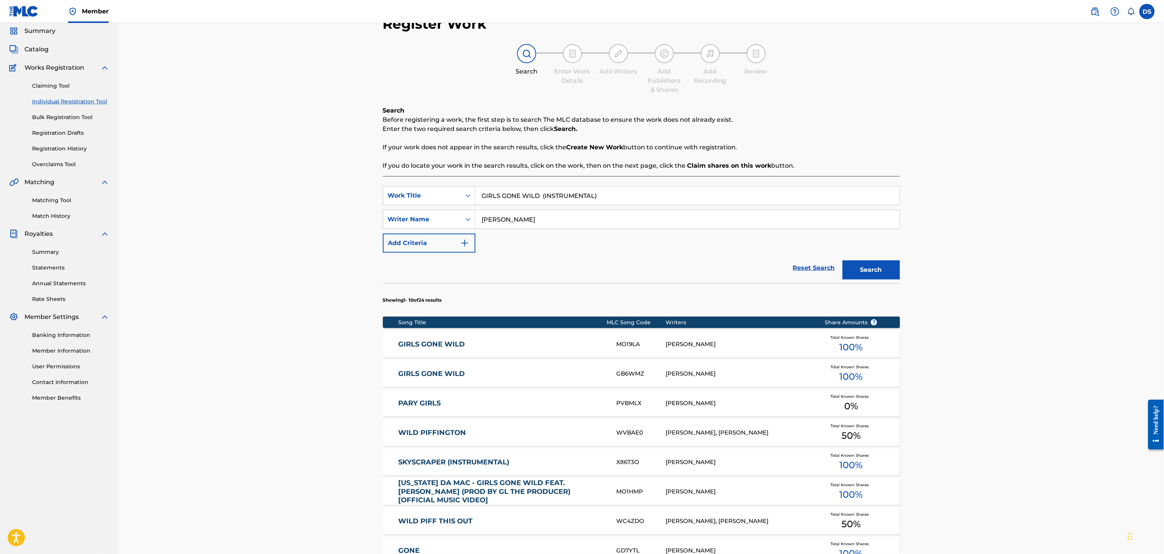
scroll to position [31, 0]
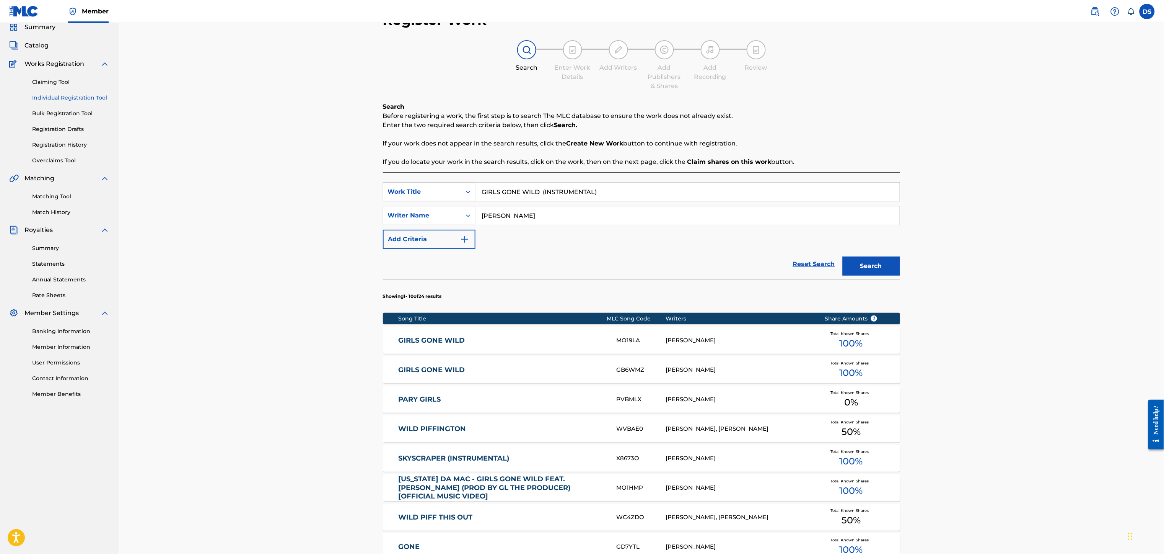
click at [541, 192] on input "GIRLS GONE WILD (INSTRUMENTAL)" at bounding box center [688, 191] width 424 height 18
type input "GIRLS GONE WILD (INSTRUMENTAL)"
click at [964, 330] on div "Register Work Search Enter Work Details Add Writers Add Publishers & Shares Add…" at bounding box center [642, 353] width 1046 height 723
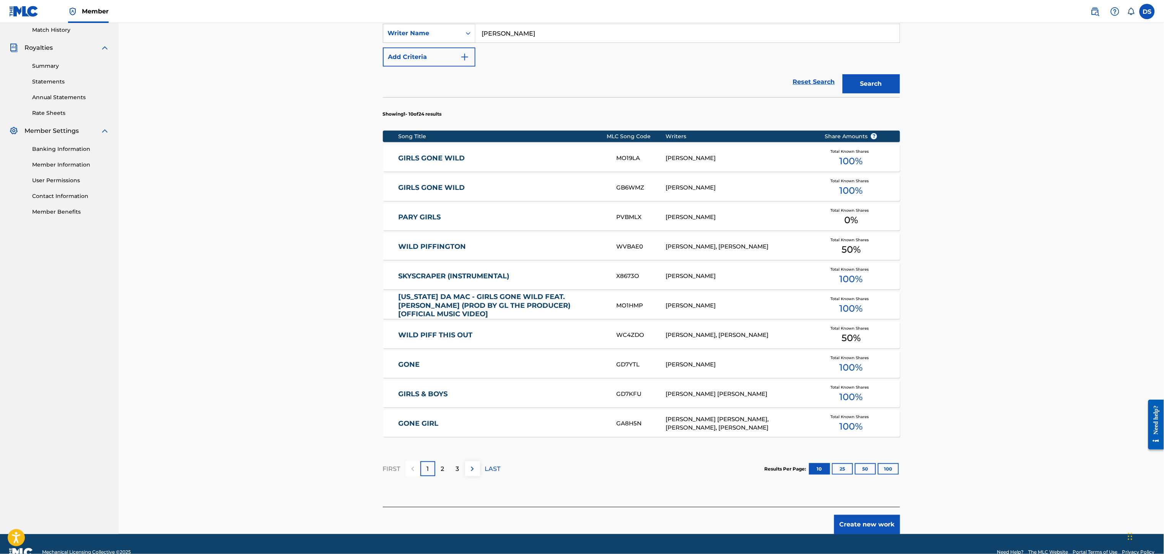
scroll to position [230, 0]
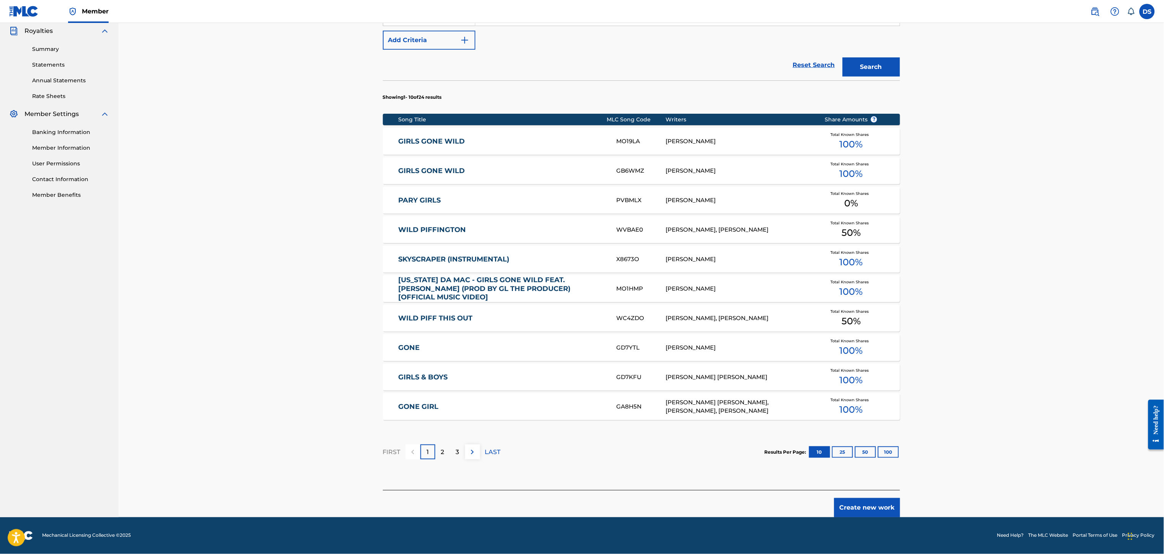
click at [864, 504] on button "Create new work" at bounding box center [867, 507] width 66 height 19
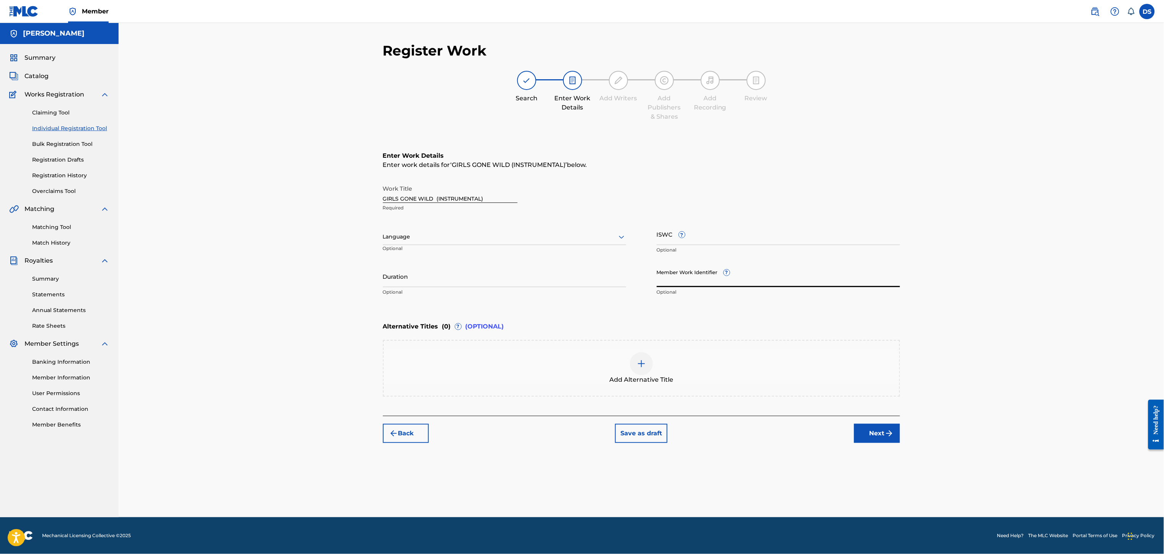
click at [689, 276] on input "Member Work Identifier ?" at bounding box center [778, 276] width 243 height 22
click at [568, 271] on input "Duration" at bounding box center [504, 276] width 243 height 22
type input "03:51"
click at [702, 277] on input "Member Work Identifier ?" at bounding box center [778, 276] width 243 height 22
type input "P358QM"
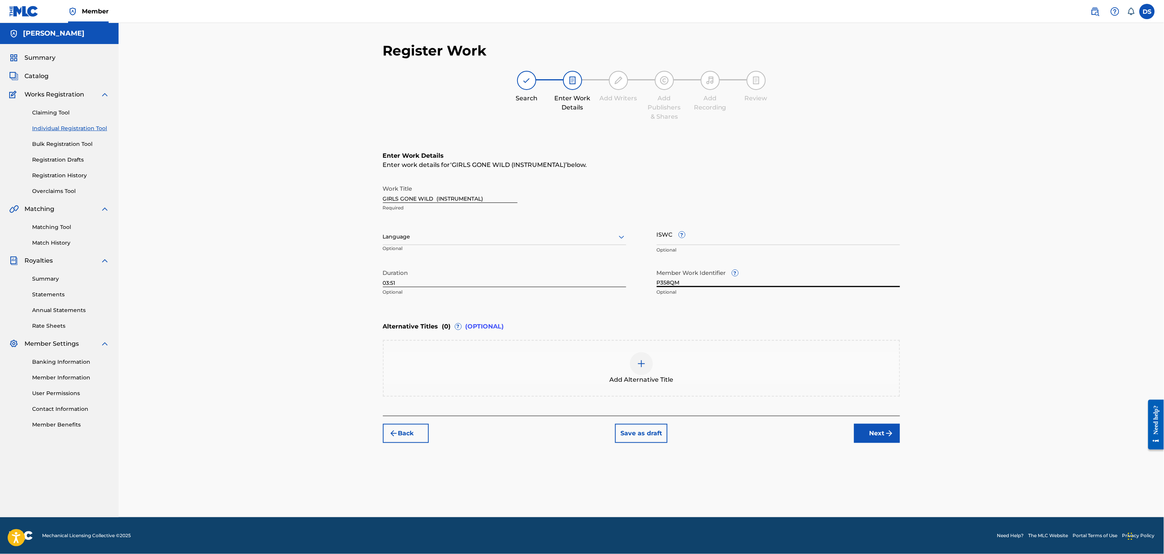
click at [622, 233] on icon at bounding box center [621, 236] width 9 height 9
click at [658, 168] on div "Enter work details for ‘ GIRLS GONE WILD (INSTRUMENTAL) ’ below." at bounding box center [641, 164] width 517 height 9
click at [869, 431] on button "Next" at bounding box center [877, 432] width 46 height 19
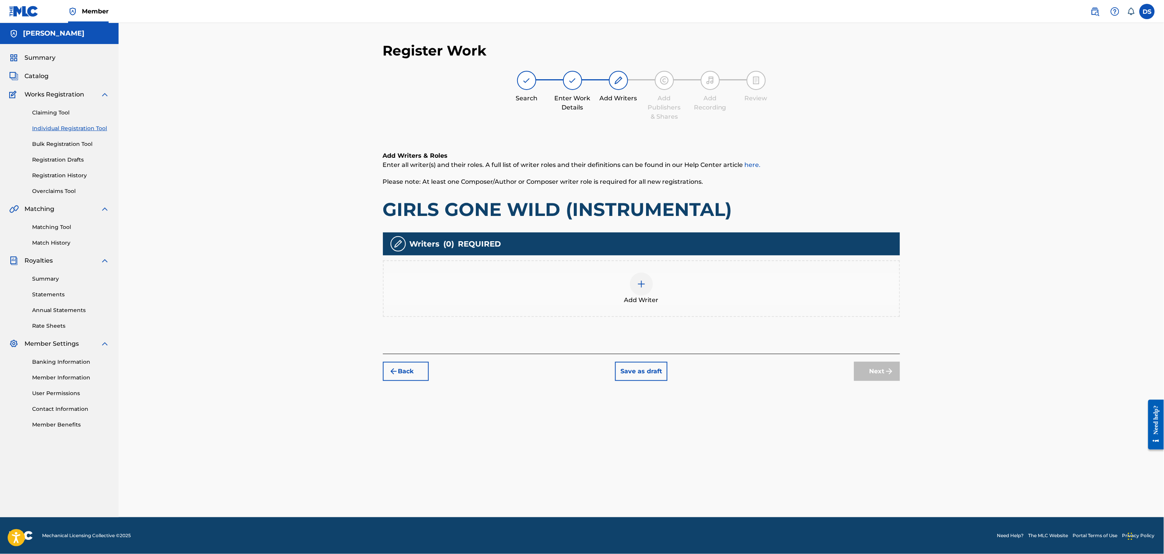
click at [642, 283] on img at bounding box center [641, 283] width 9 height 9
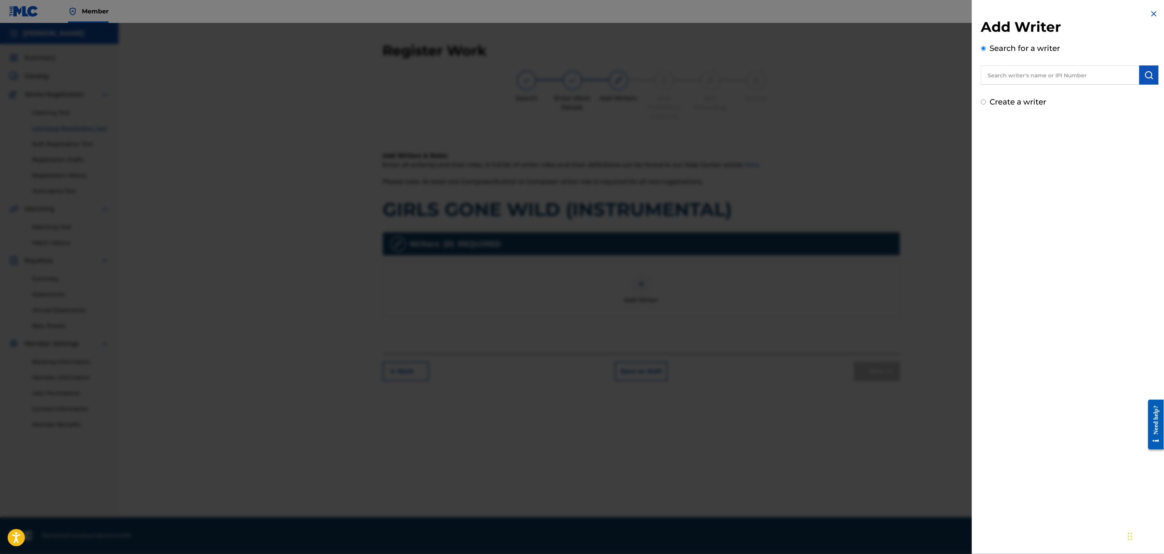
click at [1003, 78] on input "text" at bounding box center [1060, 74] width 158 height 19
click at [1003, 103] on label "Create a writer" at bounding box center [1018, 101] width 57 height 9
radio input "true"
click at [986, 103] on input "Create a writer" at bounding box center [983, 101] width 5 height 5
radio input "false"
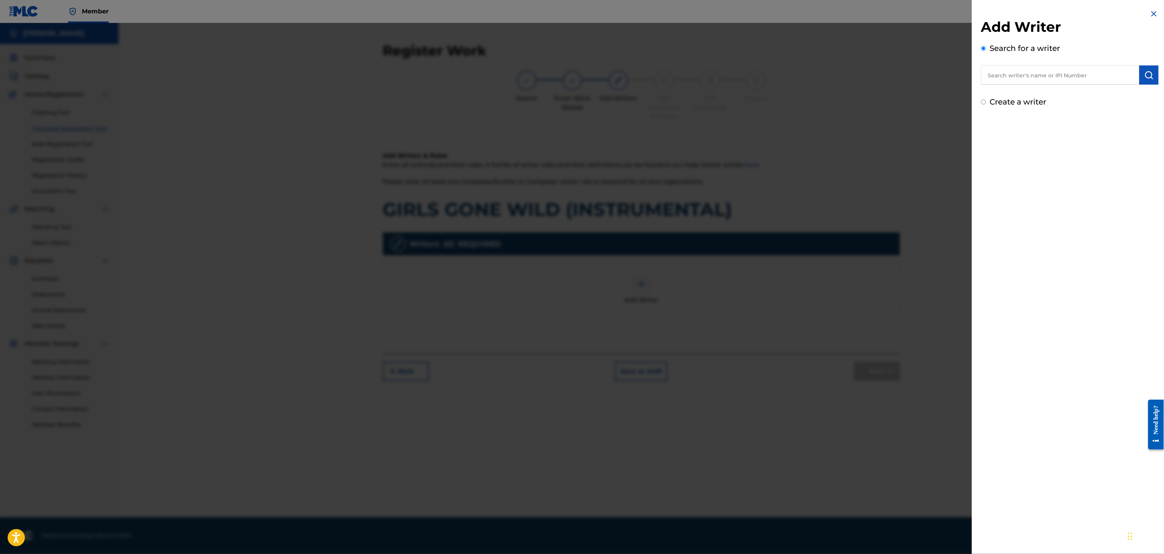
radio input "true"
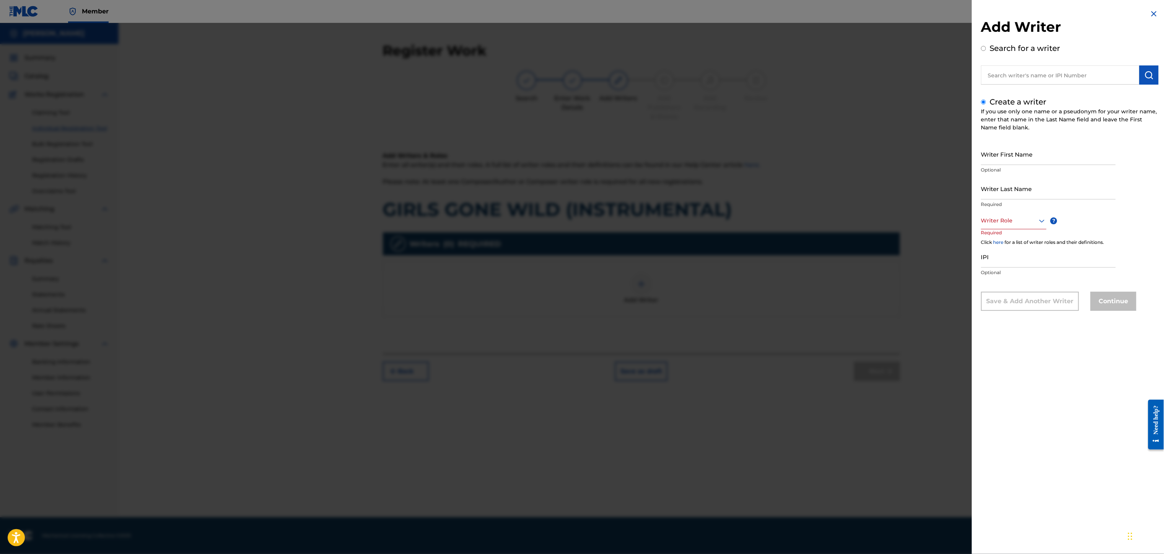
click at [1002, 72] on input "text" at bounding box center [1060, 74] width 158 height 19
radio input "true"
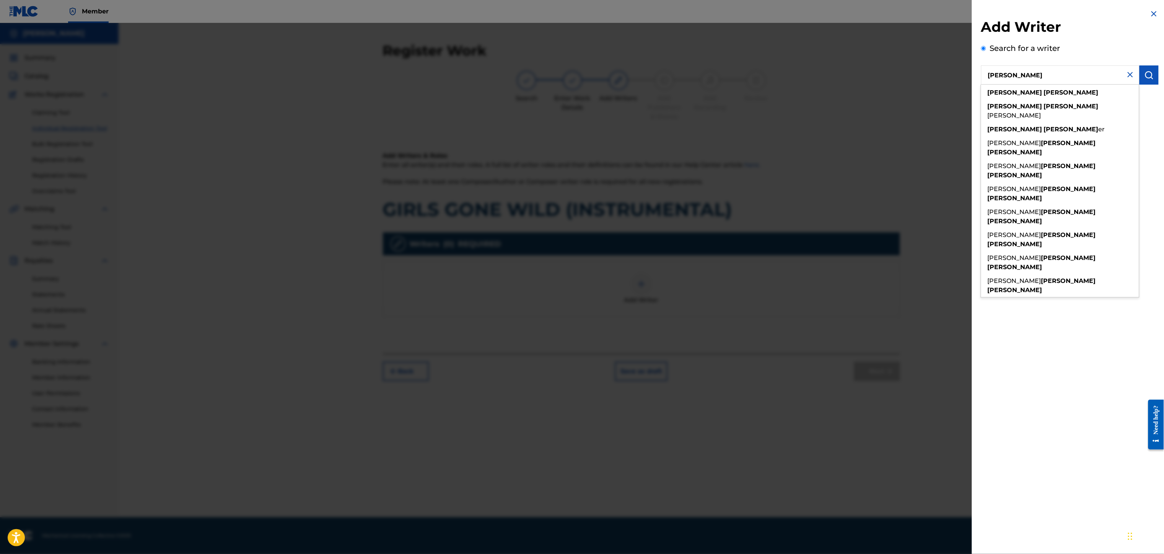
type input "[PERSON_NAME]"
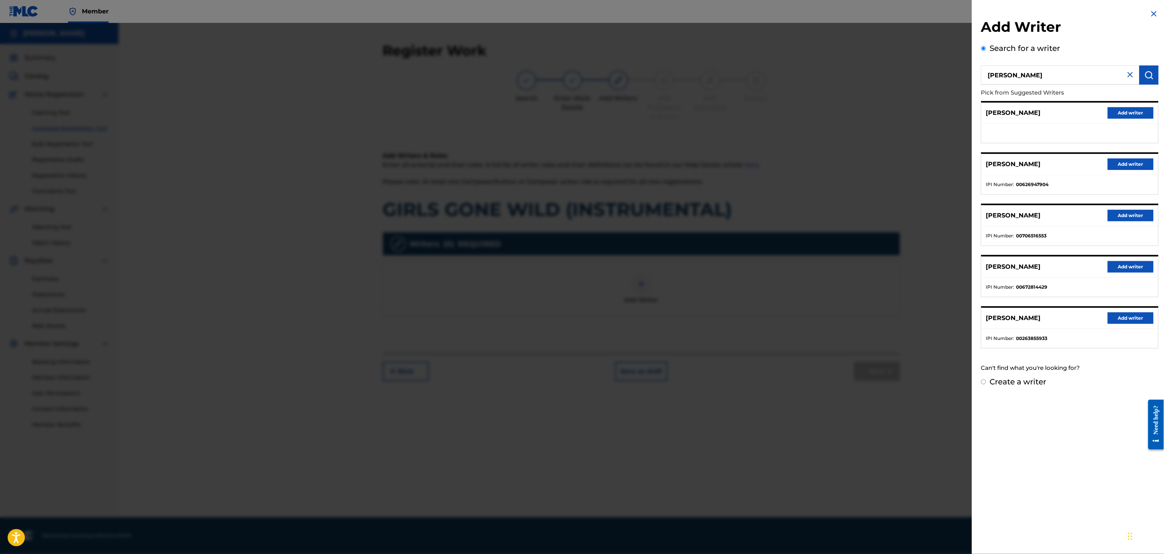
click at [1117, 165] on button "Add writer" at bounding box center [1131, 163] width 46 height 11
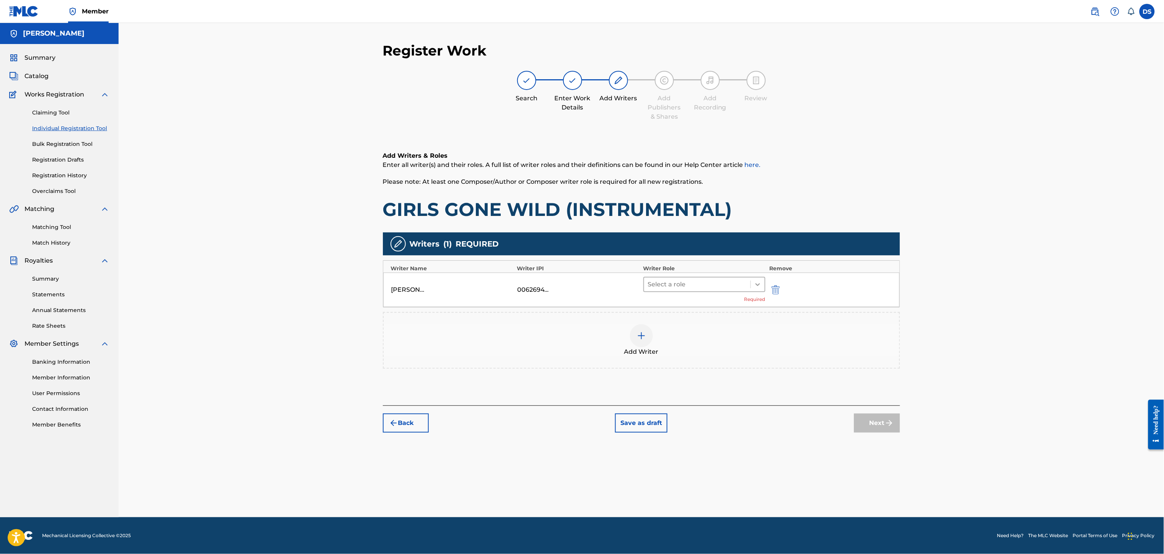
click at [751, 283] on div at bounding box center [758, 284] width 14 height 14
click at [708, 303] on div "Composer/Author" at bounding box center [704, 304] width 122 height 15
click at [874, 411] on button "Next" at bounding box center [877, 411] width 46 height 19
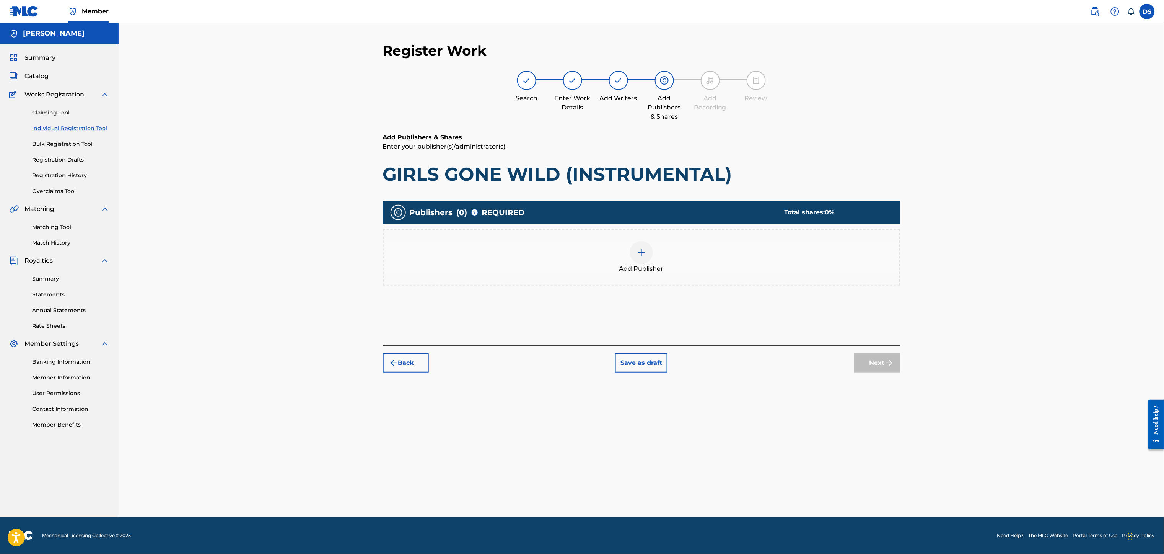
click at [643, 252] on img at bounding box center [641, 252] width 9 height 9
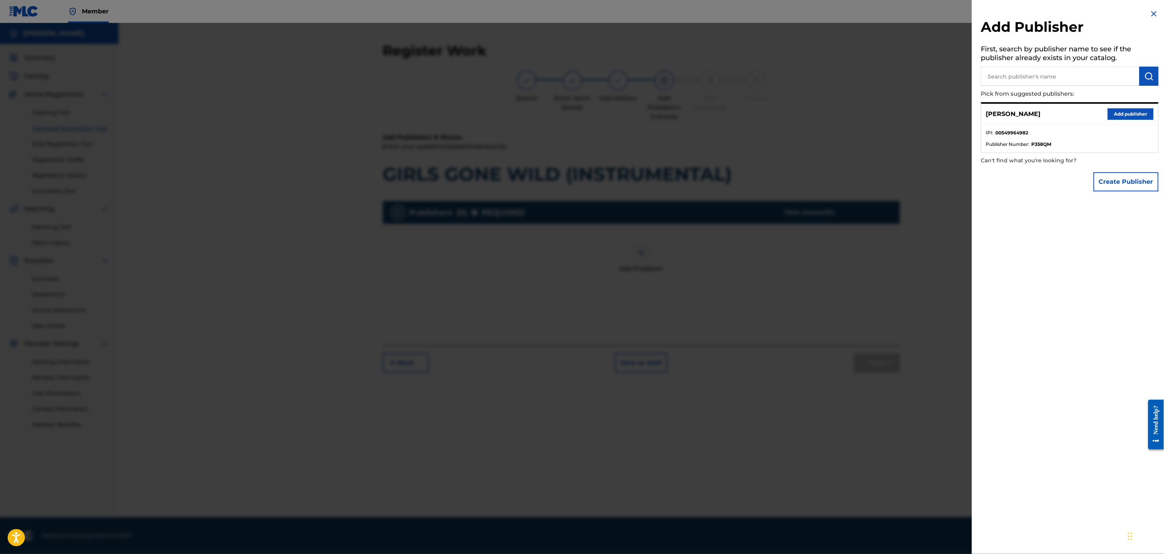
click at [1124, 111] on button "Add publisher" at bounding box center [1131, 113] width 46 height 11
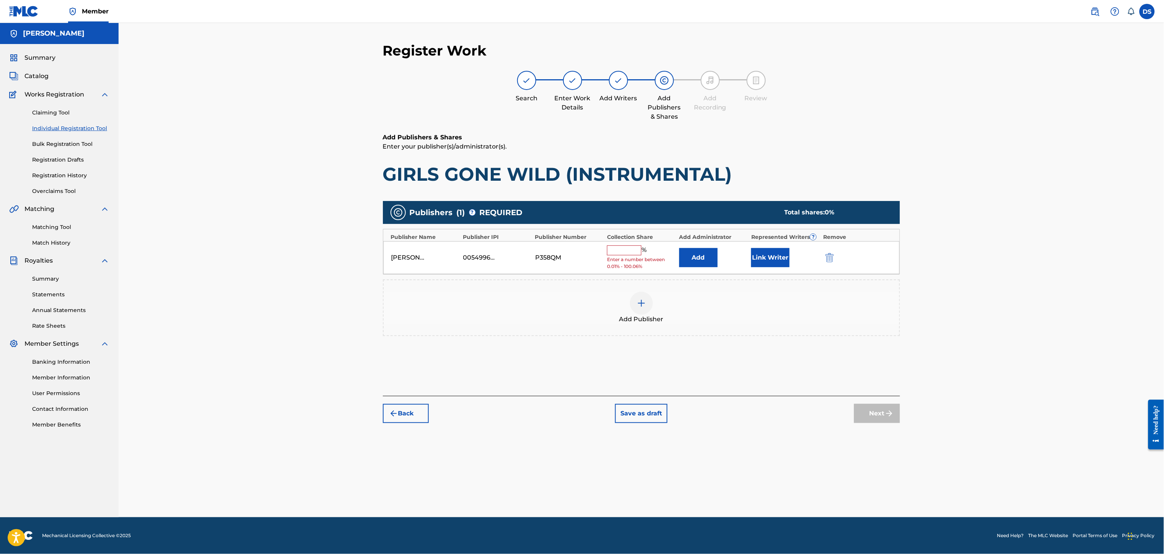
click at [770, 255] on button "Link Writer" at bounding box center [770, 257] width 38 height 19
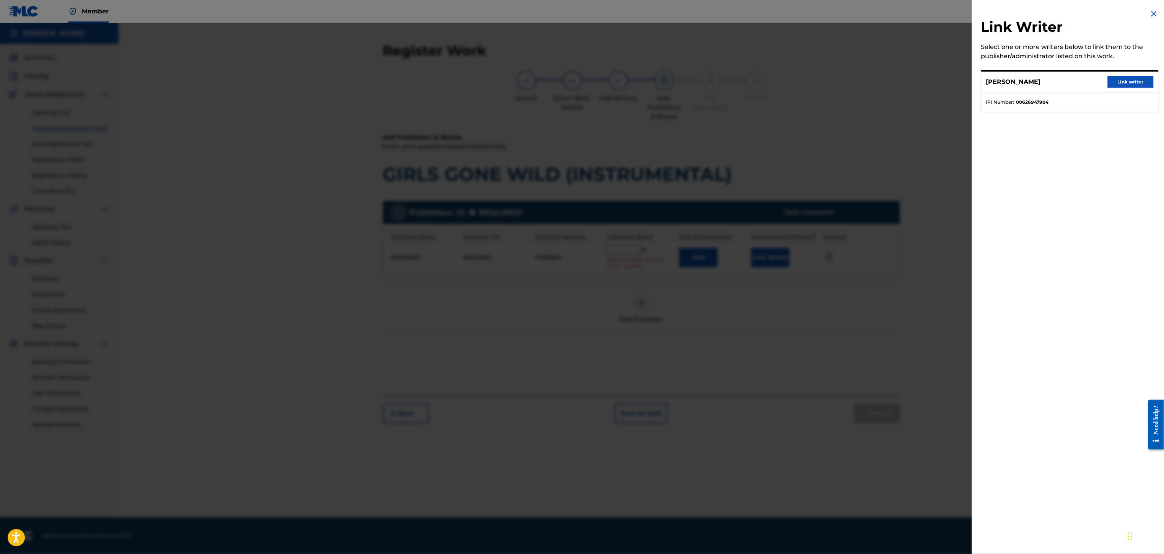
click at [1114, 83] on button "Link writer" at bounding box center [1131, 81] width 46 height 11
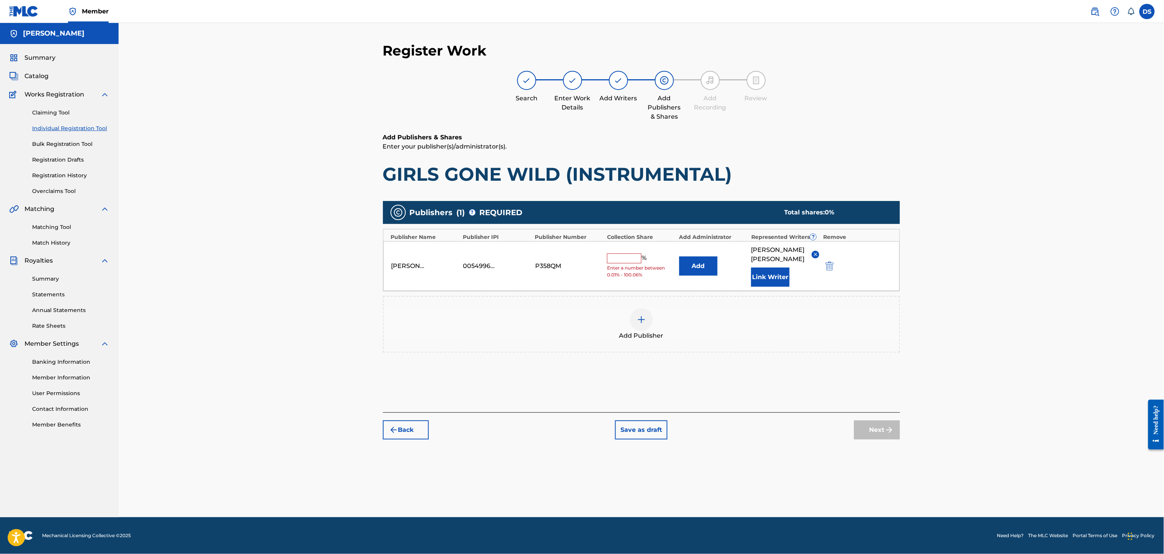
click at [616, 254] on input "text" at bounding box center [624, 258] width 34 height 10
type input "100"
click at [704, 257] on button "Add" at bounding box center [698, 265] width 38 height 19
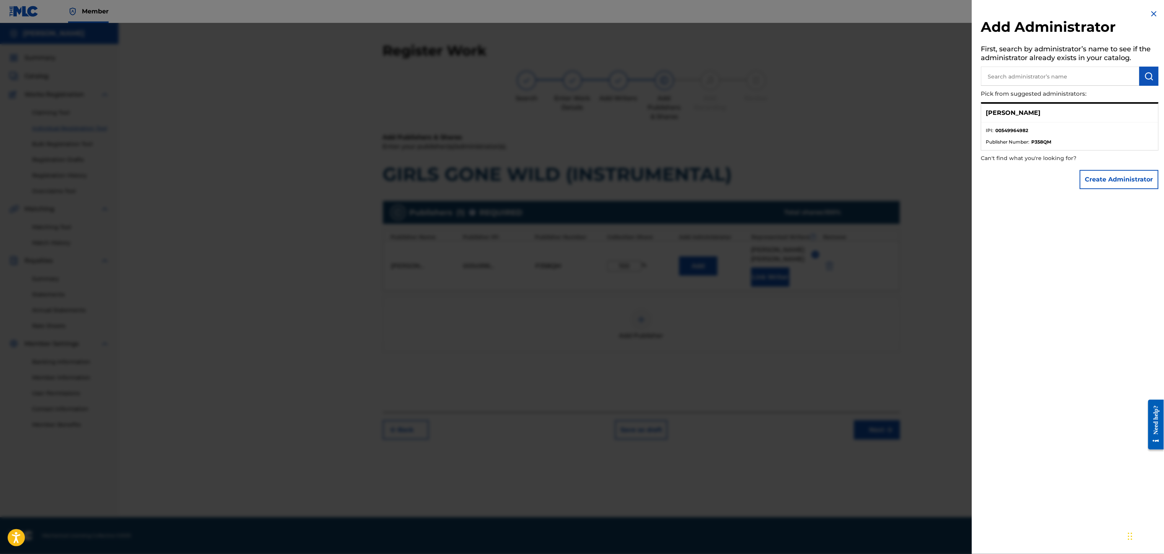
click at [1013, 76] on input "text" at bounding box center [1060, 76] width 158 height 19
type input "[PERSON_NAME]"
click at [1118, 184] on button "Create Administrator" at bounding box center [1119, 179] width 79 height 19
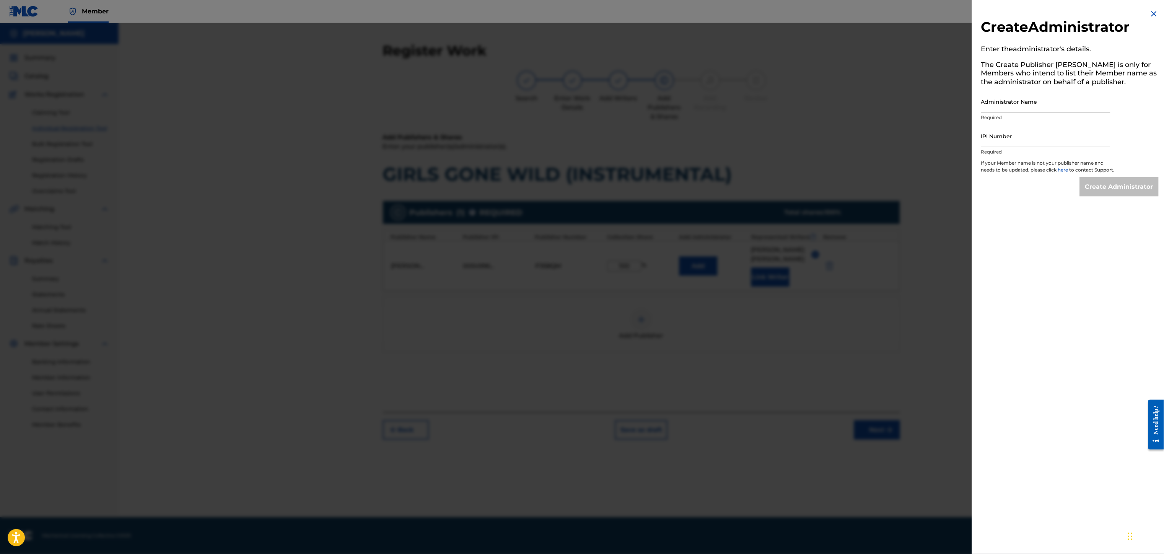
click at [998, 112] on input "Administrator Name" at bounding box center [1045, 102] width 129 height 22
type input "MONTANADAMAC MUSIC PUBLISHING"
click at [1006, 139] on input "IPI Number" at bounding box center [1045, 136] width 129 height 22
type input "00549964982"
click at [1088, 190] on input "Create Administrator" at bounding box center [1119, 186] width 79 height 19
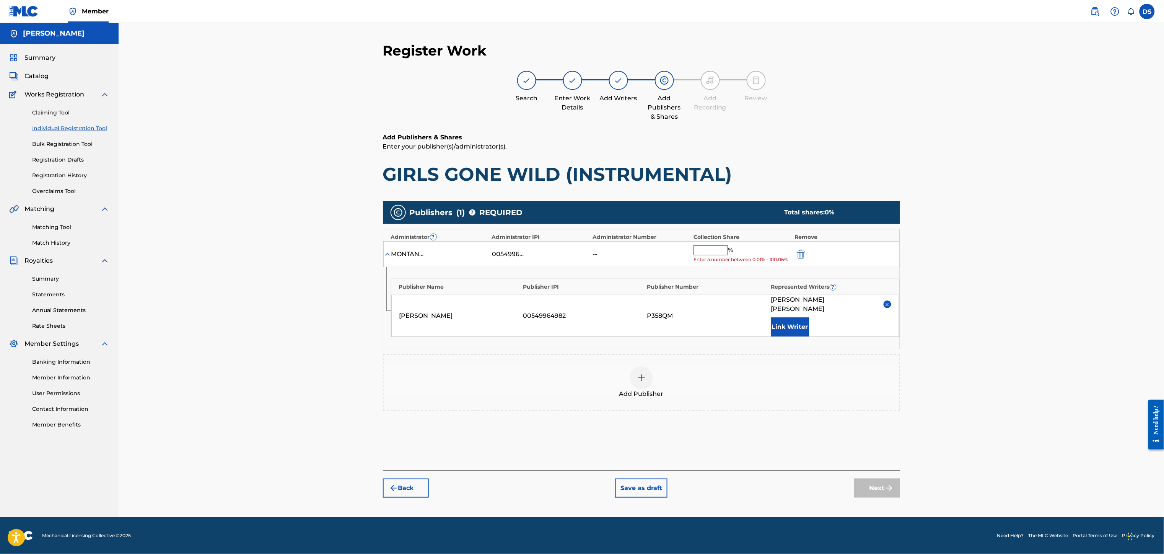
click at [714, 251] on input "text" at bounding box center [711, 250] width 34 height 10
type input "100"
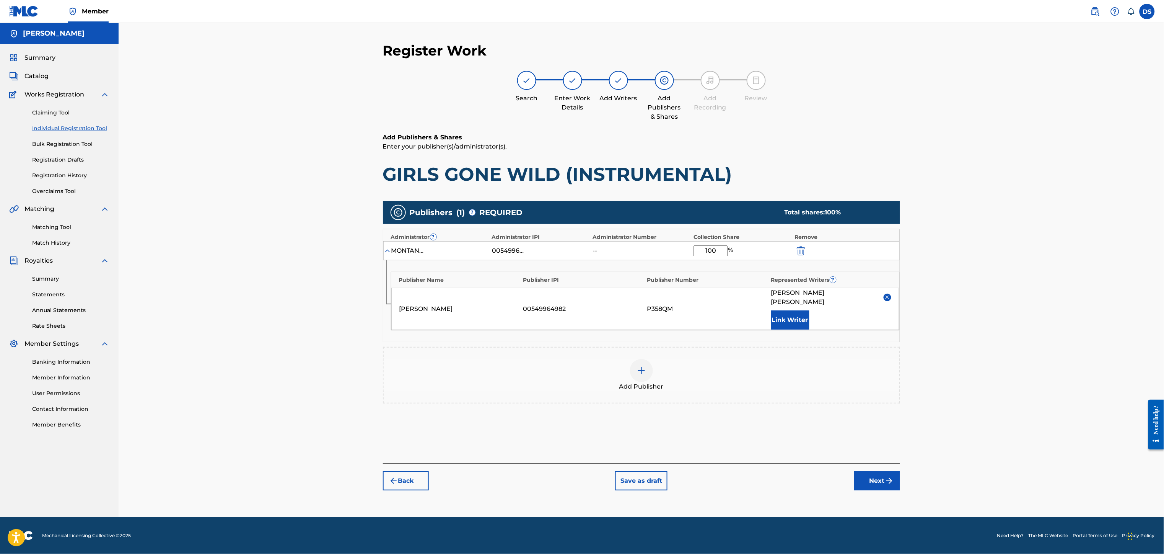
click at [868, 472] on button "Next" at bounding box center [877, 480] width 46 height 19
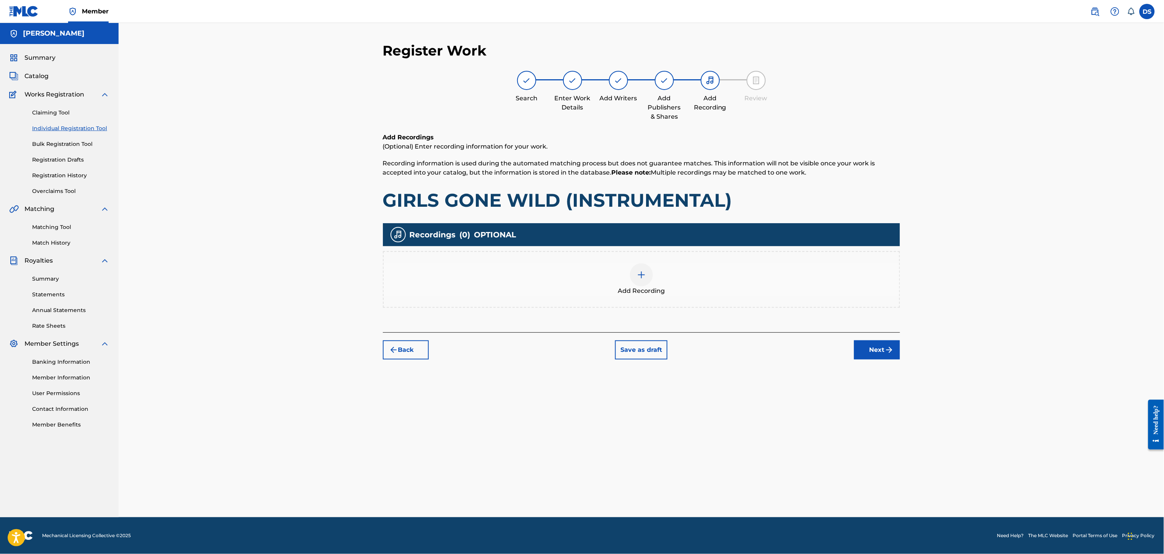
click at [647, 278] on div at bounding box center [641, 274] width 23 height 23
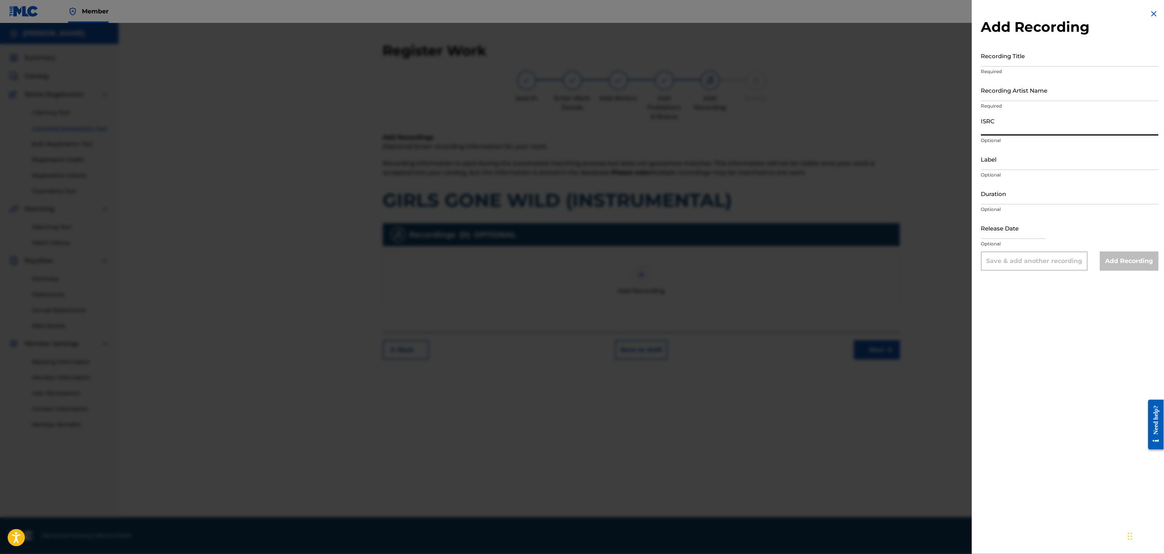
paste input "QZNB82516793"
type input "QZNB82516793"
click at [997, 92] on input "Recording Artist Name" at bounding box center [1070, 90] width 178 height 22
type input "RICH PRICK [PERSON_NAME]"
click at [999, 55] on input "Recording Title" at bounding box center [1070, 56] width 178 height 22
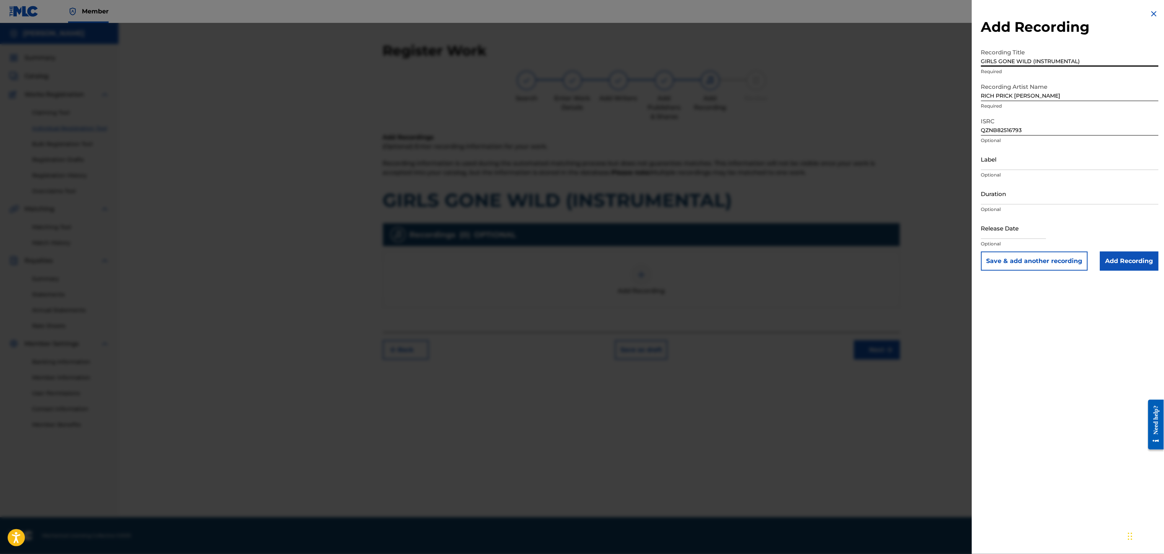
type input "GIRLS GONE WILD (INSTRUMENTAL)"
click at [1000, 164] on input "Label" at bounding box center [1070, 159] width 178 height 22
type input "Str8 Cash, No Change LLC."
click at [1000, 191] on input "Duration" at bounding box center [1070, 193] width 178 height 22
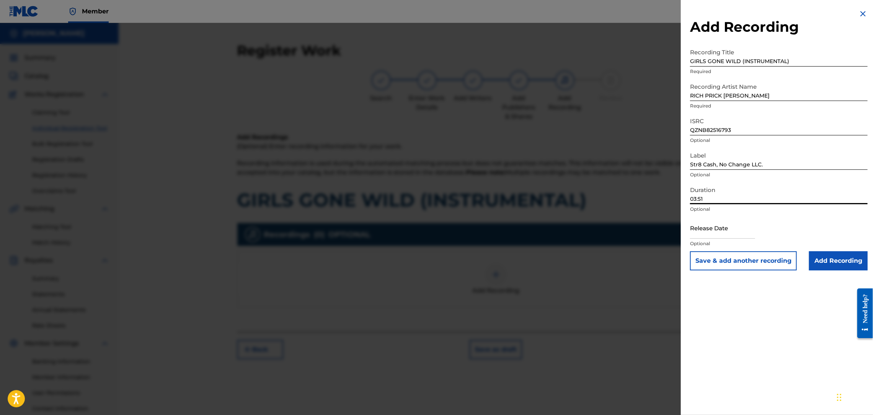
type input "03:51"
click at [745, 225] on input "text" at bounding box center [722, 228] width 65 height 22
select select "8"
select select "2025"
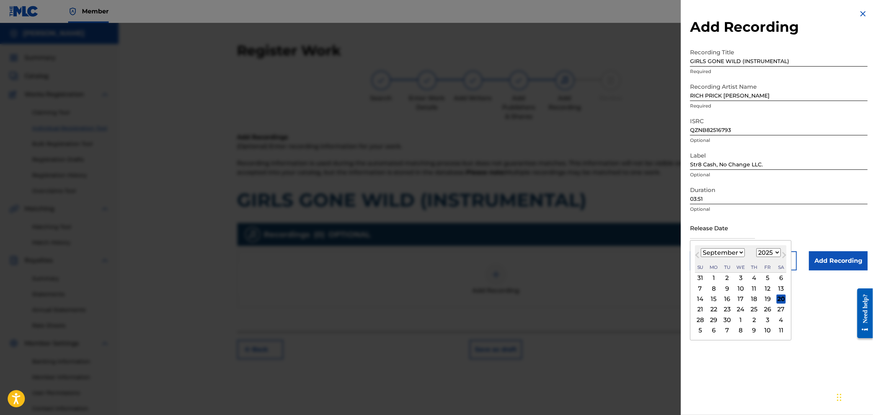
click at [736, 252] on select "January February March April May June July August September October November De…" at bounding box center [722, 252] width 44 height 9
select select "5"
click at [700, 248] on select "January February March April May June July August September October November De…" at bounding box center [722, 252] width 44 height 9
click at [702, 277] on div "1" at bounding box center [699, 278] width 9 height 9
type input "[DATE]"
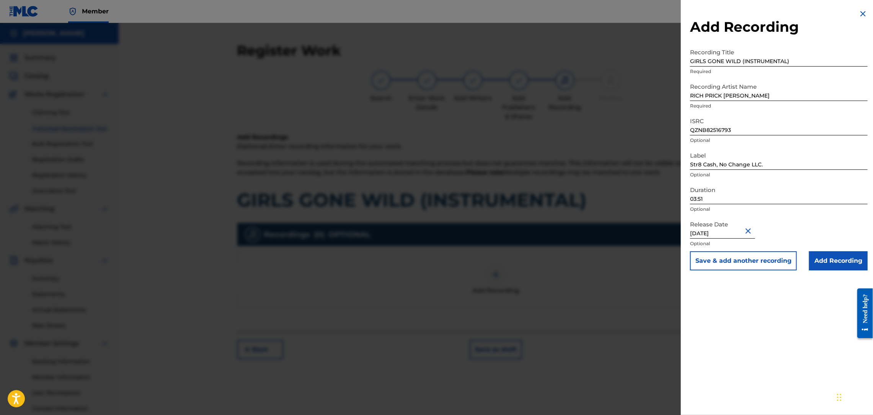
click at [788, 217] on div "Release Date [DATE] Optional" at bounding box center [779, 234] width 178 height 34
click at [829, 259] on input "Add Recording" at bounding box center [838, 260] width 59 height 19
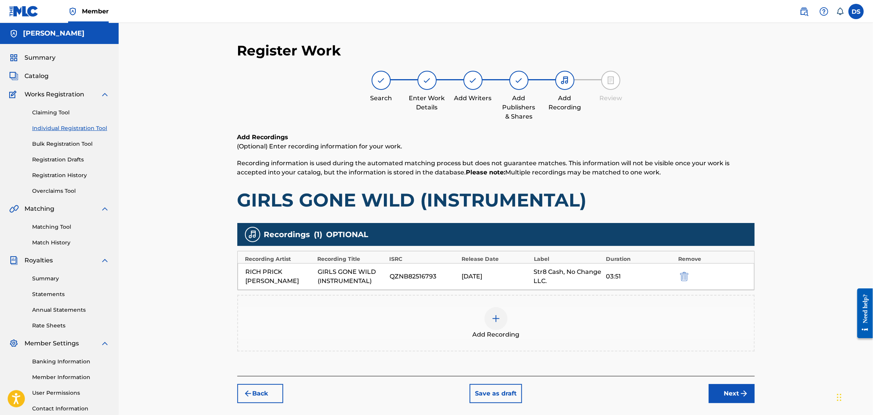
click at [732, 392] on button "Next" at bounding box center [731, 393] width 46 height 19
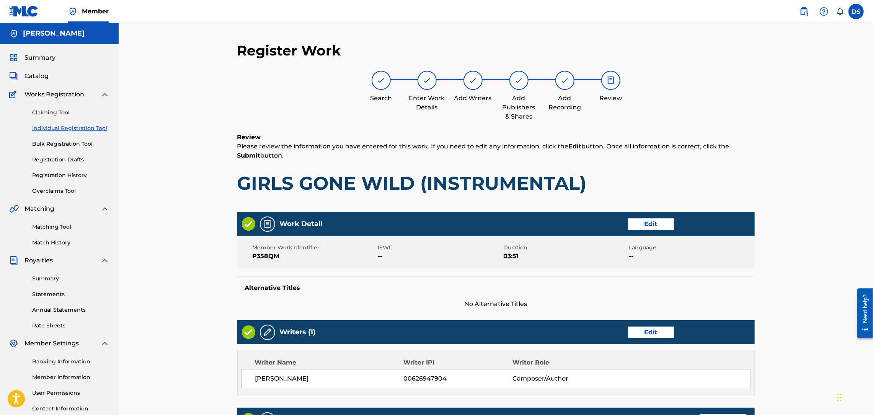
scroll to position [34, 0]
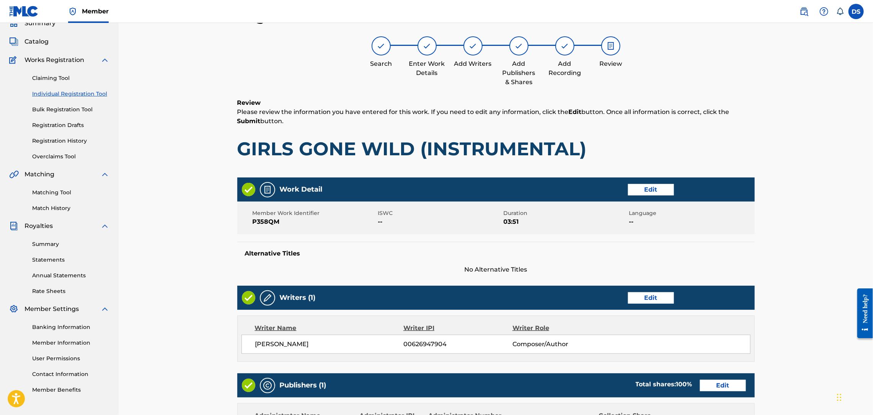
click at [767, 311] on div "Register Work Search Enter Work Details Add Writers Add Publishers & Shares Add…" at bounding box center [496, 304] width 754 height 631
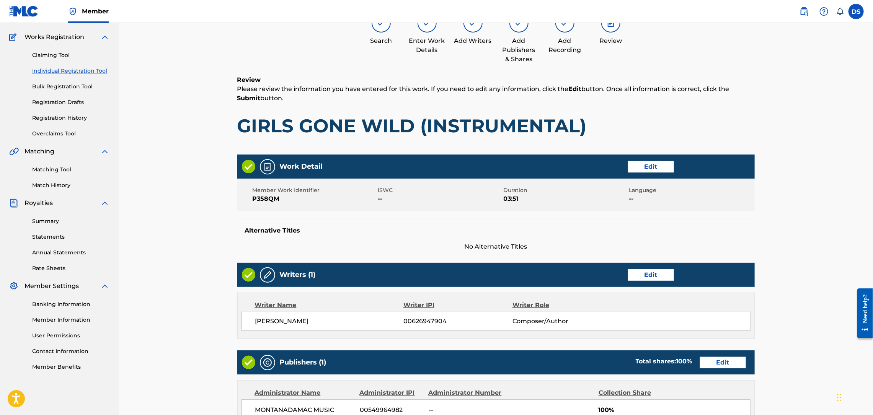
scroll to position [276, 0]
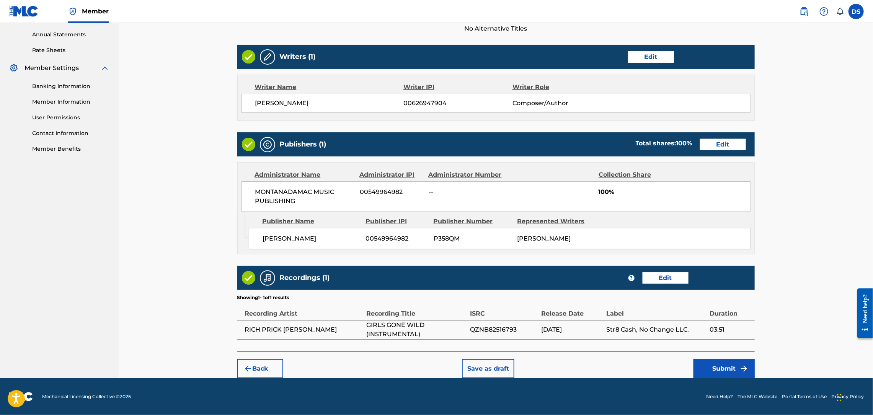
click at [732, 363] on button "Submit" at bounding box center [723, 368] width 61 height 19
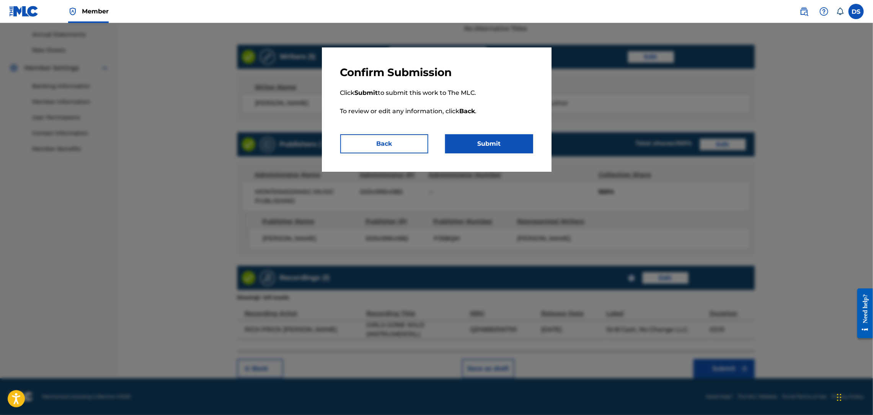
click at [485, 148] on button "Submit" at bounding box center [489, 143] width 88 height 19
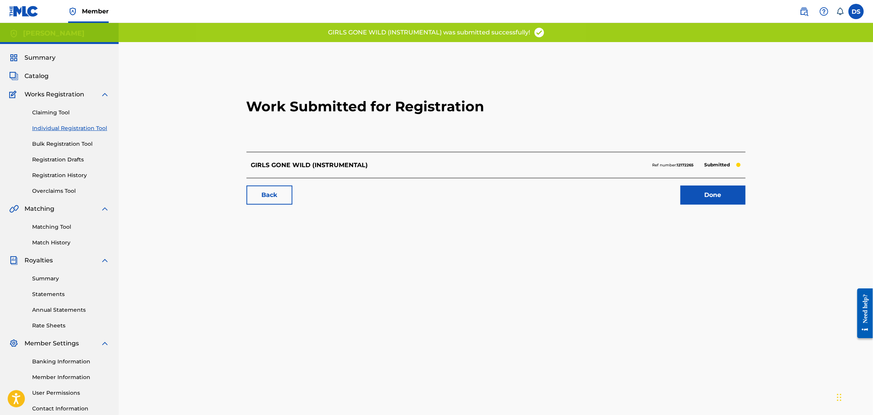
click at [710, 195] on link "Done" at bounding box center [712, 195] width 65 height 19
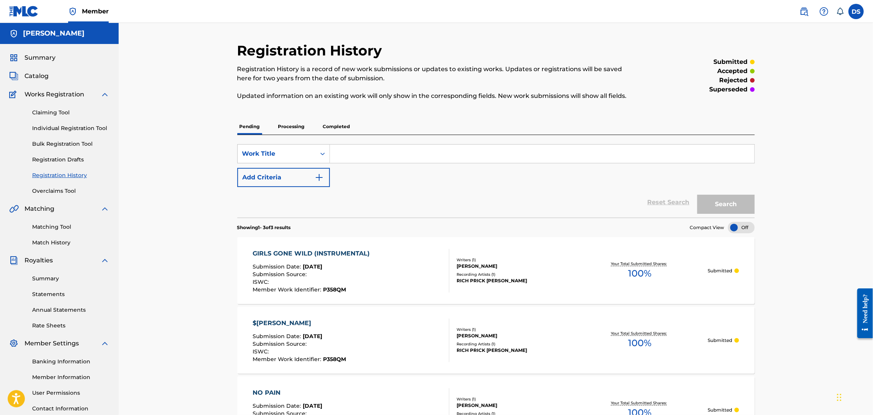
click at [57, 129] on link "Individual Registration Tool" at bounding box center [70, 128] width 77 height 8
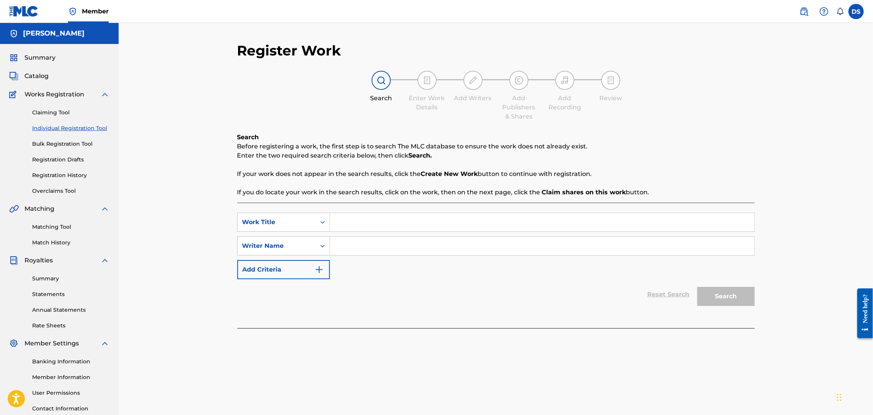
click at [341, 217] on input "Search Form" at bounding box center [542, 222] width 424 height 18
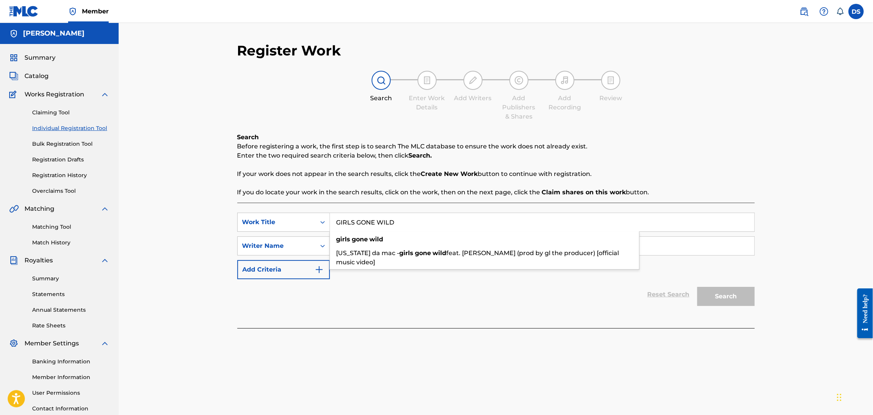
click at [341, 217] on input "GIRLS GONE WILD" at bounding box center [542, 222] width 424 height 18
type input "GIRLS GONE WILD"
click at [196, 226] on div "Register Work Search Enter Work Details Add Writers Add Publishers & Shares Add…" at bounding box center [496, 230] width 754 height 415
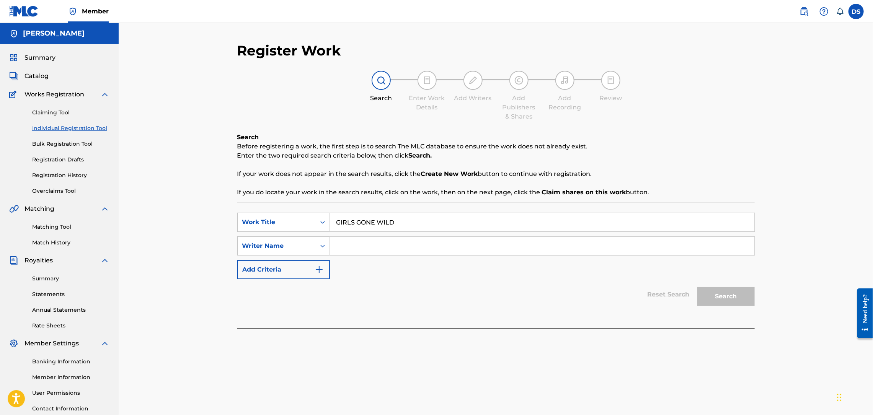
click at [50, 226] on link "Matching Tool" at bounding box center [70, 227] width 77 height 8
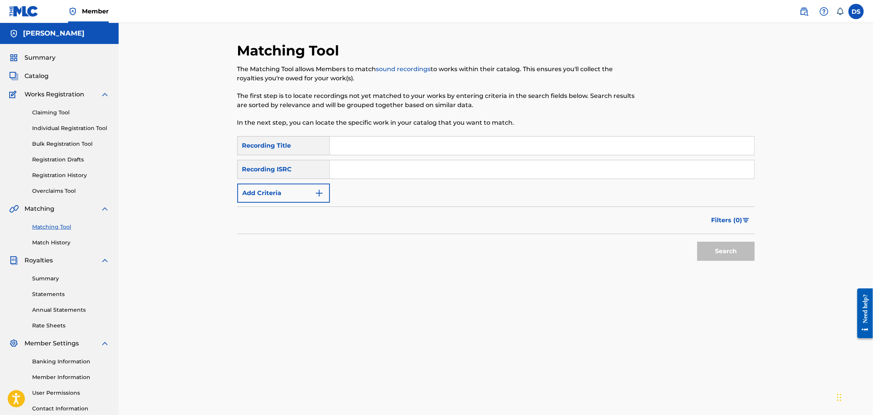
click at [355, 173] on input "Search Form" at bounding box center [542, 169] width 424 height 18
paste input "QZNB82516791"
type input "QZNB82516791"
click at [371, 153] on input "Search Form" at bounding box center [542, 146] width 424 height 18
type input "Girls Gone Wild"
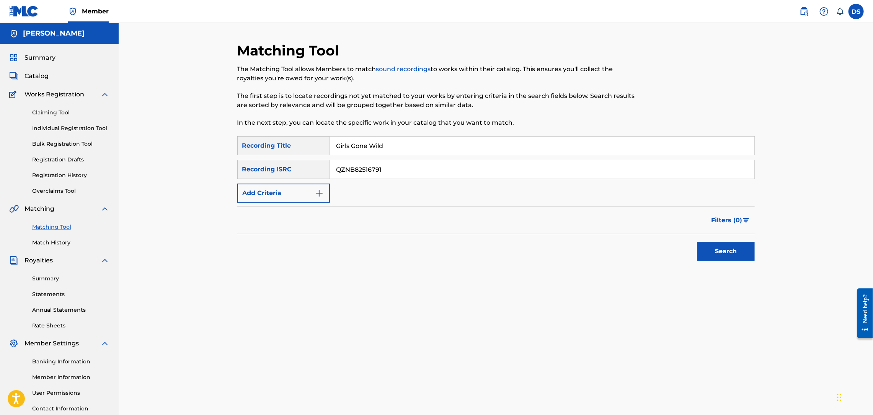
click at [702, 246] on button "Search" at bounding box center [725, 251] width 57 height 19
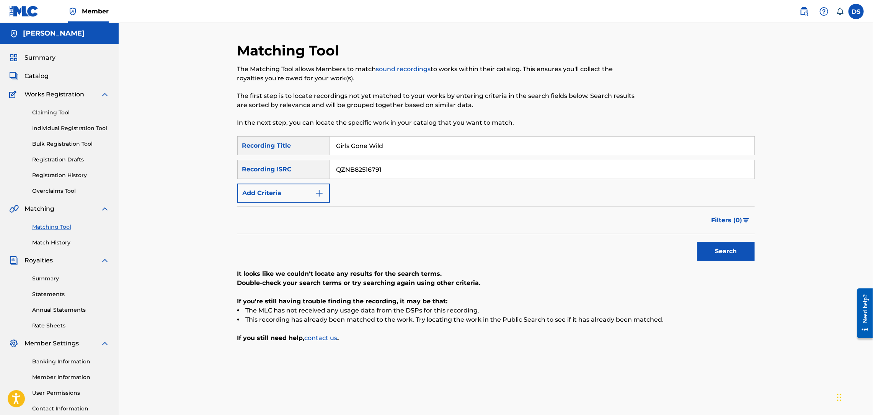
click at [48, 129] on link "Individual Registration Tool" at bounding box center [70, 128] width 77 height 8
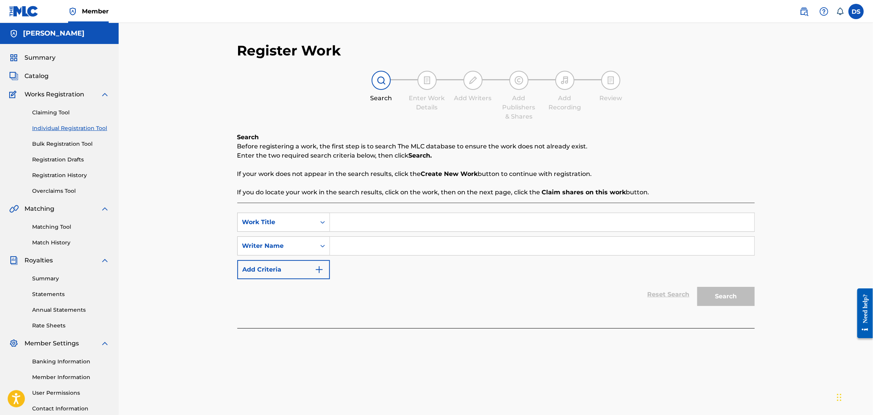
click at [339, 222] on input "Search Form" at bounding box center [542, 222] width 424 height 18
click at [341, 248] on input "Search Form" at bounding box center [542, 246] width 424 height 18
type input "[PERSON_NAME]"
click at [336, 215] on input "Search Form" at bounding box center [542, 222] width 424 height 18
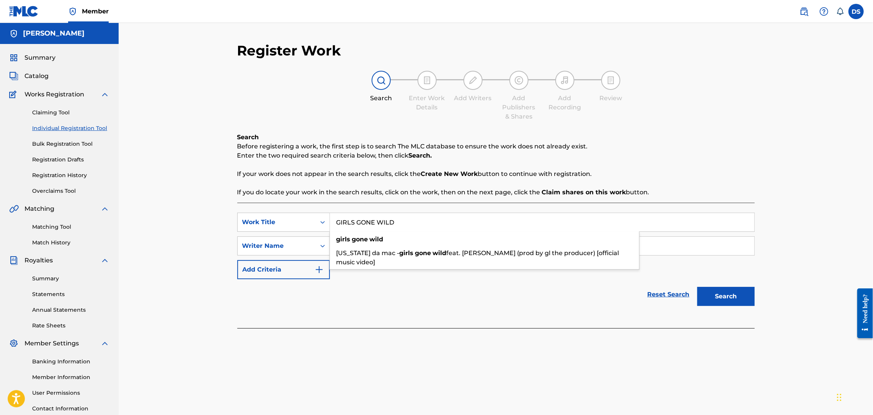
paste input "Girls Gone Wild by [PERSON_NAME]"
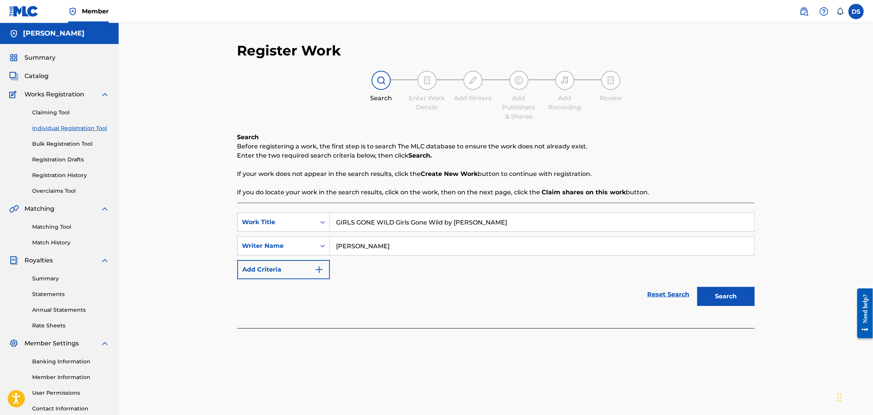
drag, startPoint x: 396, startPoint y: 220, endPoint x: 332, endPoint y: 220, distance: 63.9
click at [332, 220] on input "GIRLS GONE WILD Girls Gone Wild by [PERSON_NAME]" at bounding box center [542, 222] width 424 height 18
type input "Girls Gone Wild by [PERSON_NAME]"
click at [715, 300] on button "Search" at bounding box center [725, 296] width 57 height 19
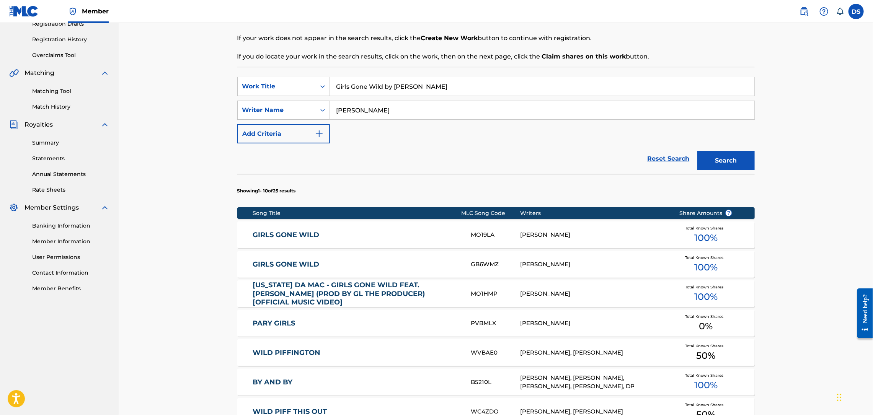
scroll to position [138, 0]
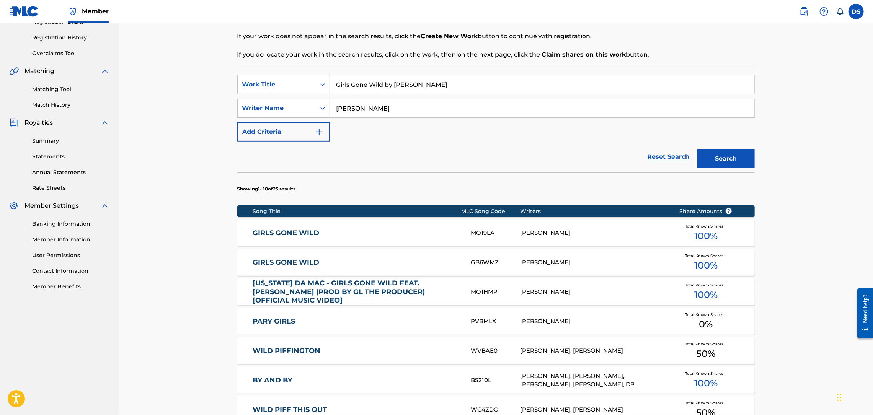
click at [547, 262] on div "[PERSON_NAME]" at bounding box center [593, 262] width 147 height 9
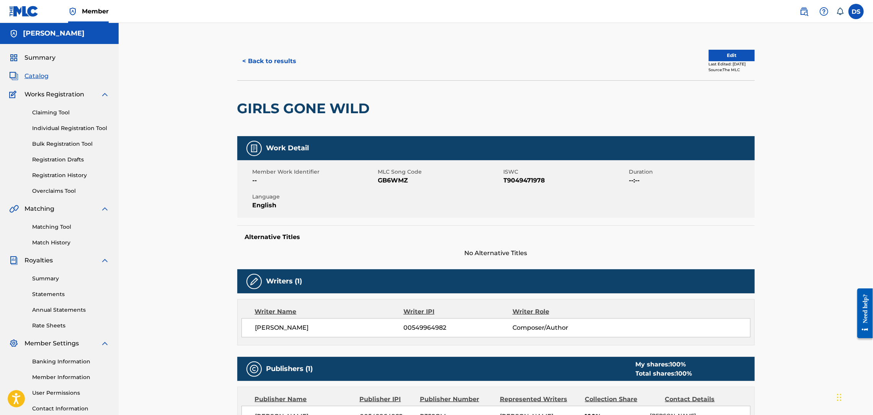
drag, startPoint x: 574, startPoint y: 54, endPoint x: 551, endPoint y: 30, distance: 33.0
click at [551, 30] on div "< Back to results Edit Last Edited: [DATE] Source: The MLC GIRLS GONE WILD Work…" at bounding box center [496, 294] width 754 height 542
click at [260, 66] on button "< Back to results" at bounding box center [269, 61] width 65 height 19
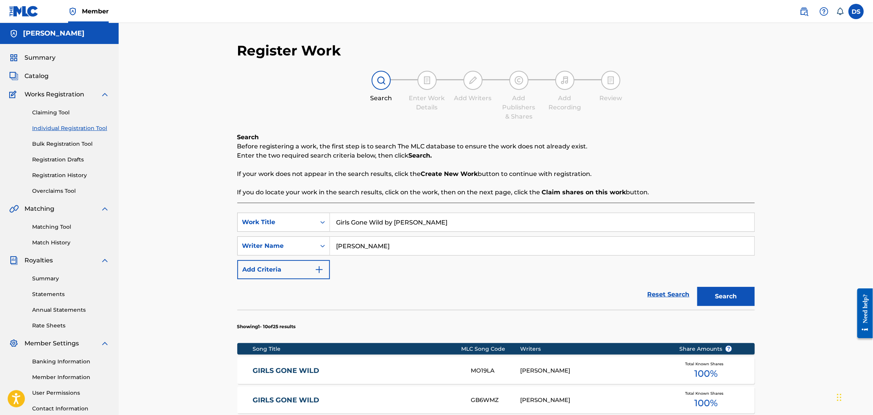
scroll to position [59, 0]
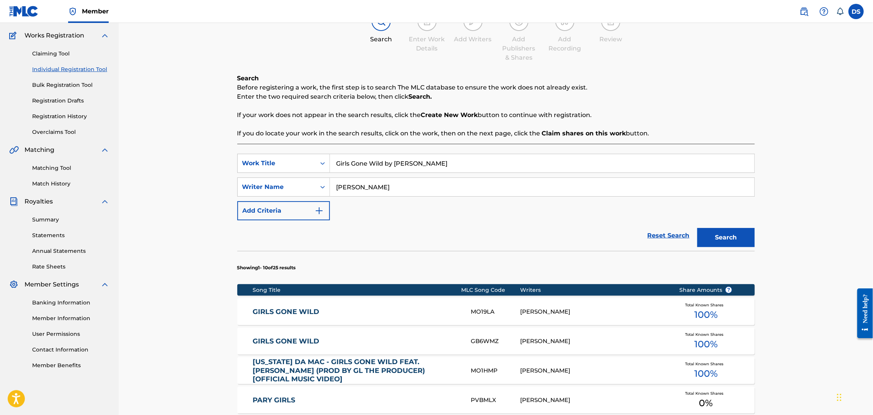
click at [484, 371] on div "MO1HMP" at bounding box center [495, 370] width 49 height 9
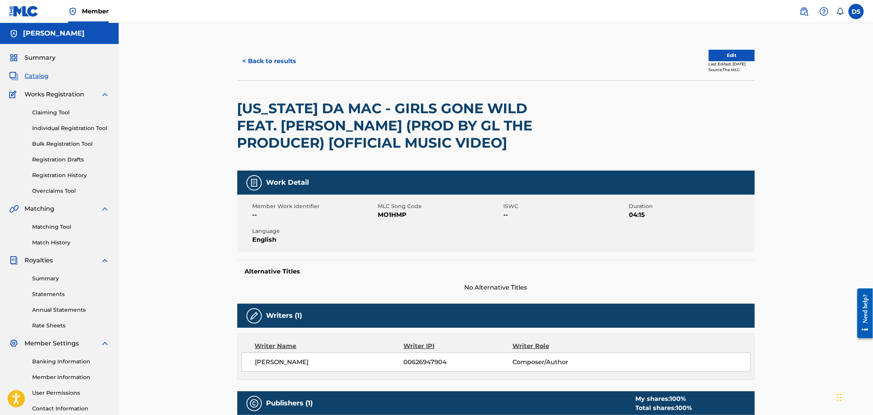
click at [254, 63] on button "< Back to results" at bounding box center [269, 61] width 65 height 19
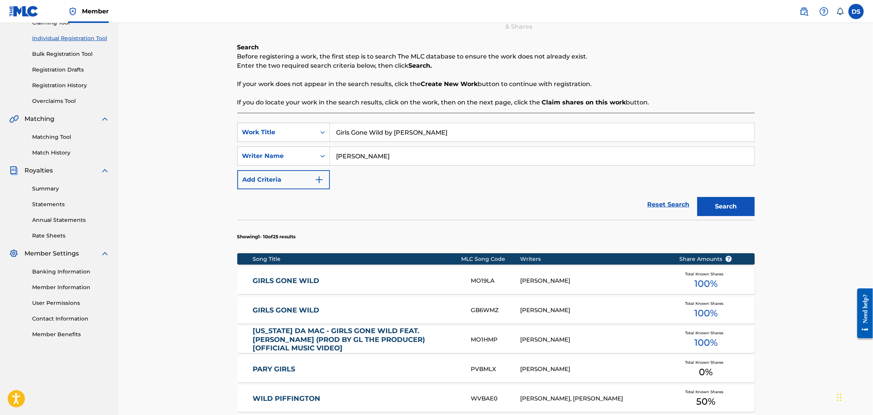
scroll to position [82, 0]
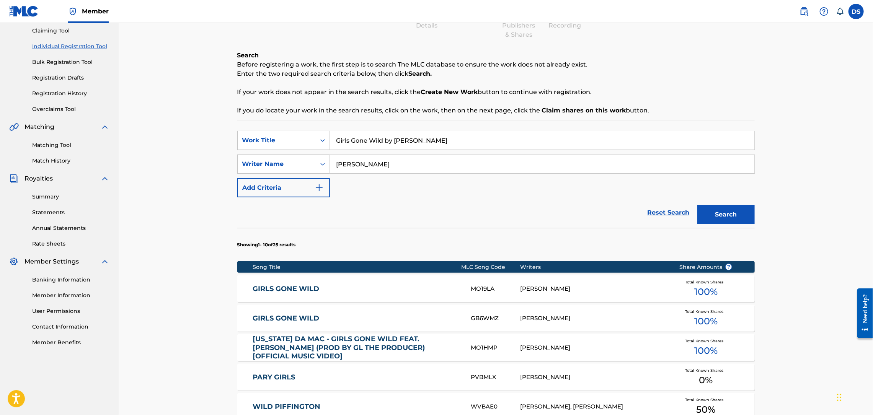
click at [489, 316] on div "GB6WMZ" at bounding box center [495, 318] width 49 height 9
click at [489, 316] on div "Register Work Search Enter Work Details Add Writers Add Publishers & Shares Add…" at bounding box center [496, 312] width 536 height 704
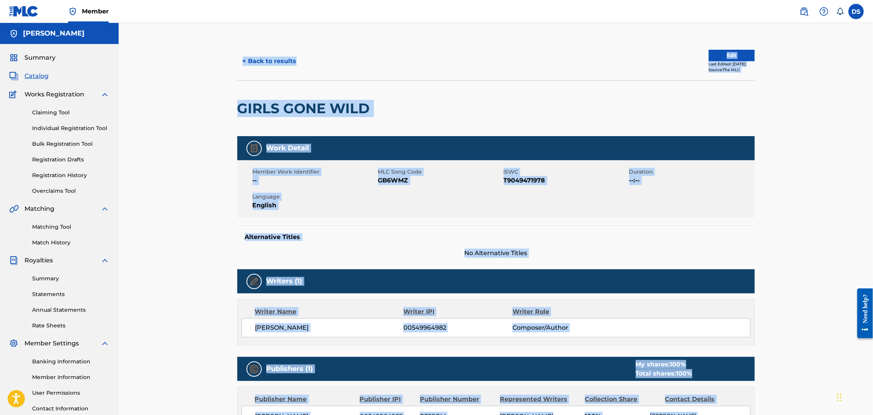
click at [551, 117] on div "GIRLS GONE WILD" at bounding box center [495, 108] width 517 height 56
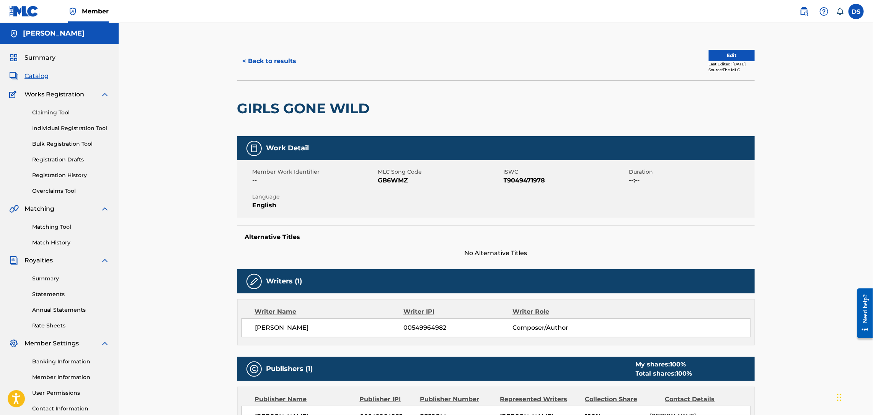
click at [283, 64] on button "< Back to results" at bounding box center [269, 61] width 65 height 19
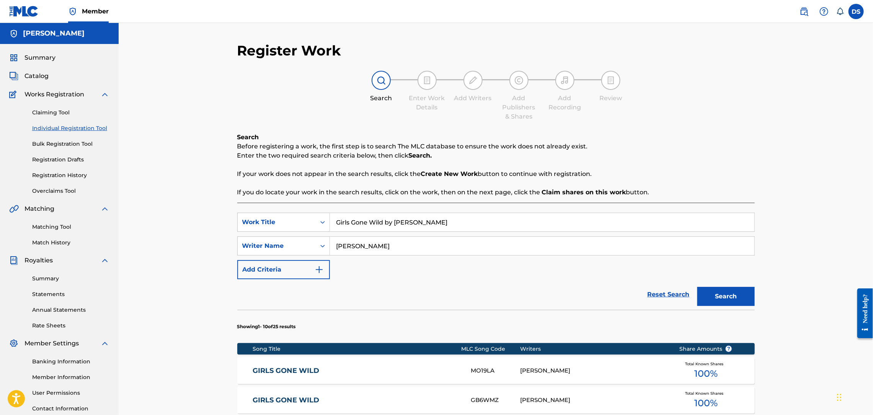
scroll to position [59, 0]
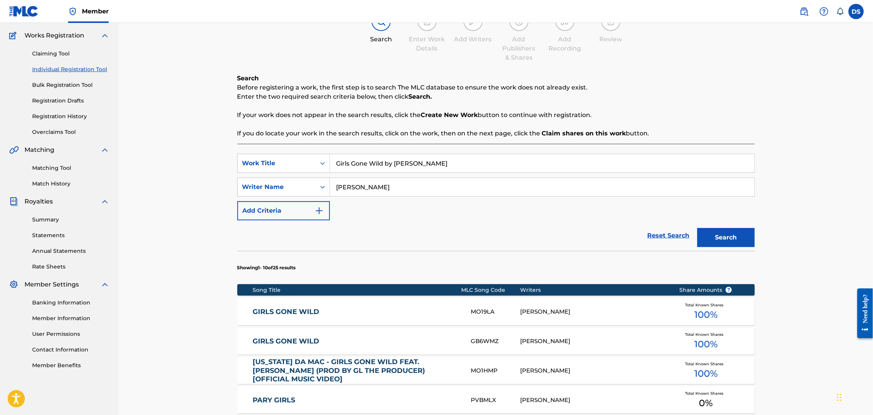
click at [284, 338] on link "GIRLS GONE WILD" at bounding box center [356, 341] width 208 height 9
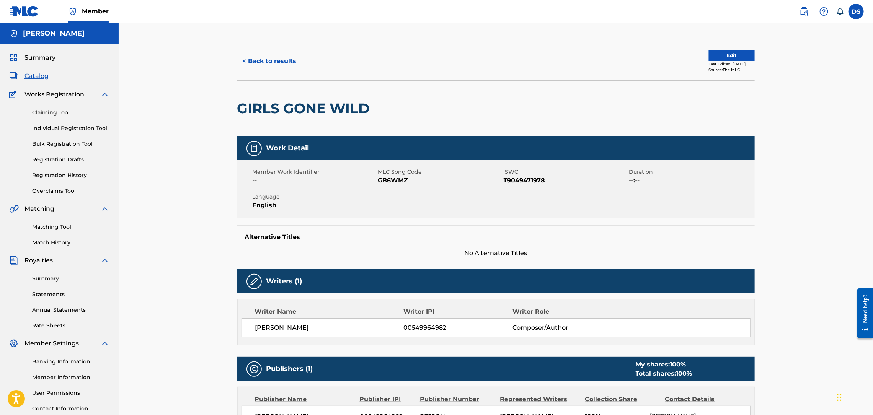
click at [708, 55] on button "Edit" at bounding box center [731, 55] width 46 height 11
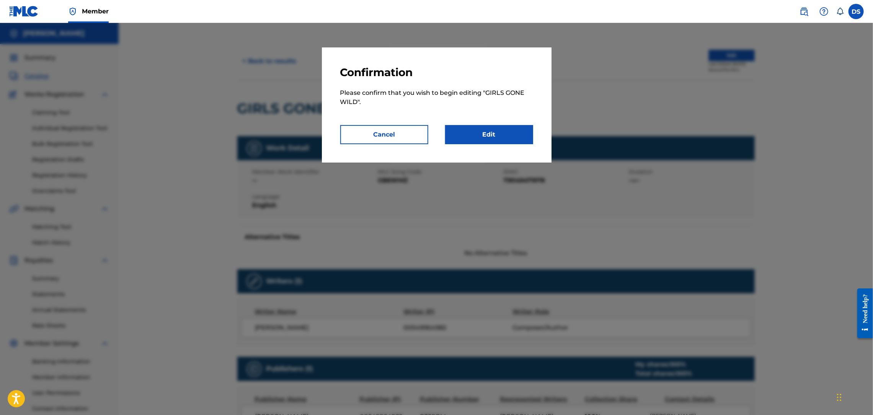
click at [500, 132] on link "Edit" at bounding box center [489, 134] width 88 height 19
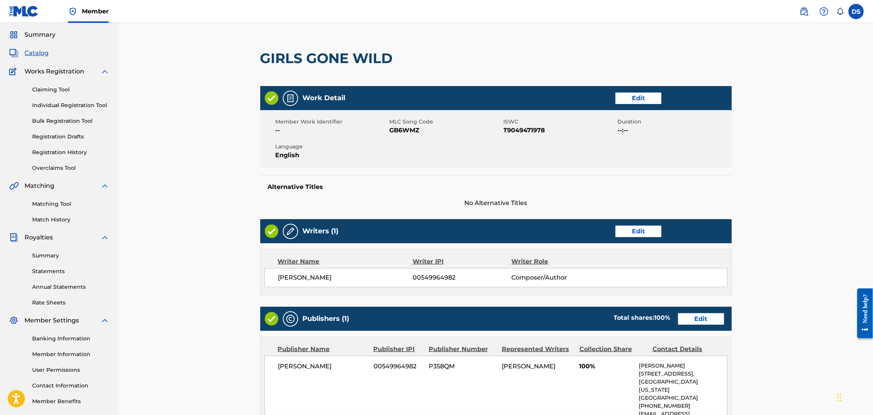
scroll to position [179, 0]
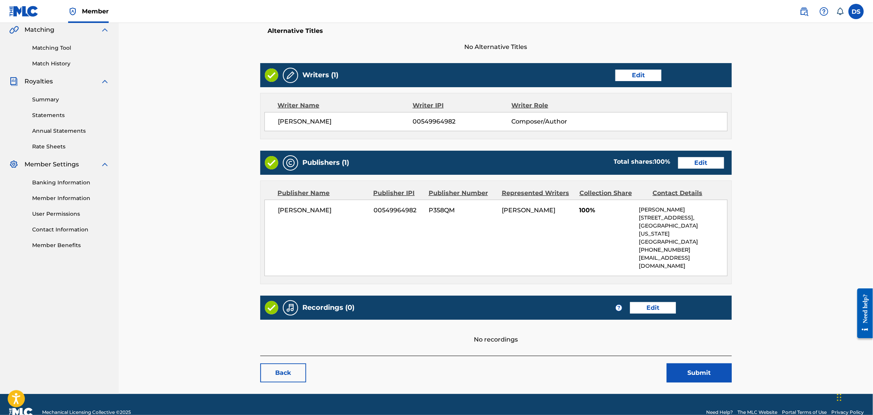
click at [639, 302] on link "Edit" at bounding box center [653, 307] width 46 height 11
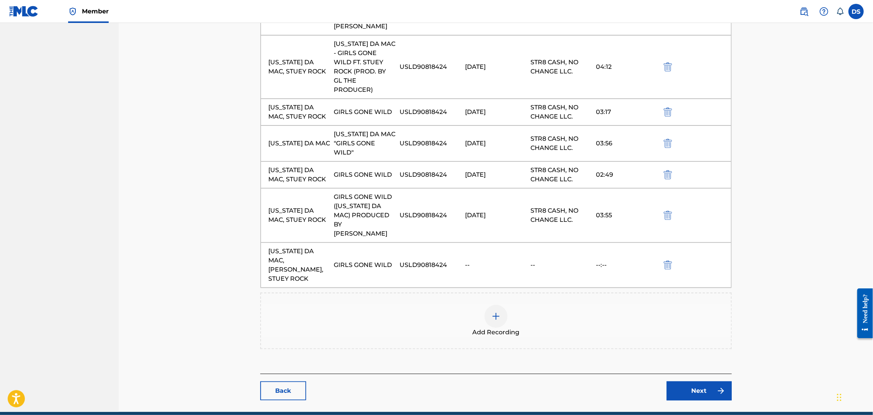
scroll to position [535, 0]
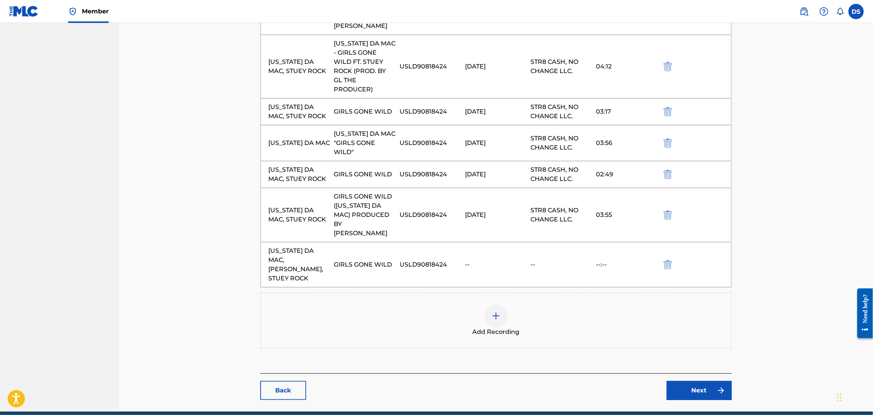
click at [663, 260] on button "submit" at bounding box center [666, 264] width 11 height 9
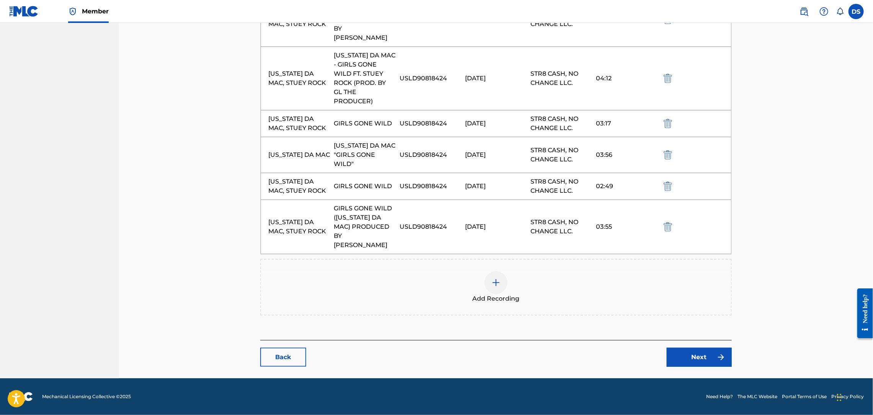
scroll to position [498, 0]
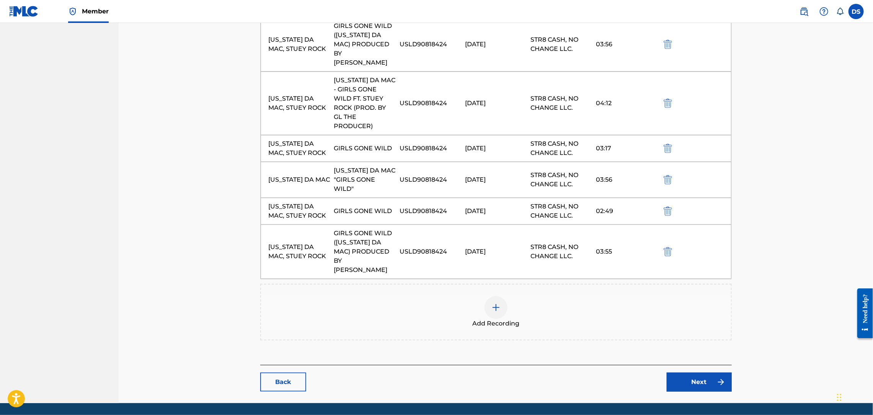
click at [668, 207] on img "submit" at bounding box center [667, 211] width 8 height 9
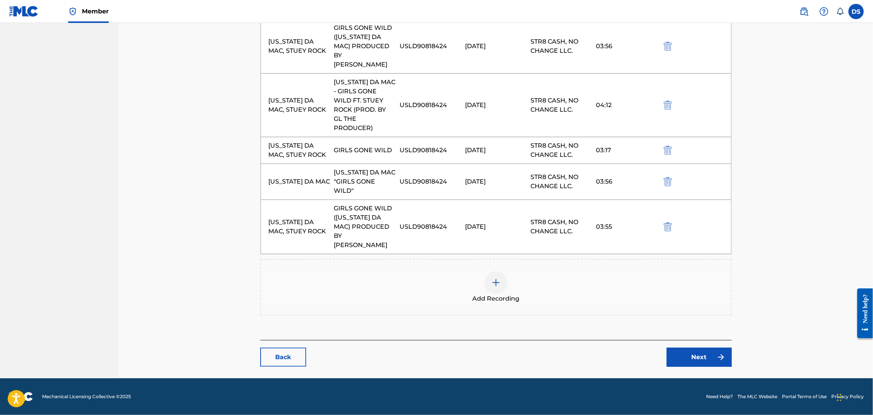
scroll to position [471, 0]
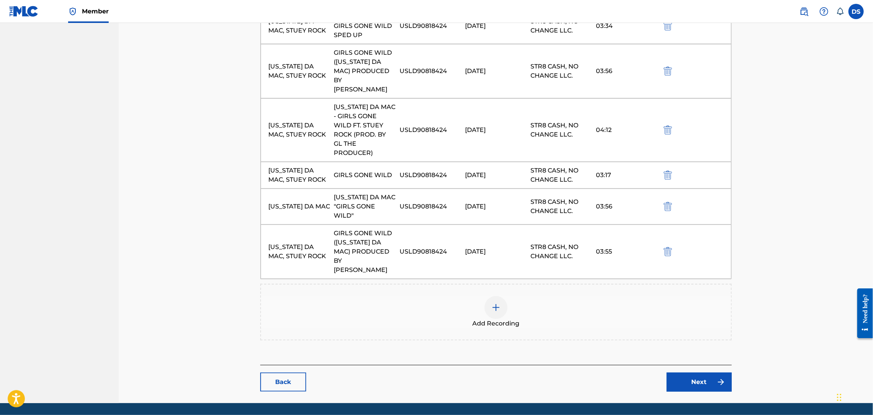
click at [670, 67] on img "submit" at bounding box center [667, 71] width 8 height 9
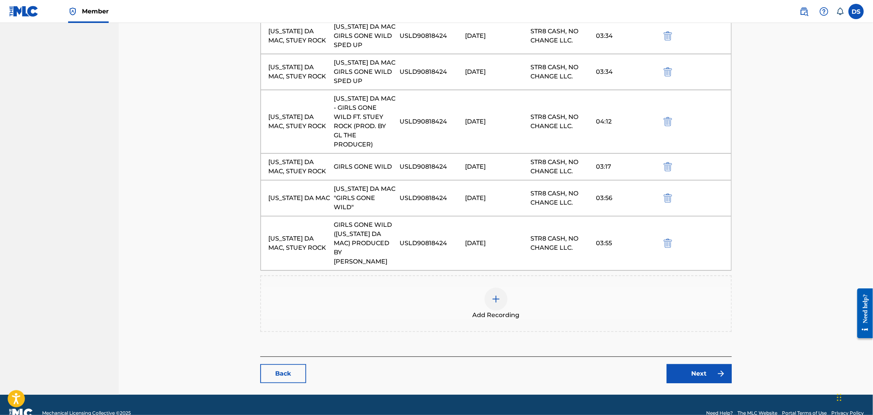
click at [668, 31] on img "submit" at bounding box center [667, 35] width 8 height 9
click at [666, 67] on img "submit" at bounding box center [667, 71] width 8 height 9
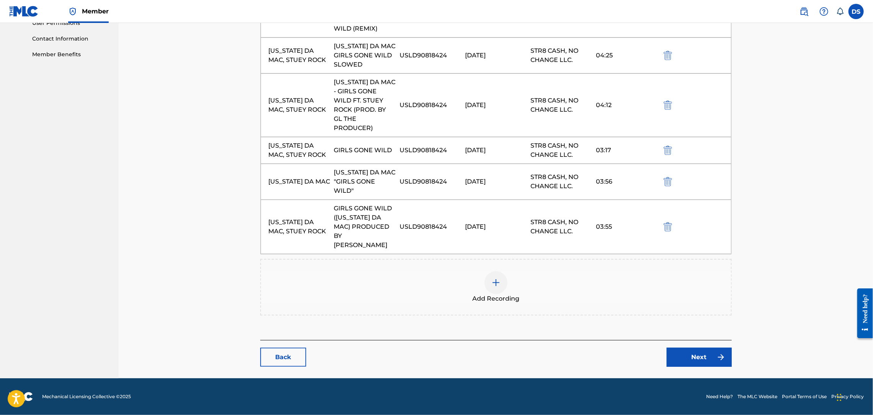
scroll to position [353, 0]
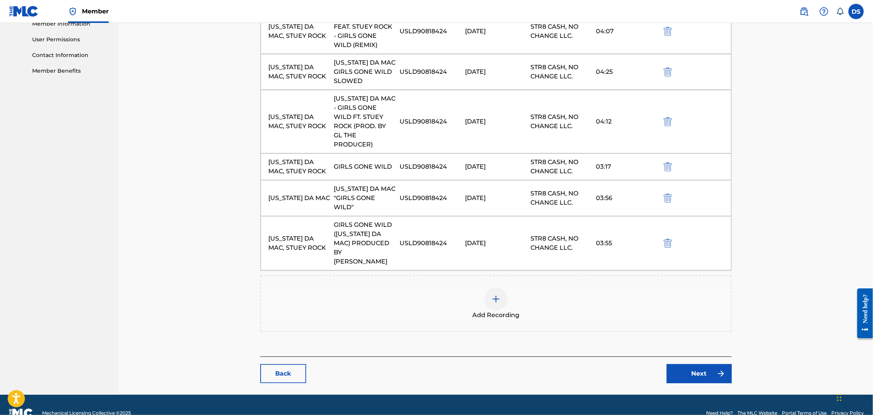
click at [667, 27] on img "submit" at bounding box center [667, 31] width 8 height 9
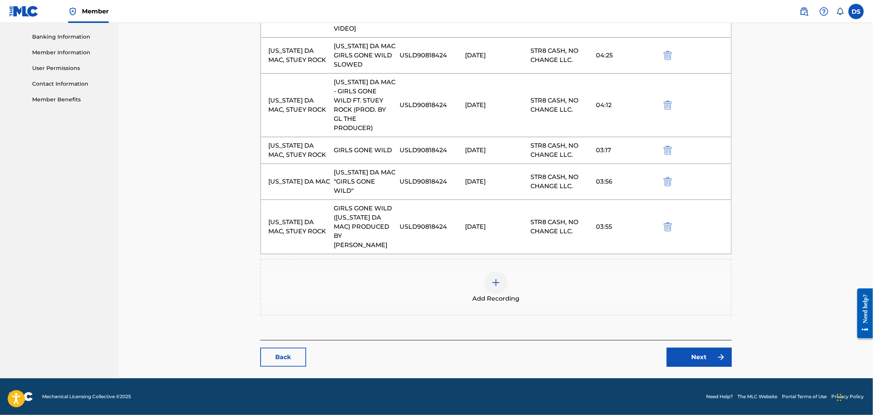
scroll to position [308, 0]
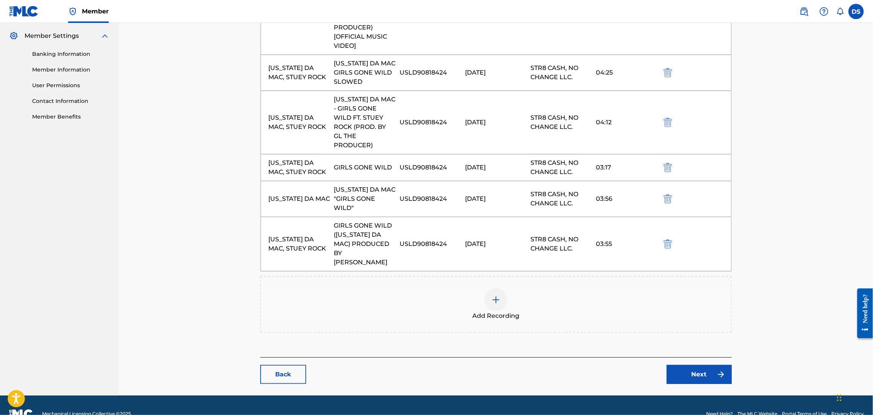
click at [666, 68] on img "submit" at bounding box center [667, 72] width 8 height 9
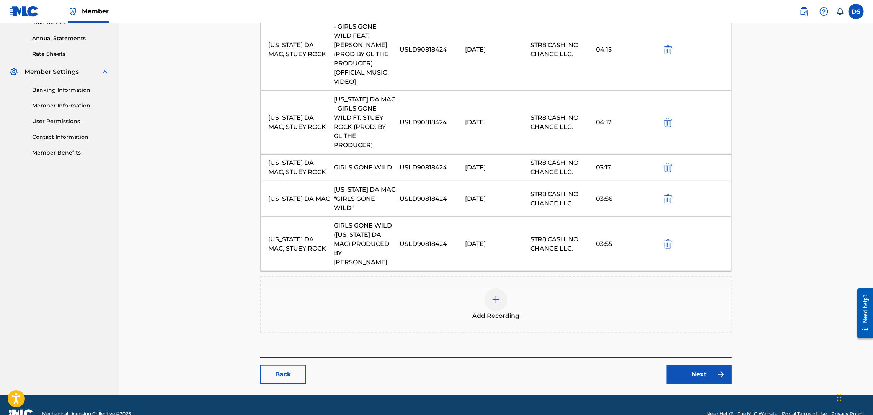
click at [666, 47] on img "submit" at bounding box center [667, 49] width 8 height 9
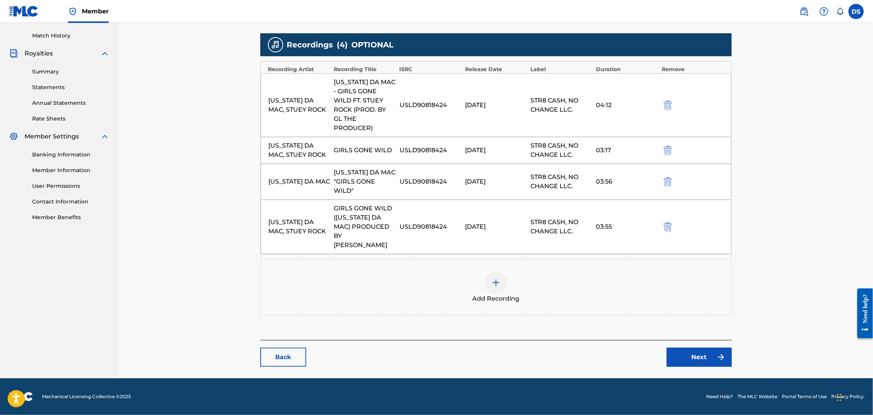
scroll to position [198, 0]
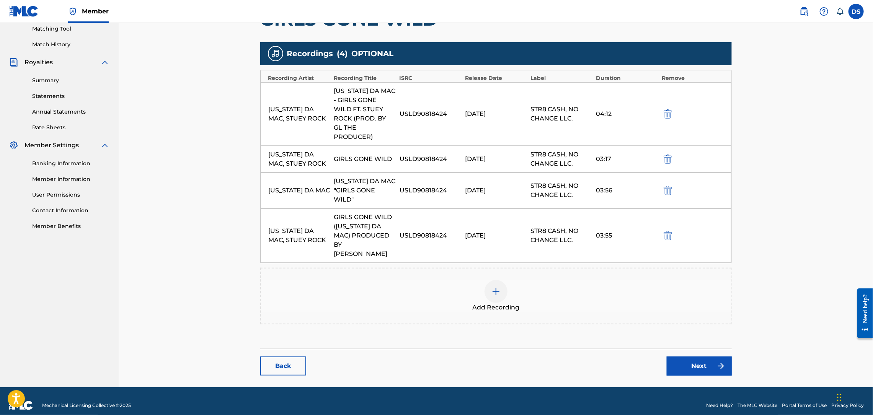
click at [666, 113] on img "submit" at bounding box center [667, 113] width 8 height 9
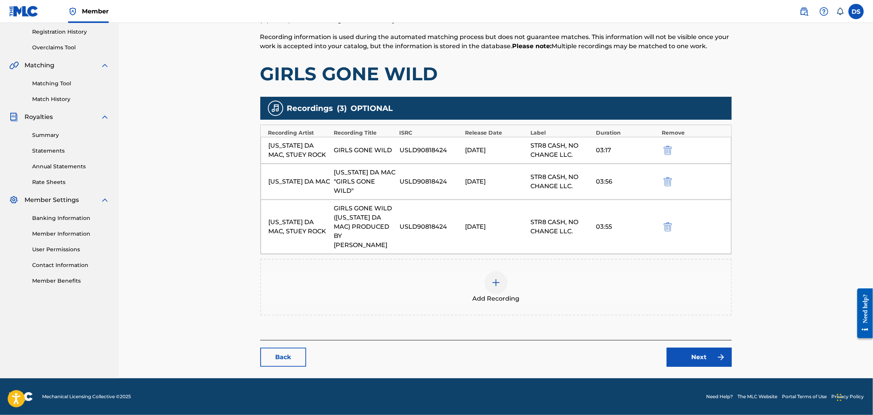
scroll to position [135, 0]
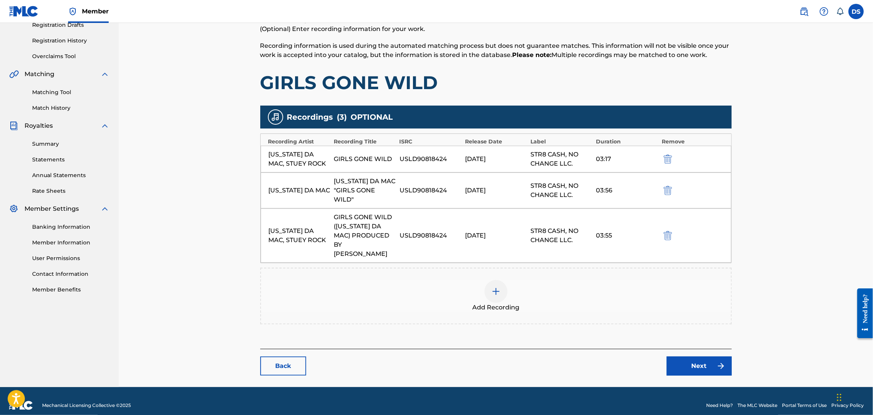
click at [664, 160] on img "submit" at bounding box center [667, 159] width 8 height 9
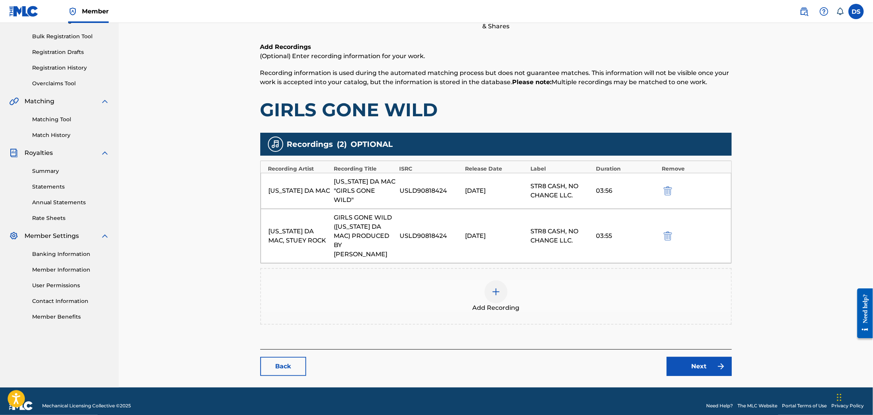
click at [666, 190] on img "submit" at bounding box center [667, 190] width 8 height 9
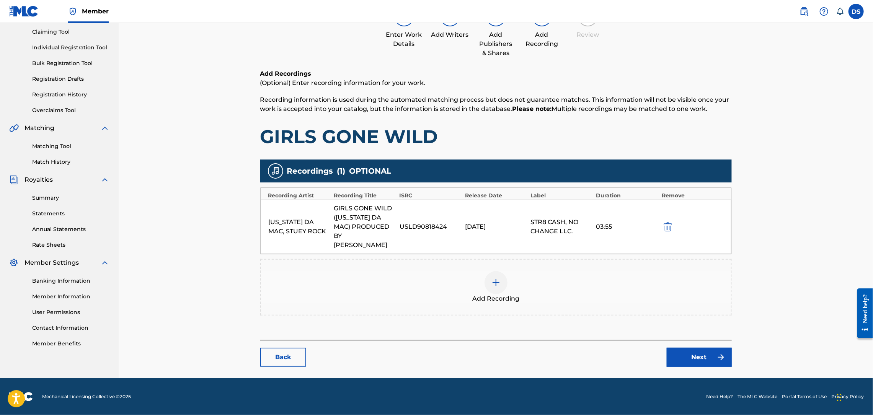
scroll to position [78, 0]
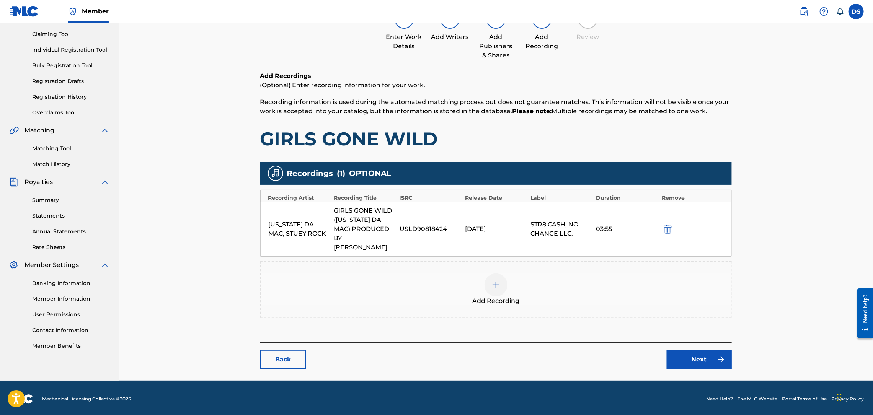
click at [668, 225] on img "submit" at bounding box center [667, 229] width 8 height 9
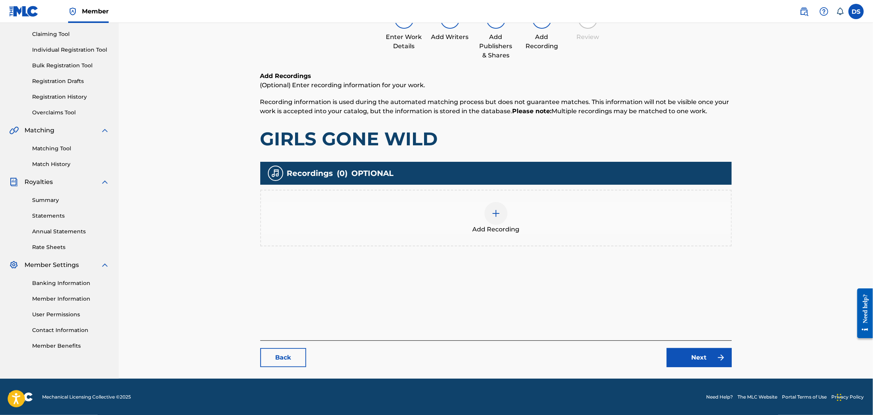
click at [493, 211] on img at bounding box center [495, 213] width 9 height 9
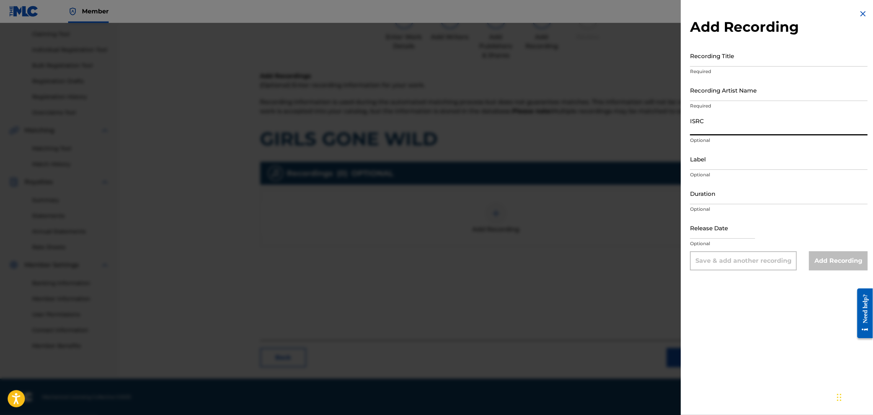
paste input "Girls Gone Wild by [PERSON_NAME]"
type input "Girls Gone Wild by [PERSON_NAME]"
click at [707, 59] on input "Recording Title" at bounding box center [779, 56] width 178 height 22
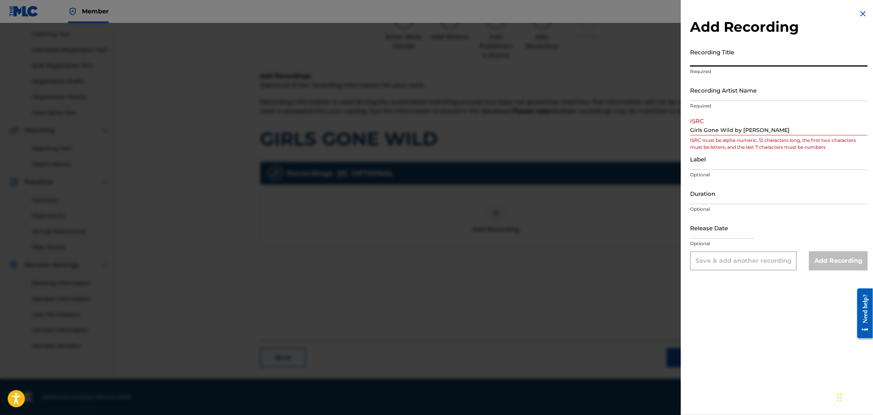
paste input "Girls Gone Wild by [PERSON_NAME]"
type input "Girls Gone Wild by [PERSON_NAME]"
drag, startPoint x: 785, startPoint y: 128, endPoint x: 679, endPoint y: 134, distance: 106.5
click at [679, 134] on div "Add Recording Recording Title Girls Gone Wild by [PERSON_NAME] Required Recordi…" at bounding box center [436, 219] width 873 height 392
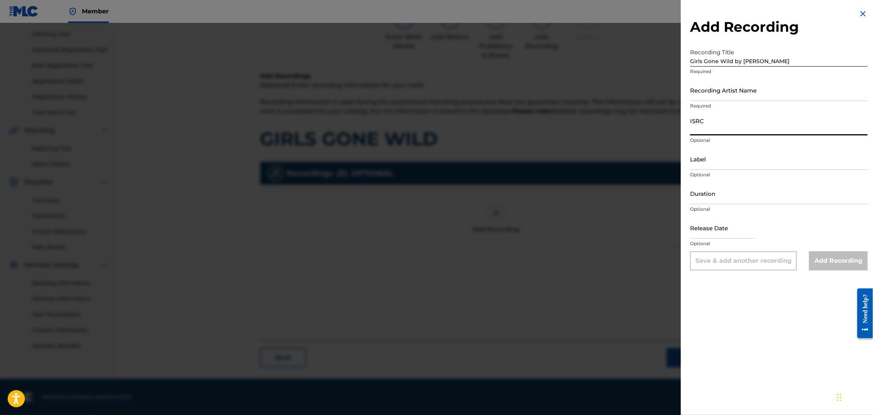
click at [698, 91] on input "Recording Artist Name" at bounding box center [779, 90] width 178 height 22
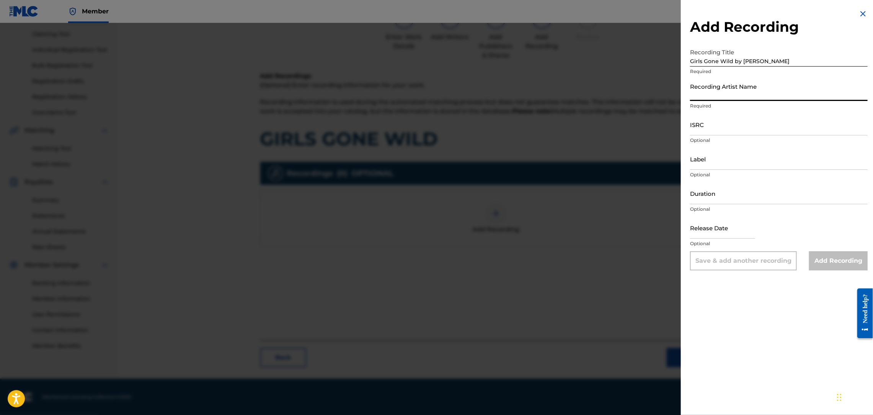
type input "RICH PRICK [PERSON_NAME]"
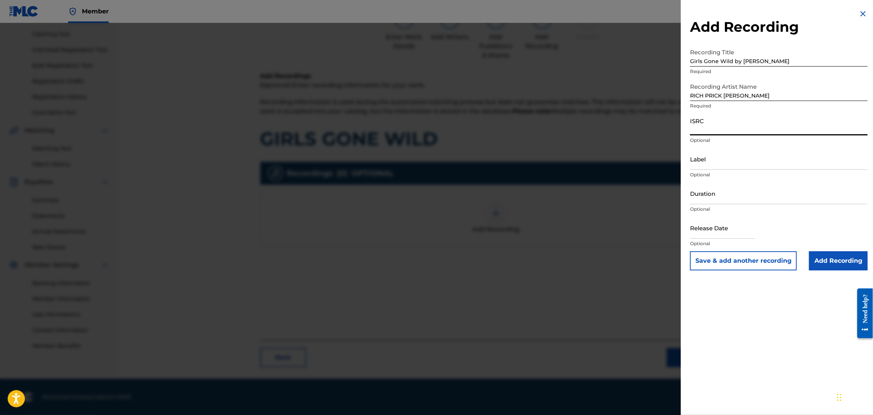
paste input "QZNB82516791"
type input "QZNB82516791"
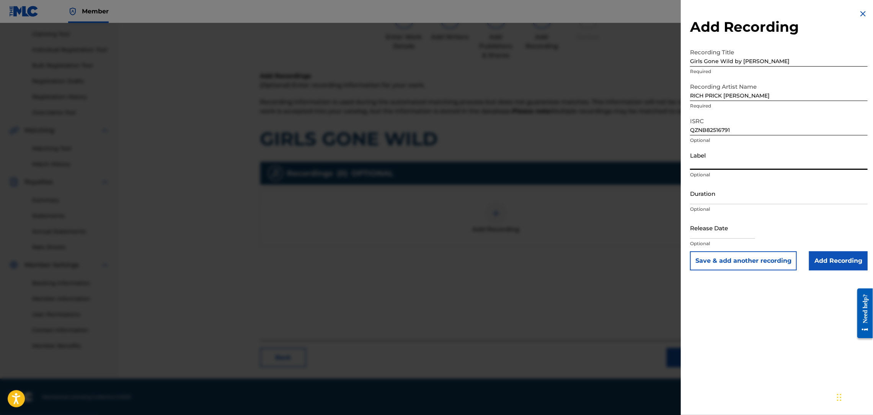
click at [726, 158] on input "Label" at bounding box center [779, 159] width 178 height 22
type input "Str8 Cash, No Change LLC."
click at [726, 196] on input "Duration" at bounding box center [779, 193] width 178 height 22
type input "03:55"
click at [731, 230] on input "text" at bounding box center [722, 228] width 65 height 22
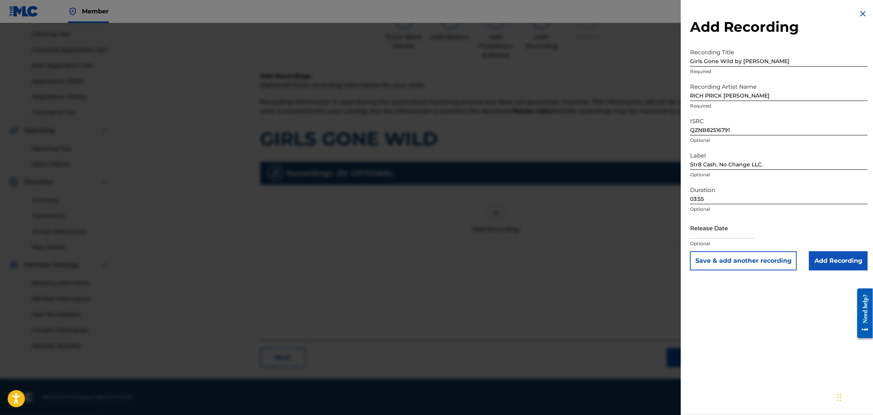
select select "8"
select select "2025"
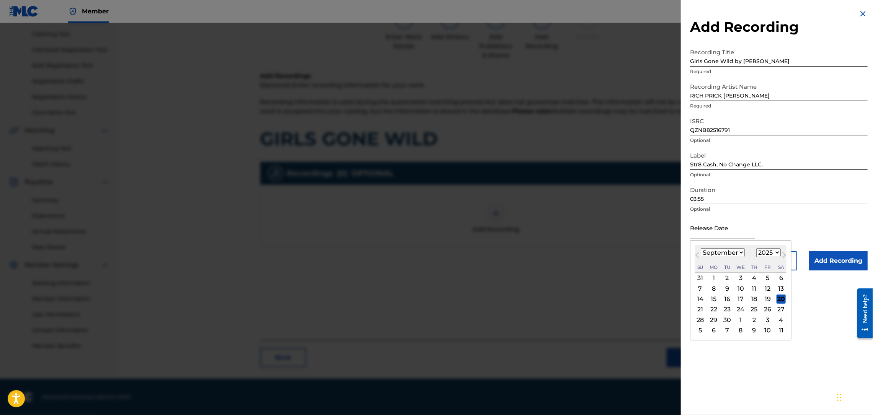
type input "[DATE]"
select select "5"
click at [726, 214] on div "Duration 03:55 Optional" at bounding box center [779, 199] width 178 height 34
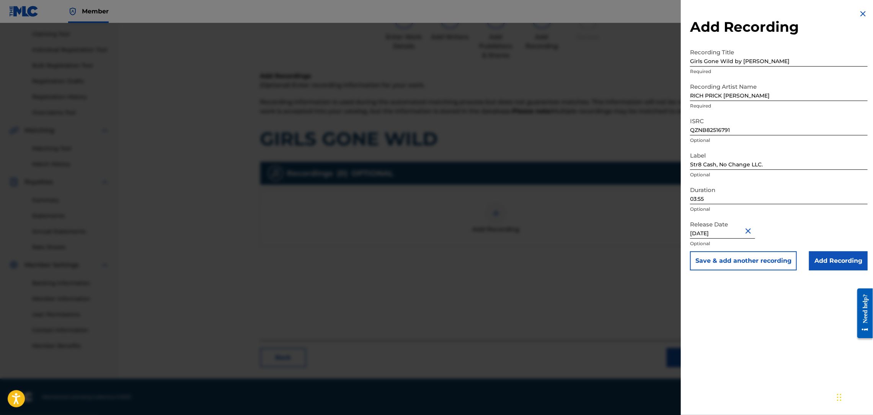
click at [819, 259] on input "Add Recording" at bounding box center [838, 260] width 59 height 19
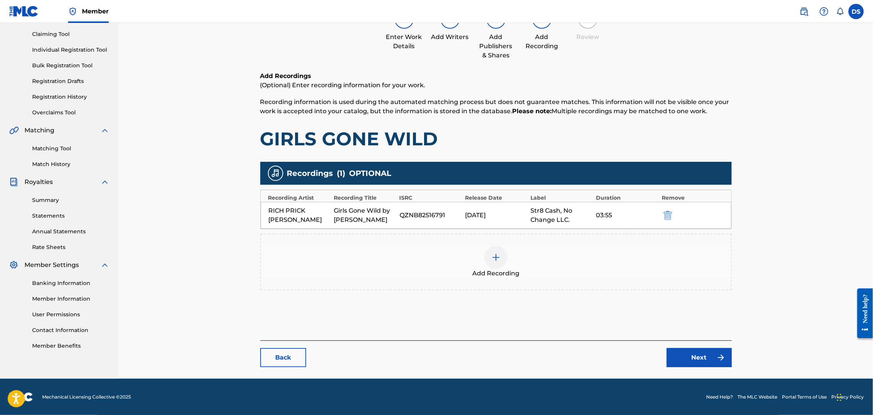
click at [695, 358] on link "Next" at bounding box center [698, 357] width 65 height 19
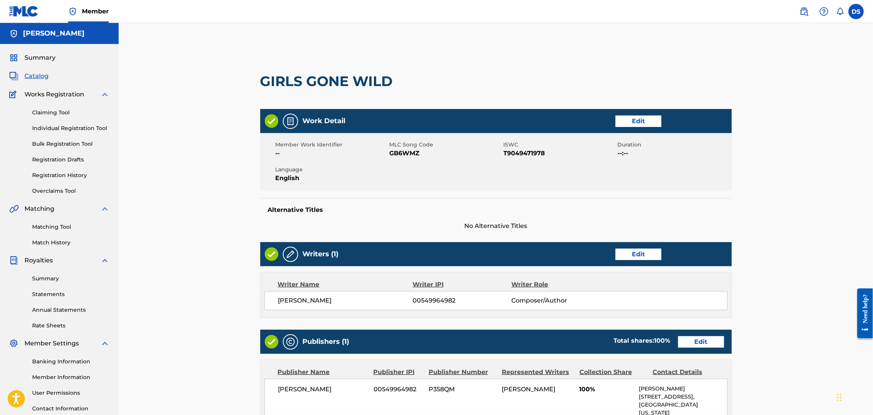
click at [774, 157] on div "< Back GIRLS GONE WILD Work Detail Edit Member Work Identifier -- MLC Song Code…" at bounding box center [496, 310] width 754 height 575
click at [634, 124] on link "Edit" at bounding box center [638, 121] width 46 height 11
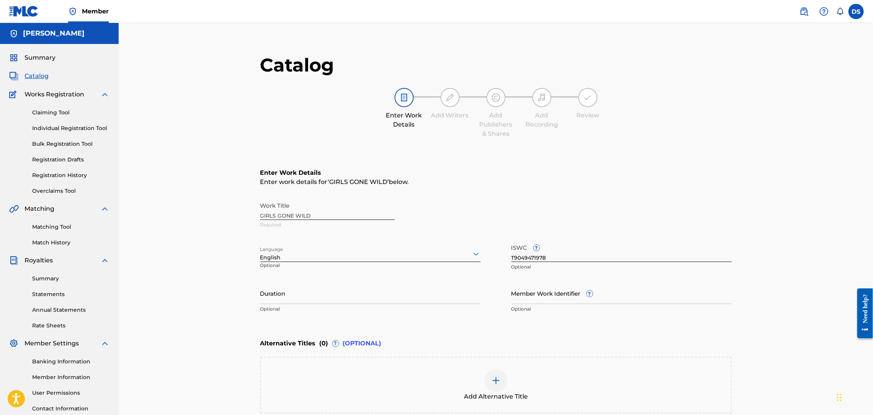
click at [351, 298] on input "Duration" at bounding box center [370, 293] width 220 height 22
type input "03:55"
click at [487, 306] on div "Work Title GIRLS GONE WILD Required Language English Optional ISWC ? T904947197…" at bounding box center [495, 257] width 471 height 119
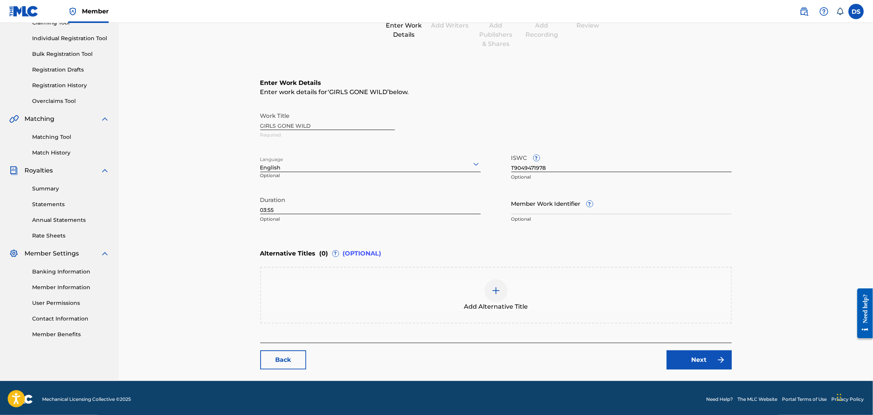
scroll to position [92, 0]
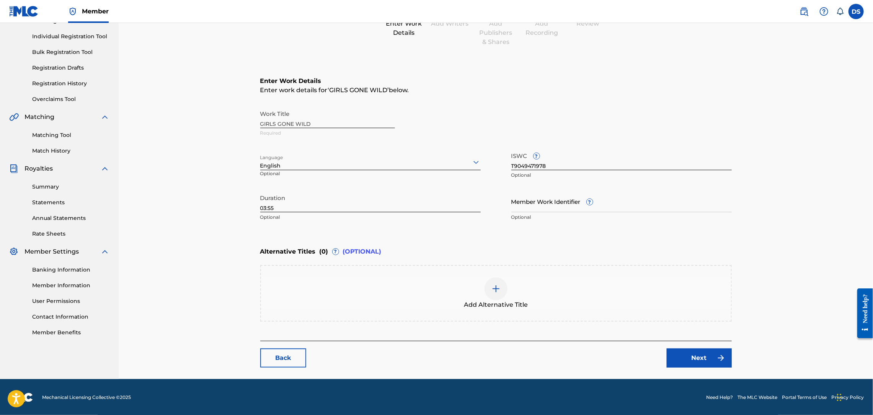
click at [696, 352] on link "Next" at bounding box center [698, 358] width 65 height 19
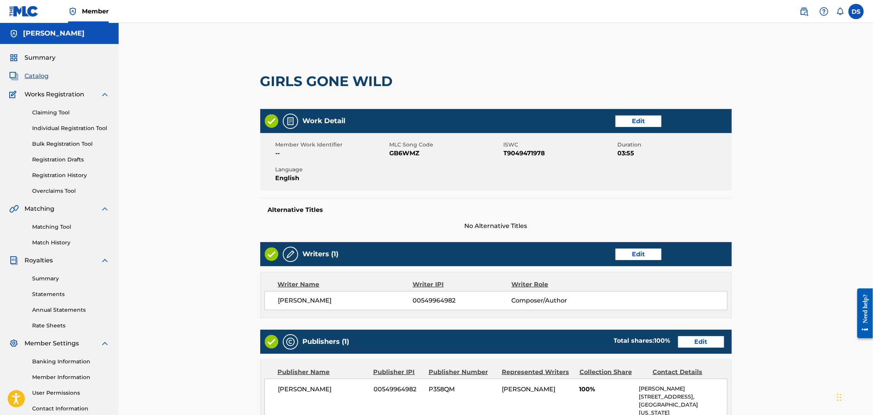
click at [794, 308] on div "< Back GIRLS GONE WILD Work Detail Edit Member Work Identifier -- MLC Song Code…" at bounding box center [496, 310] width 754 height 575
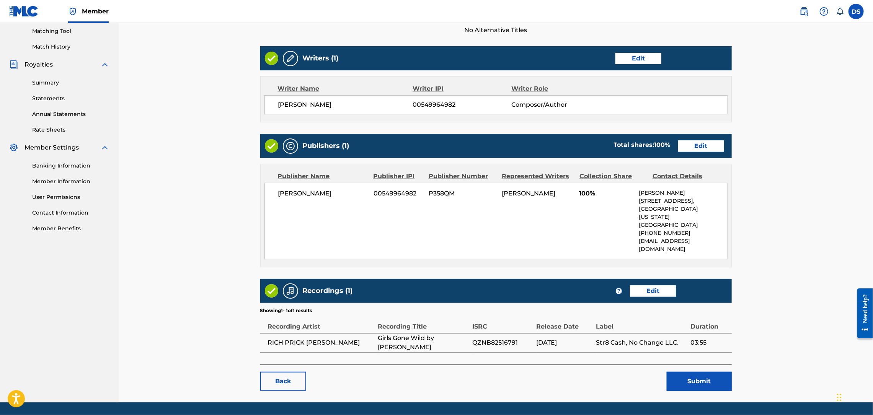
scroll to position [205, 0]
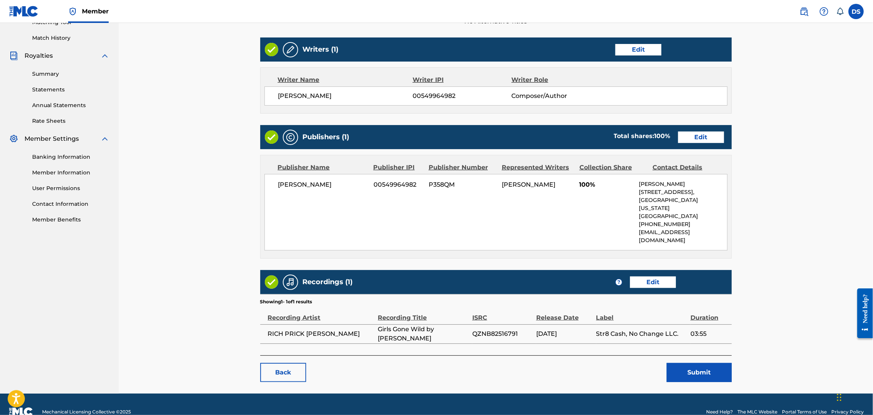
click at [694, 363] on button "Submit" at bounding box center [698, 372] width 65 height 19
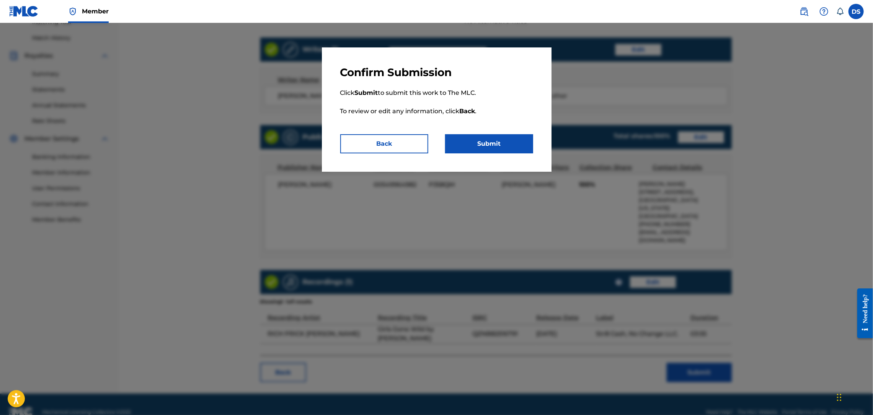
click at [521, 151] on button "Submit" at bounding box center [489, 143] width 88 height 19
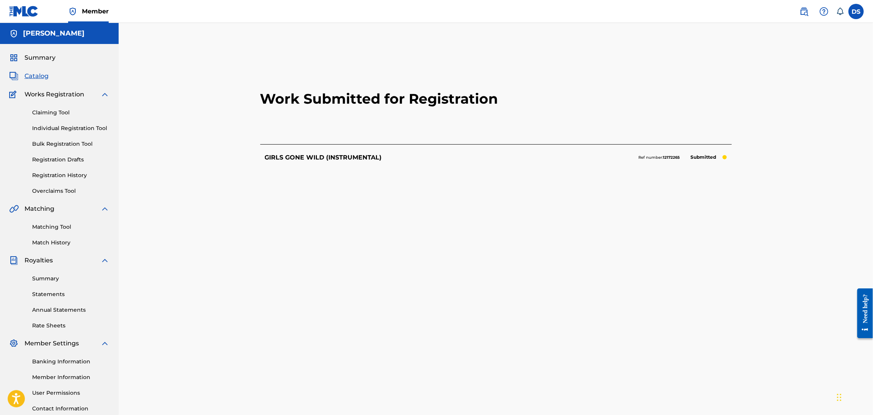
click at [30, 75] on span "Catalog" at bounding box center [36, 76] width 24 height 9
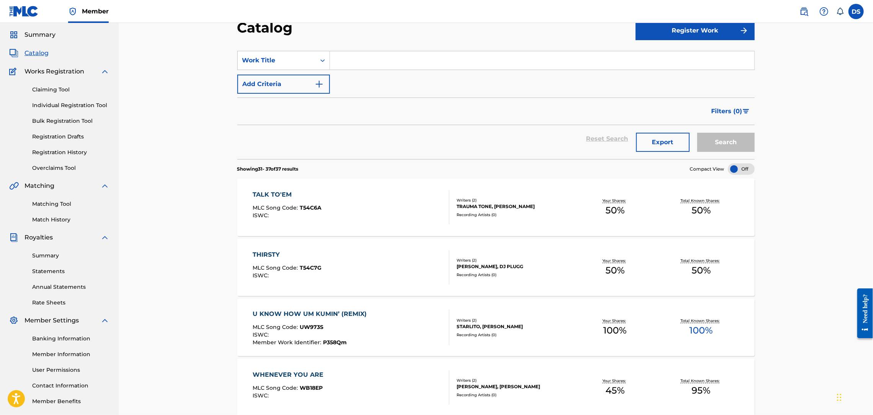
scroll to position [280, 0]
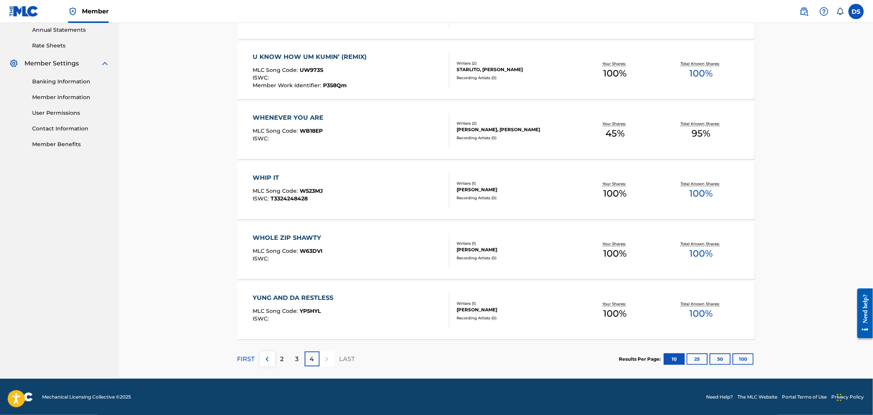
click at [383, 231] on div "WHOLE ZIP SHAWTY MLC Song Code : W63DVI ISWC : Writers ( 1 ) [PERSON_NAME] Reco…" at bounding box center [495, 250] width 517 height 57
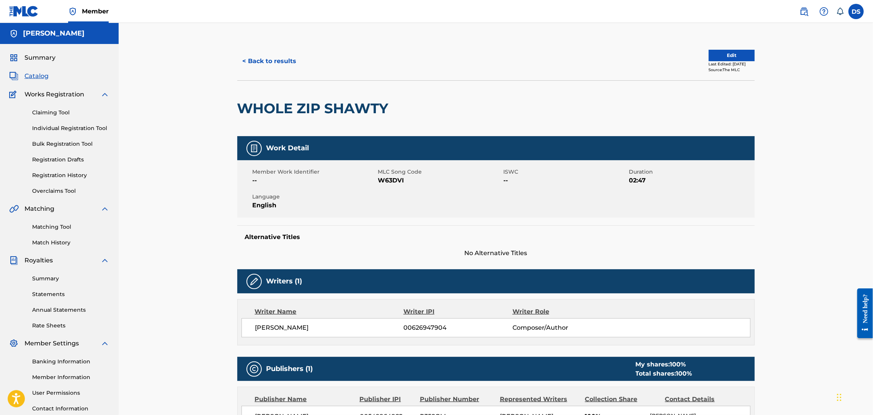
click at [264, 63] on button "< Back to results" at bounding box center [269, 61] width 65 height 19
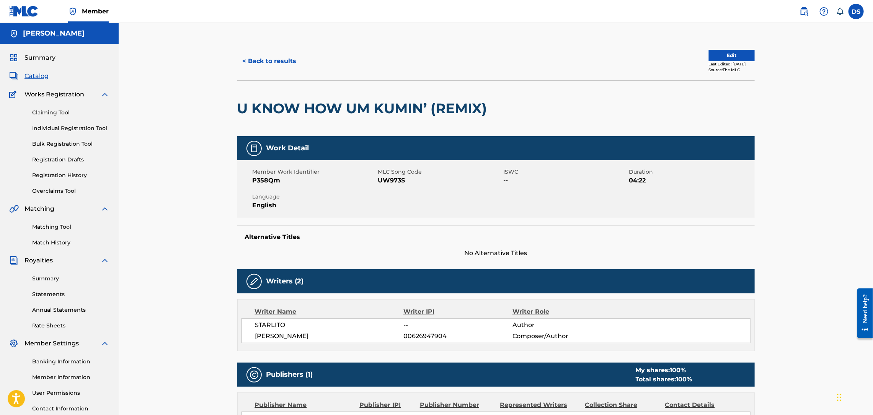
click at [258, 63] on button "< Back to results" at bounding box center [269, 61] width 65 height 19
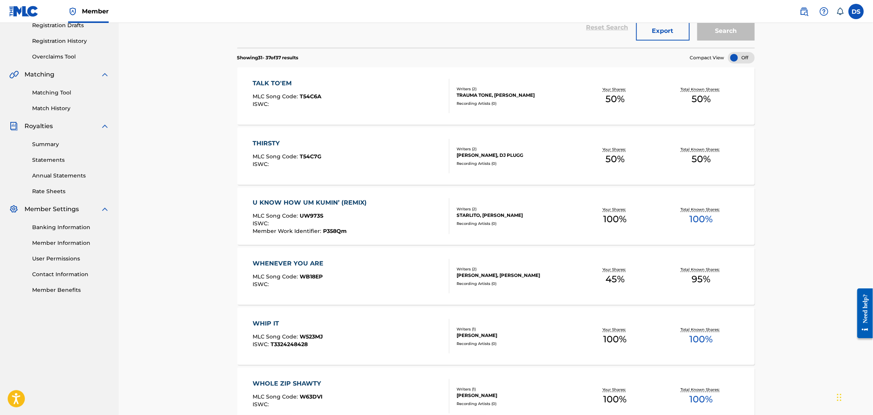
scroll to position [123, 0]
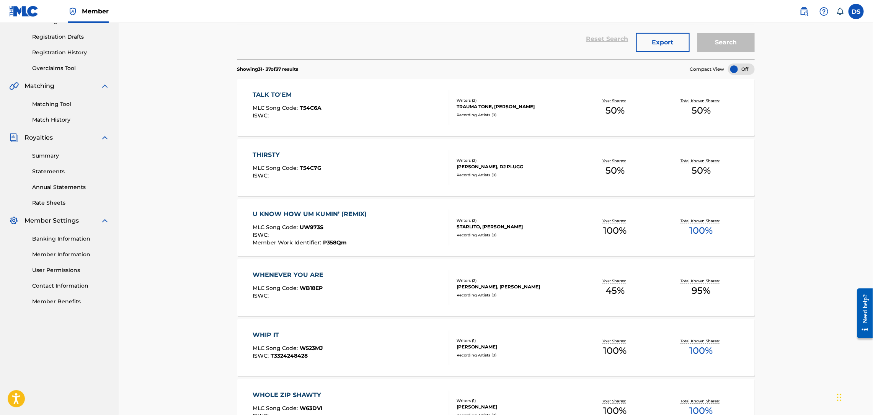
click at [54, 104] on link "Matching Tool" at bounding box center [70, 104] width 77 height 8
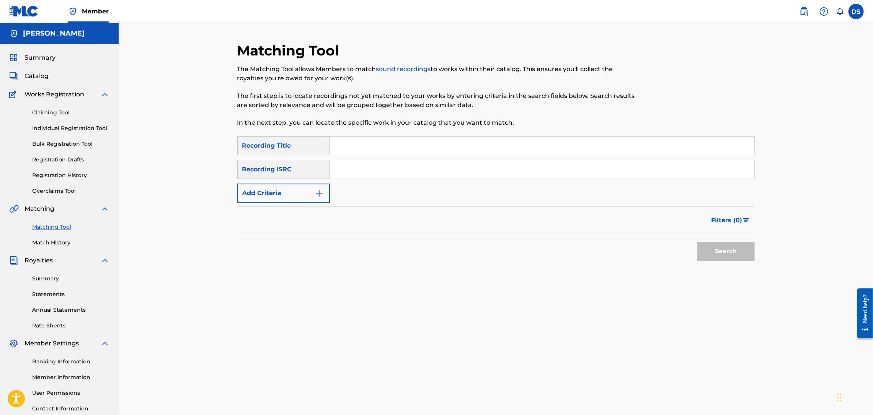
click at [332, 171] on input "Search Form" at bounding box center [542, 169] width 424 height 18
paste input "[URL][DOMAIN_NAME]"
type input "[URL][DOMAIN_NAME]"
drag, startPoint x: 337, startPoint y: 168, endPoint x: 614, endPoint y: 302, distance: 308.3
click at [614, 302] on div "Matching Tool The Matching Tool allows Members to match sound recordings to wor…" at bounding box center [495, 240] width 517 height 396
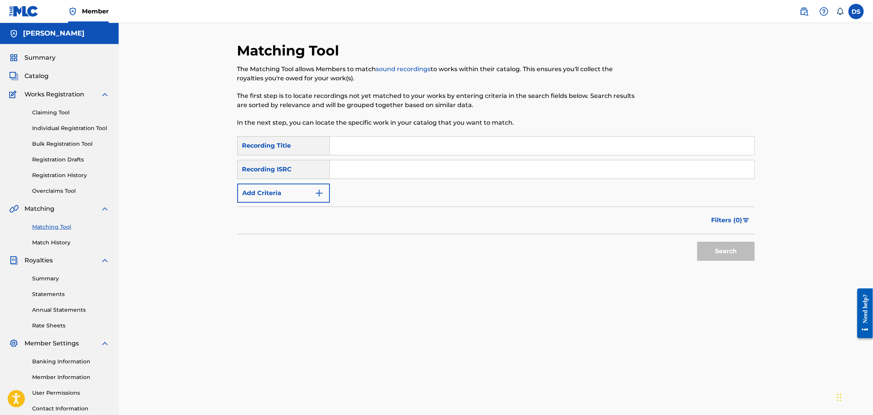
paste input "QZNMU2501164"
type input "QZNMU2501164"
click at [354, 148] on input "Search Form" at bounding box center [542, 146] width 424 height 18
type input "PHUXK IZ WE TALM BOUT?"
click at [713, 248] on button "Search" at bounding box center [725, 251] width 57 height 19
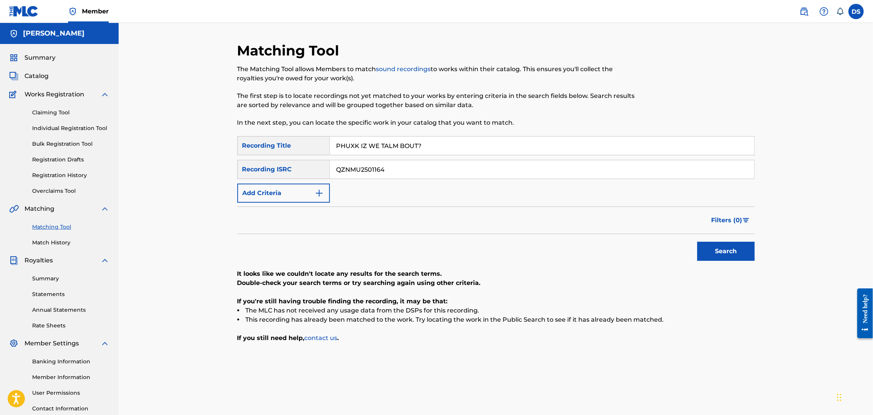
click at [47, 129] on link "Individual Registration Tool" at bounding box center [70, 128] width 77 height 8
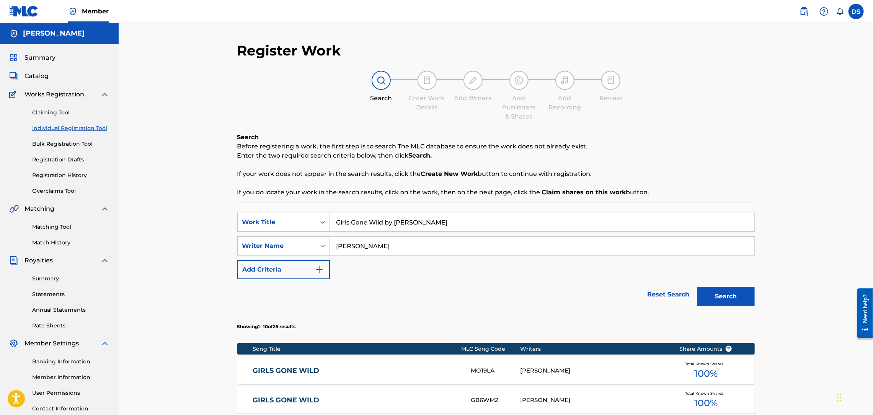
drag, startPoint x: 460, startPoint y: 218, endPoint x: 321, endPoint y: 194, distance: 141.3
paste input "QZNMU2501164"
type input "QZNMU2501164"
drag, startPoint x: 408, startPoint y: 221, endPoint x: 332, endPoint y: 227, distance: 76.3
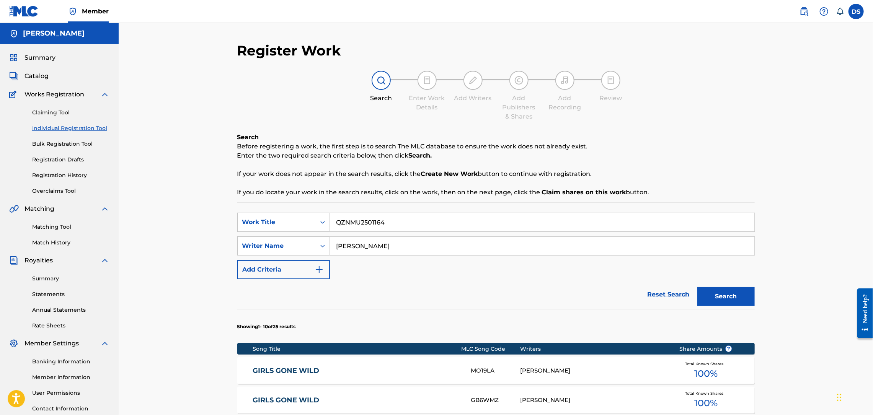
click at [332, 227] on input "QZNMU2501164" at bounding box center [542, 222] width 424 height 18
type input "PHUXK IZ WE TALM BOUT?"
click at [717, 295] on button "Search" at bounding box center [725, 296] width 57 height 19
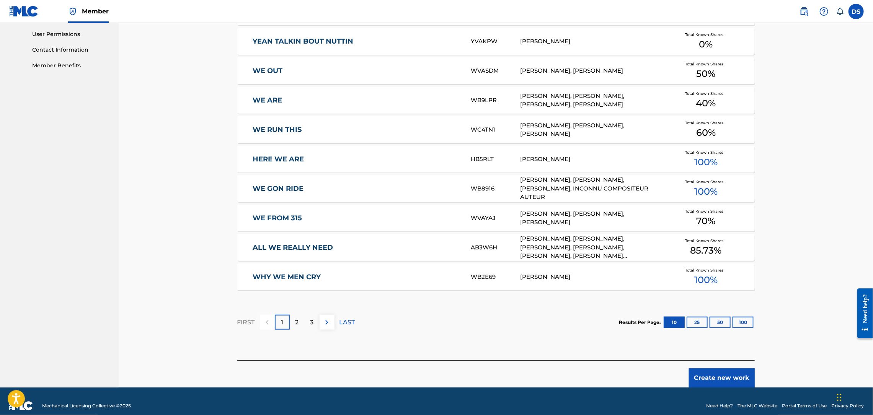
scroll to position [367, 0]
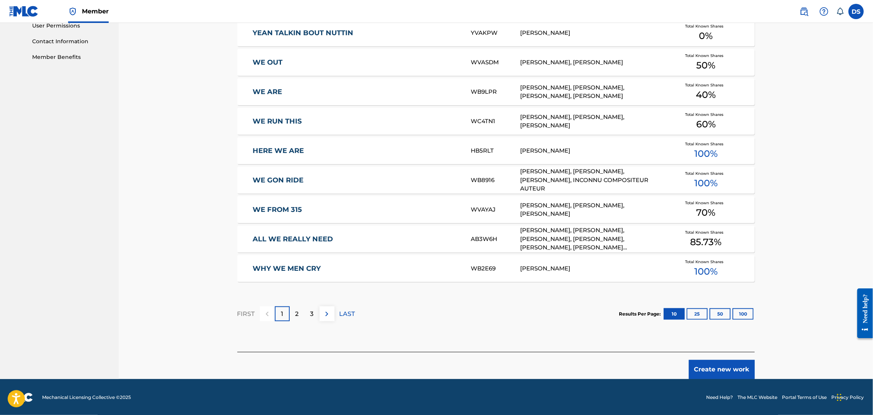
click at [721, 371] on button "Create new work" at bounding box center [722, 369] width 66 height 19
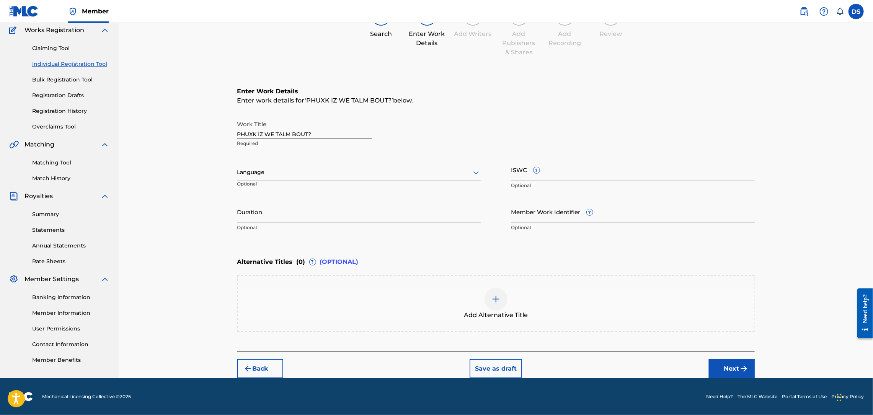
scroll to position [63, 0]
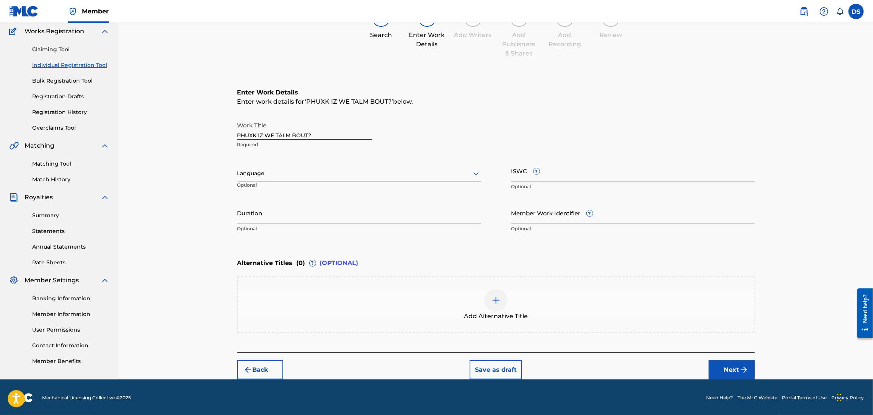
click at [287, 170] on div at bounding box center [358, 174] width 243 height 10
click at [256, 189] on div "English" at bounding box center [359, 190] width 243 height 17
click at [524, 215] on input "Member Work Identifier ?" at bounding box center [632, 213] width 243 height 22
click at [267, 222] on input "Duration" at bounding box center [358, 213] width 243 height 22
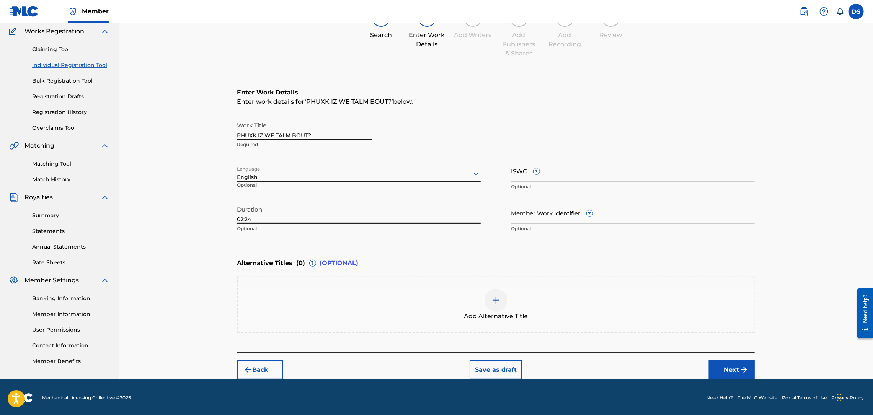
type input "02:24"
click at [535, 230] on p "Optional" at bounding box center [632, 228] width 243 height 7
click at [533, 223] on div "Member Work Identifier ? Optional" at bounding box center [632, 219] width 243 height 34
click at [537, 218] on input "Member Work Identifier ?" at bounding box center [632, 213] width 243 height 22
type input "P358QM"
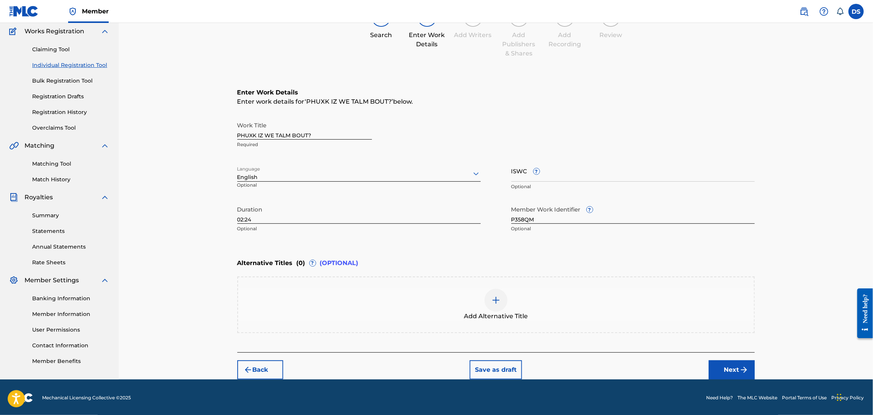
click at [725, 370] on button "Next" at bounding box center [731, 369] width 46 height 19
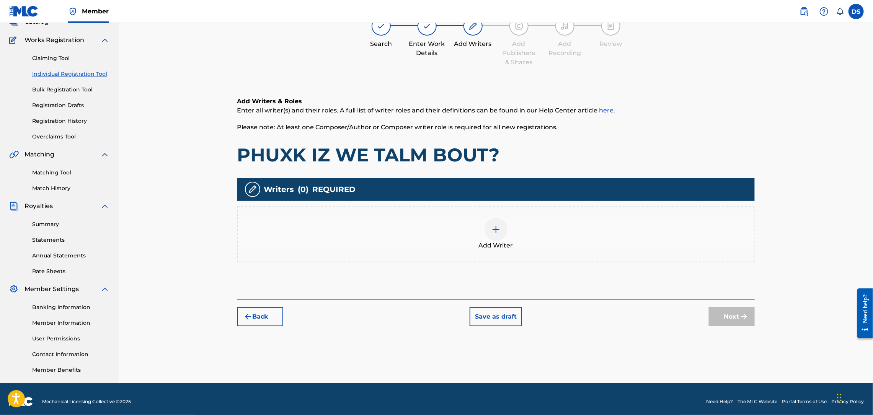
scroll to position [34, 0]
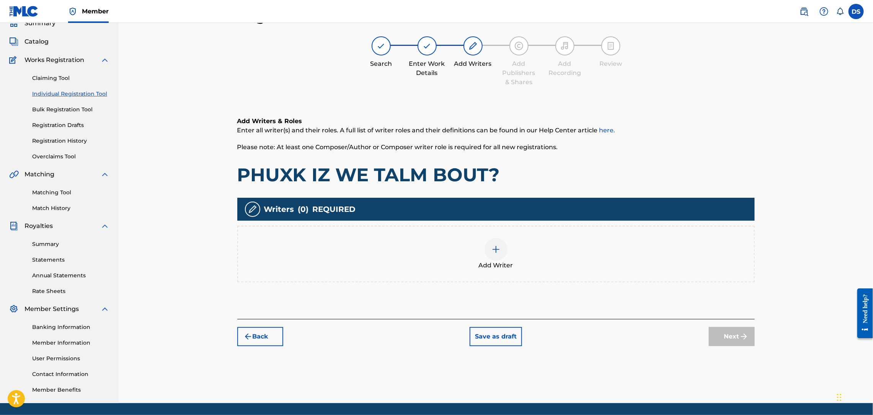
click at [490, 257] on div at bounding box center [495, 249] width 23 height 23
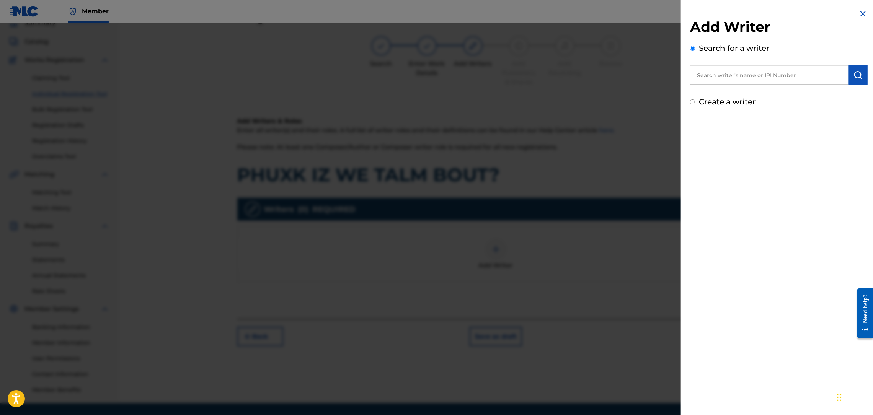
click at [703, 85] on div "Add Writer Search for a writer Create a writer" at bounding box center [779, 62] width 178 height 89
click at [682, 112] on div "Add Writer Search for a writer Create a writer" at bounding box center [779, 58] width 196 height 117
click at [700, 83] on input "text" at bounding box center [769, 74] width 158 height 19
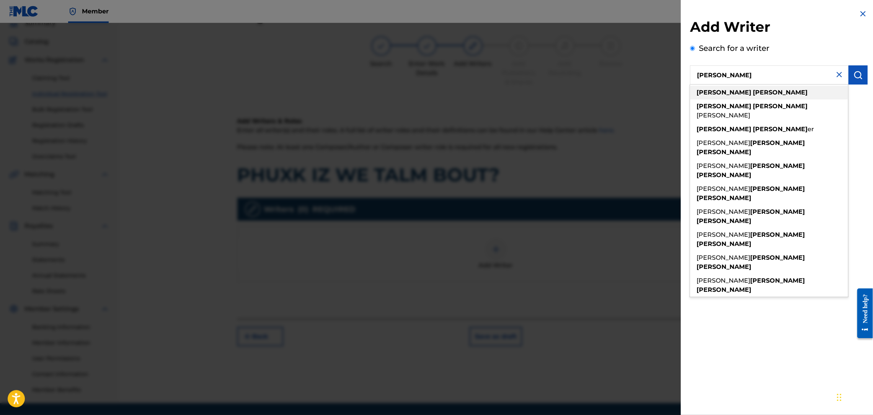
click at [712, 93] on strong "[PERSON_NAME]" at bounding box center [723, 92] width 55 height 7
type input "[PERSON_NAME]"
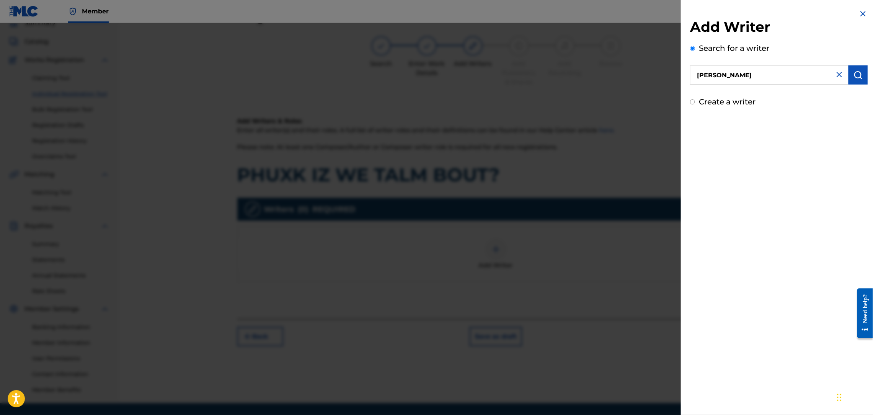
click at [718, 105] on label "Create a writer" at bounding box center [727, 101] width 57 height 9
radio input "true"
click at [695, 104] on input "Create a writer" at bounding box center [692, 101] width 5 height 5
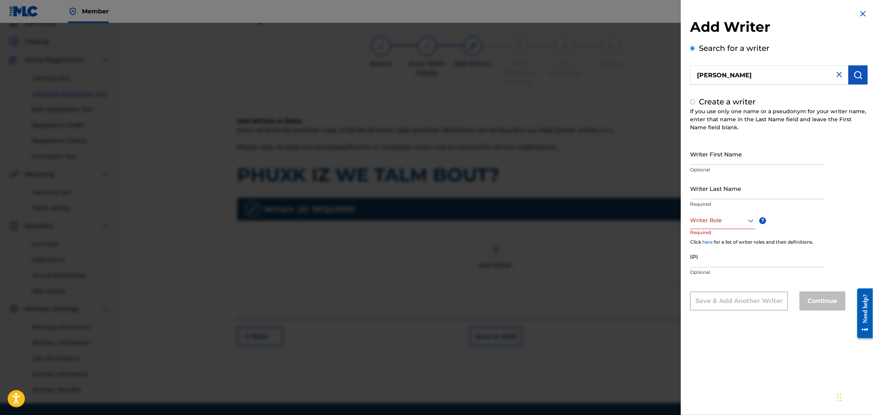
radio input "false"
radio input "true"
click at [733, 77] on input "[PERSON_NAME]" at bounding box center [769, 74] width 158 height 19
radio input "true"
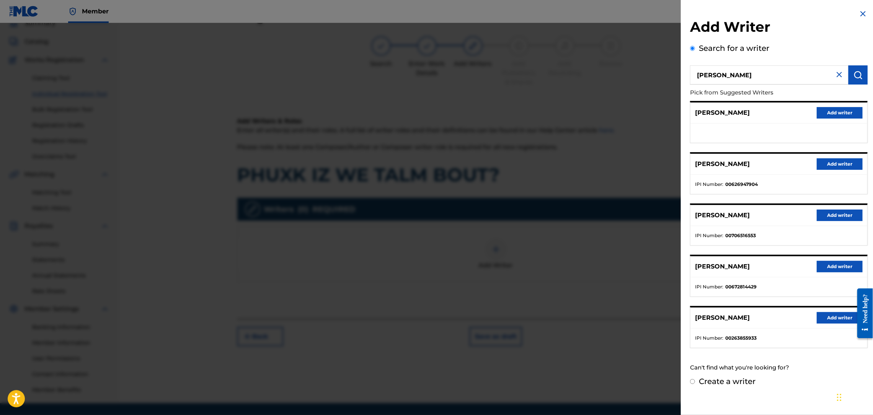
click at [823, 161] on button "Add writer" at bounding box center [839, 163] width 46 height 11
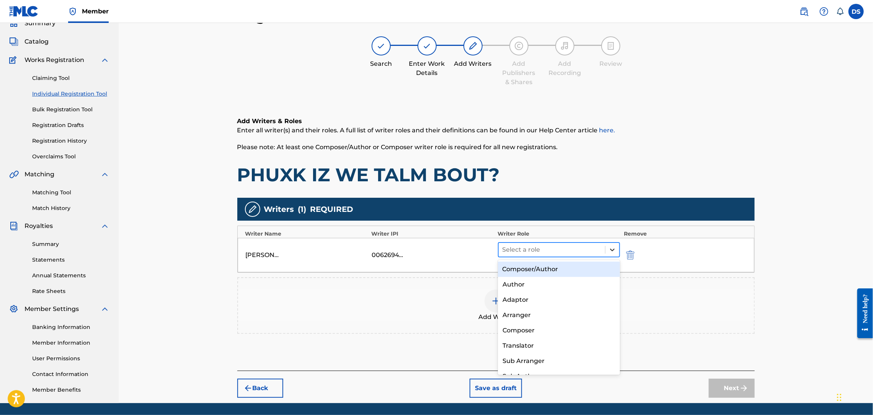
click at [613, 252] on icon at bounding box center [612, 250] width 8 height 8
click at [522, 269] on div "Composer/Author" at bounding box center [559, 269] width 122 height 15
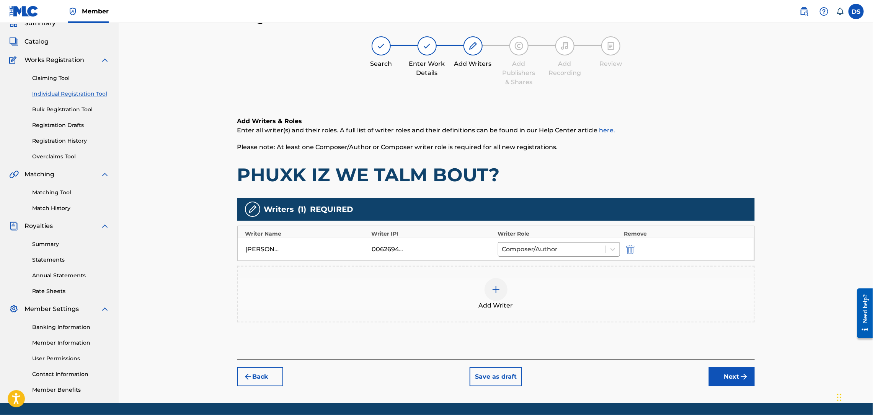
click at [721, 371] on button "Next" at bounding box center [731, 376] width 46 height 19
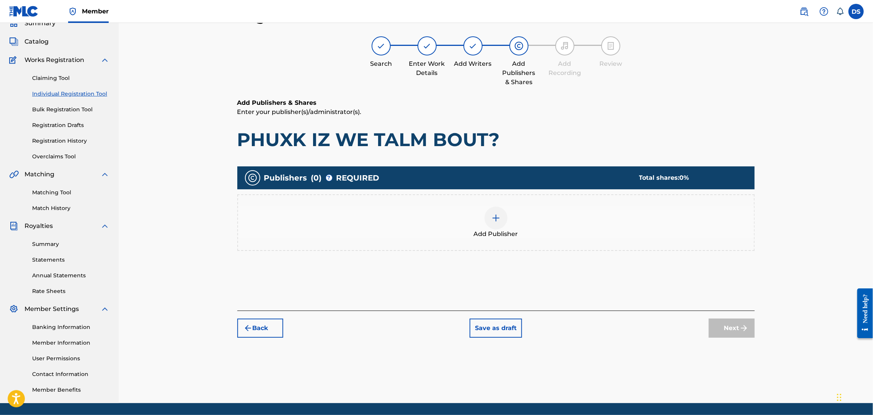
click at [497, 217] on img at bounding box center [495, 217] width 9 height 9
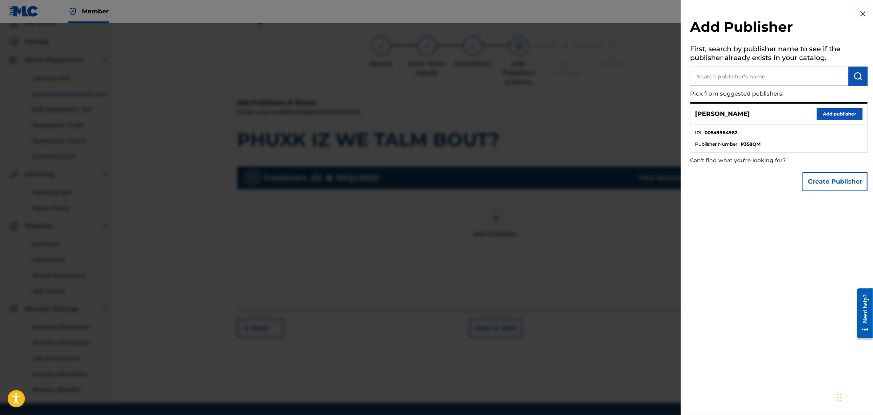
click at [818, 109] on button "Add publisher" at bounding box center [839, 113] width 46 height 11
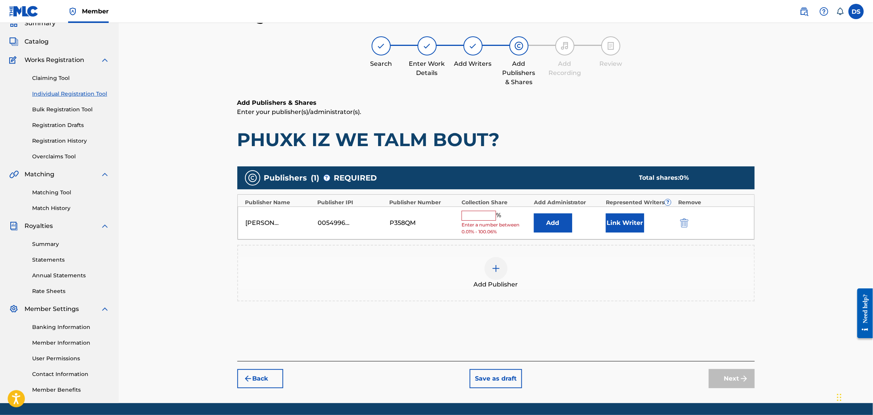
click at [479, 215] on input "text" at bounding box center [478, 216] width 34 height 10
type input "100"
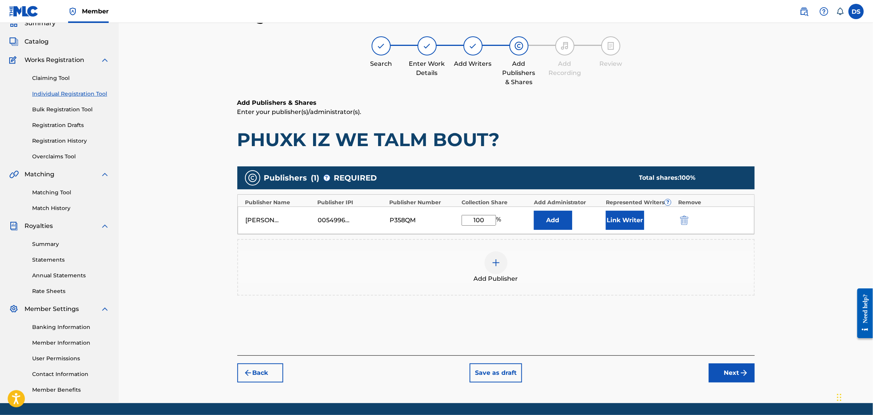
click at [624, 215] on button "Link Writer" at bounding box center [625, 220] width 38 height 19
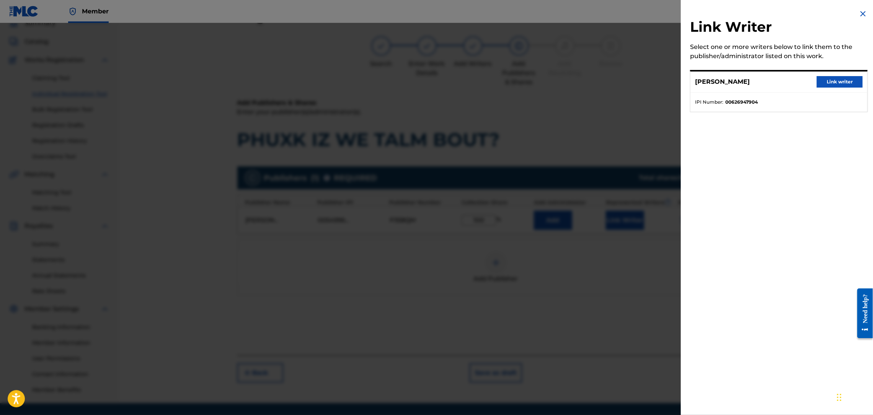
click at [830, 79] on button "Link writer" at bounding box center [839, 81] width 46 height 11
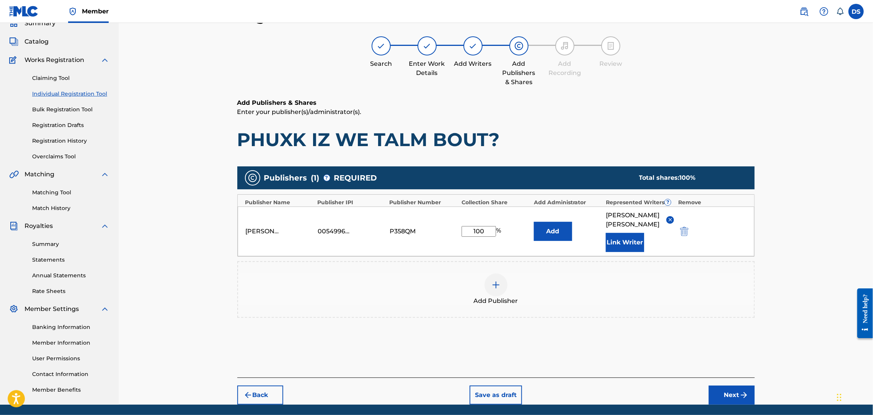
click at [552, 228] on button "Add" at bounding box center [553, 231] width 38 height 19
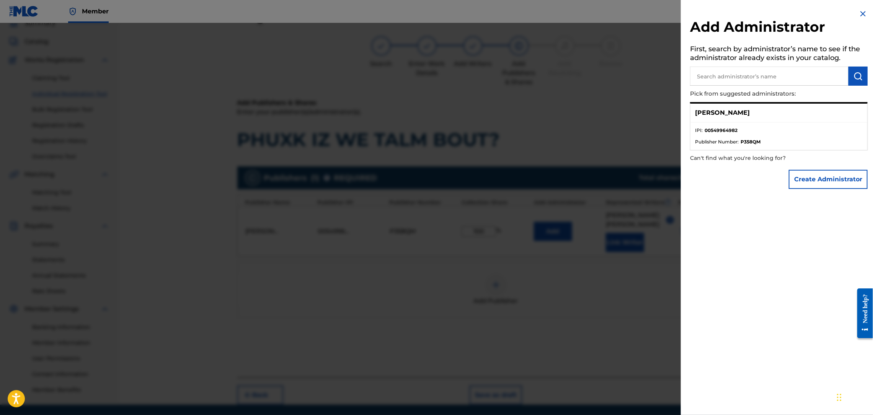
click at [763, 78] on input "text" at bounding box center [769, 76] width 158 height 19
click at [762, 78] on input "text" at bounding box center [769, 76] width 158 height 19
type input "D"
click at [814, 181] on button "Create Administrator" at bounding box center [827, 179] width 79 height 19
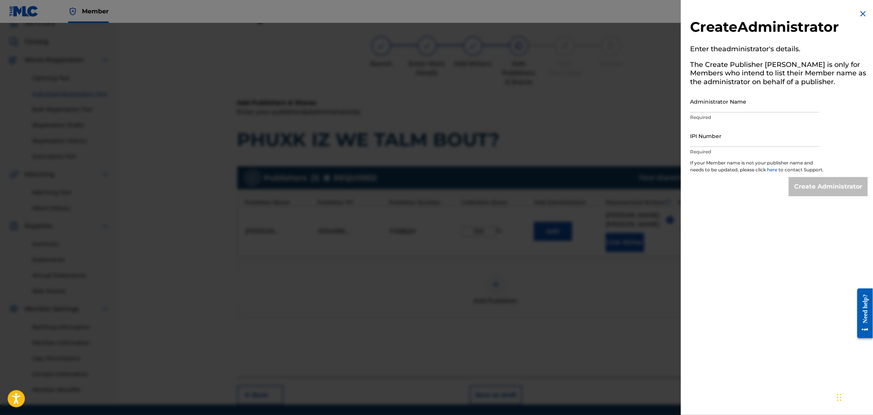
click at [716, 106] on input "Administrator Name" at bounding box center [754, 102] width 129 height 22
type input "MONTANADAMAC MUSIC PUBLISHING"
click at [731, 138] on input "IPI Number" at bounding box center [754, 136] width 129 height 22
type input "00549964982"
click at [800, 191] on input "Create Administrator" at bounding box center [827, 186] width 79 height 19
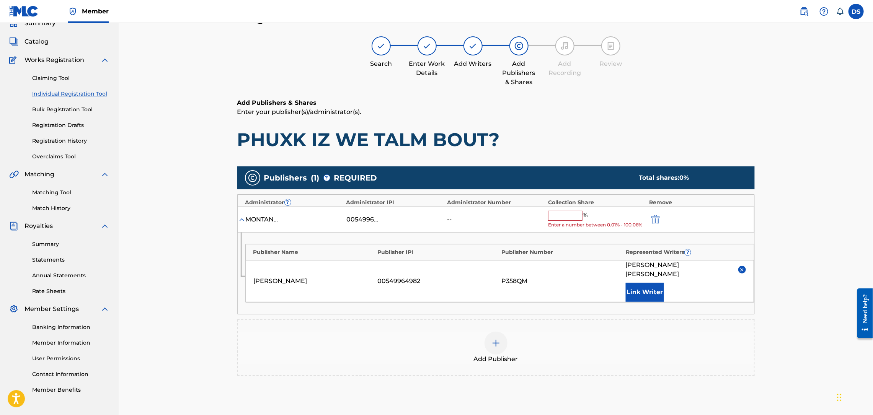
click at [570, 221] on div "% Enter a number between 0.01% - 100.06%" at bounding box center [596, 220] width 97 height 18
click at [569, 216] on input "text" at bounding box center [565, 216] width 34 height 10
type input "100"
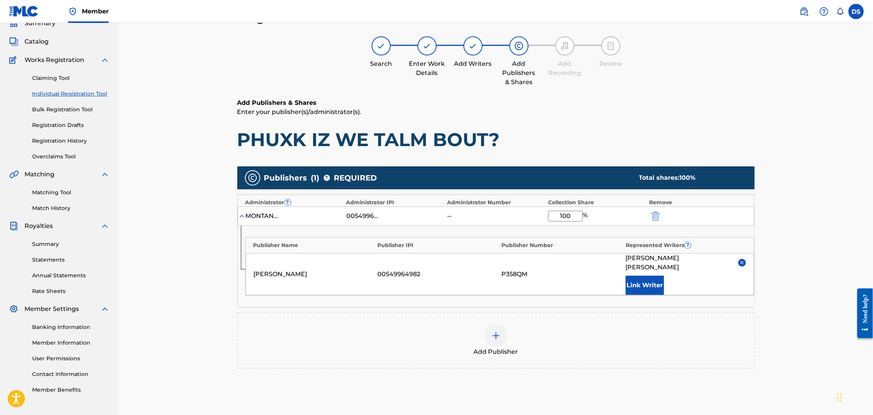
click at [763, 303] on div "Register Work Search Enter Work Details Add Writers Add Publishers & Shares Add…" at bounding box center [496, 232] width 536 height 448
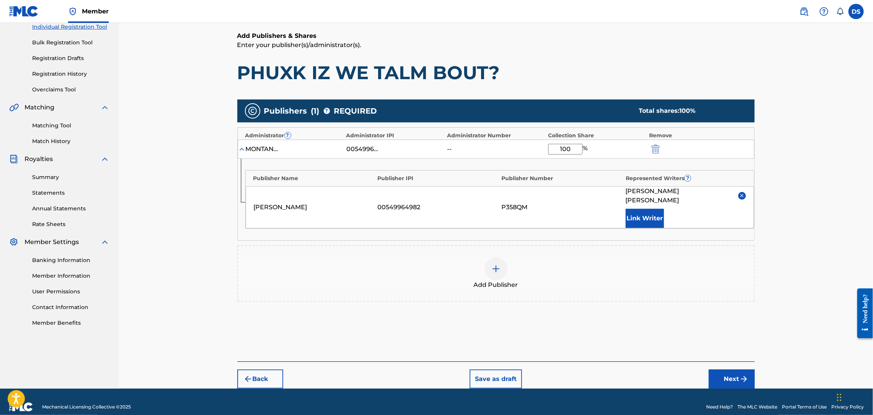
scroll to position [103, 0]
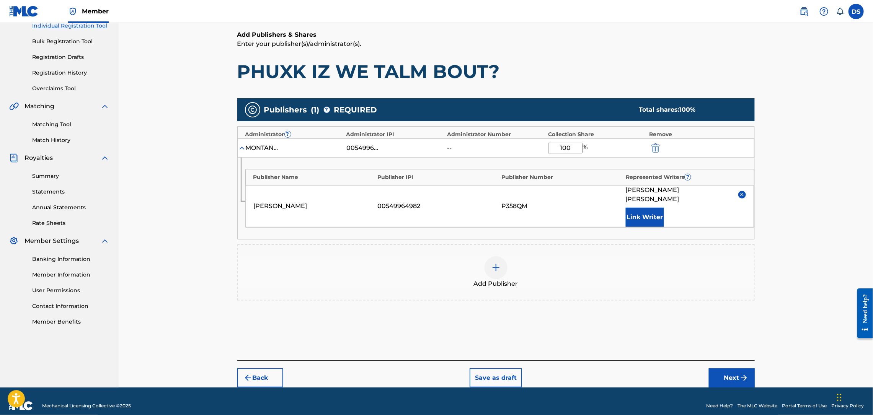
click at [738, 368] on button "Next" at bounding box center [731, 377] width 46 height 19
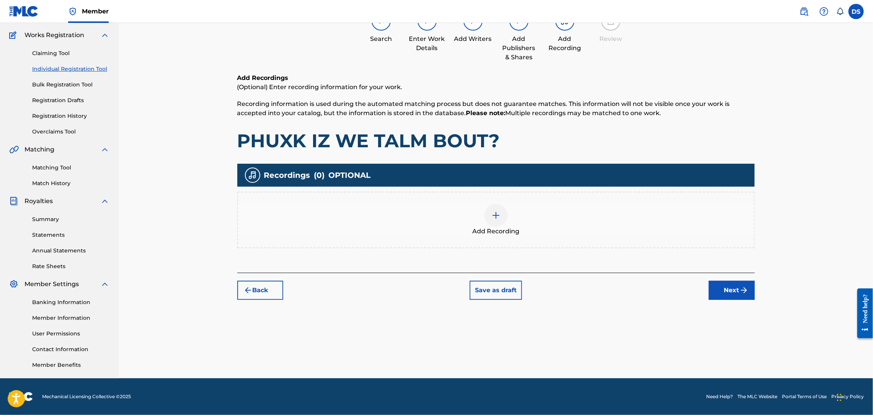
scroll to position [34, 0]
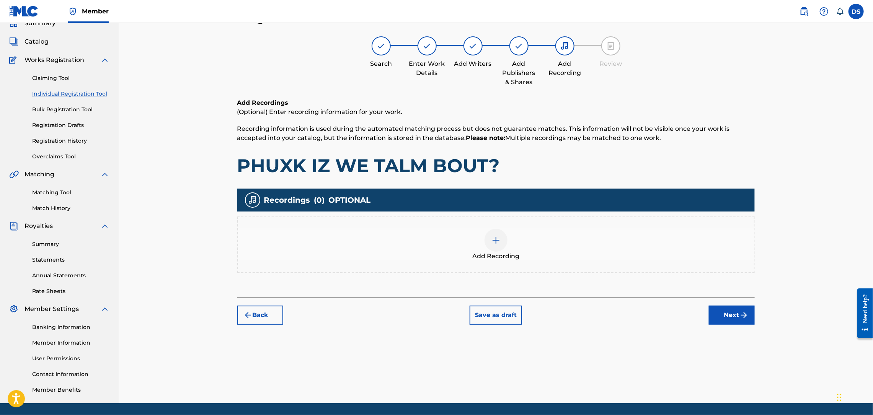
click at [495, 241] on img at bounding box center [495, 240] width 9 height 9
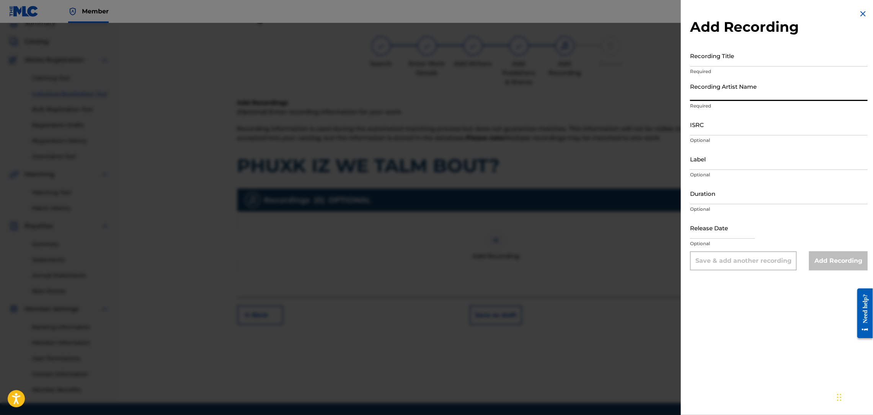
click at [704, 94] on input "Recording Artist Name" at bounding box center [779, 90] width 178 height 22
type input "RICH PRICK [PERSON_NAME]"
click at [705, 65] on input "Recording Title" at bounding box center [779, 56] width 178 height 22
paste input "QZNMU2501164"
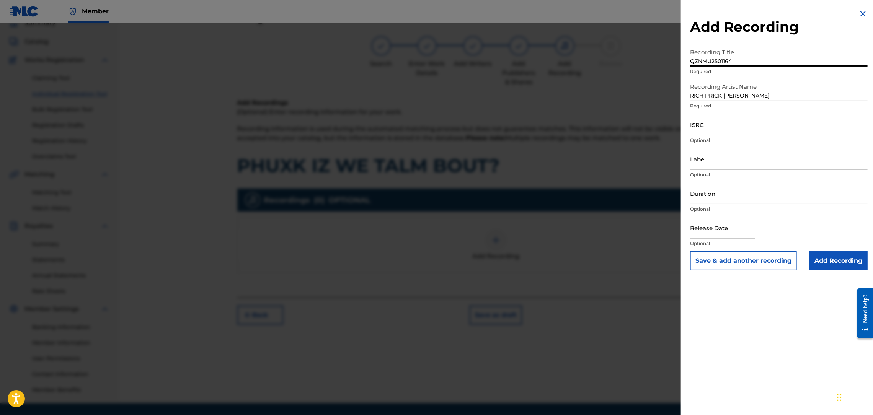
type input "QZNMU2501164"
click at [702, 132] on input "ISRC" at bounding box center [779, 125] width 178 height 22
paste input "QZNMU2501164"
type input "QZNMU2501164"
drag, startPoint x: 744, startPoint y: 63, endPoint x: 666, endPoint y: 40, distance: 81.3
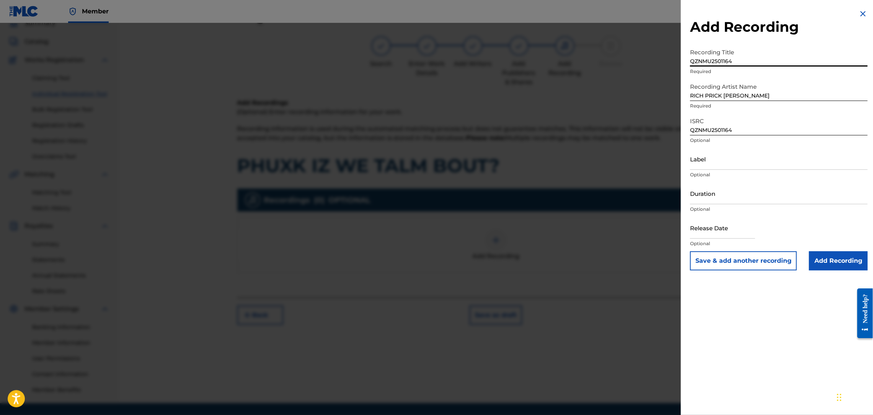
click at [662, 39] on div "Add Recording Recording Title QZNMU2501164 Required Recording Artist Name RICH …" at bounding box center [436, 219] width 873 height 392
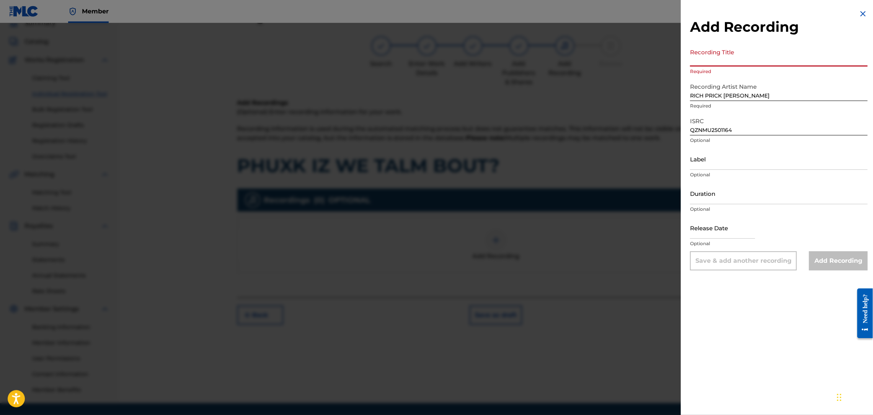
click at [717, 198] on input "Duration" at bounding box center [779, 193] width 178 height 22
type input "02:24"
click at [704, 176] on p "Optional" at bounding box center [779, 174] width 178 height 7
click at [707, 169] on input "Label" at bounding box center [779, 159] width 178 height 22
type input "Str8 Cash, No Change LLC."
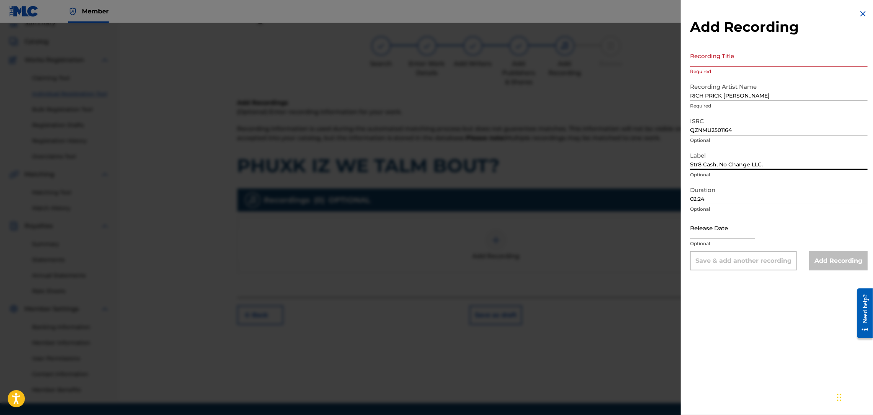
click at [695, 66] on input "Recording Title" at bounding box center [779, 56] width 178 height 22
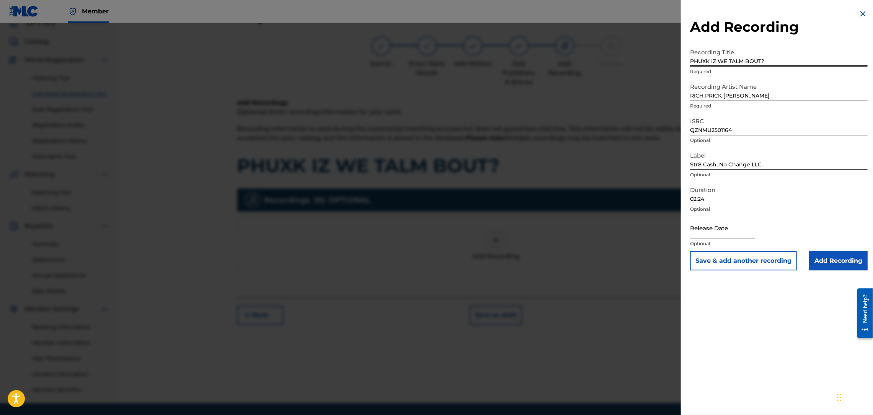
type input "PHUXK IZ WE TALM BOUT?"
click at [734, 233] on input "text" at bounding box center [722, 228] width 65 height 22
select select "8"
select select "2025"
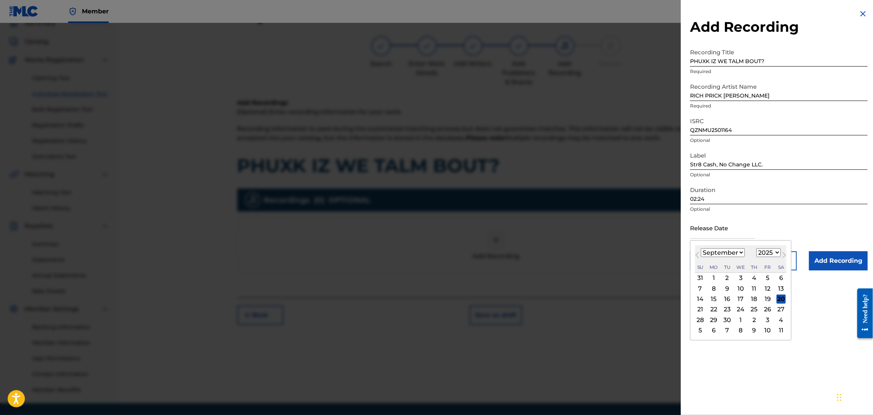
type input "[DATE]"
select select "5"
